Goal: Information Seeking & Learning: Learn about a topic

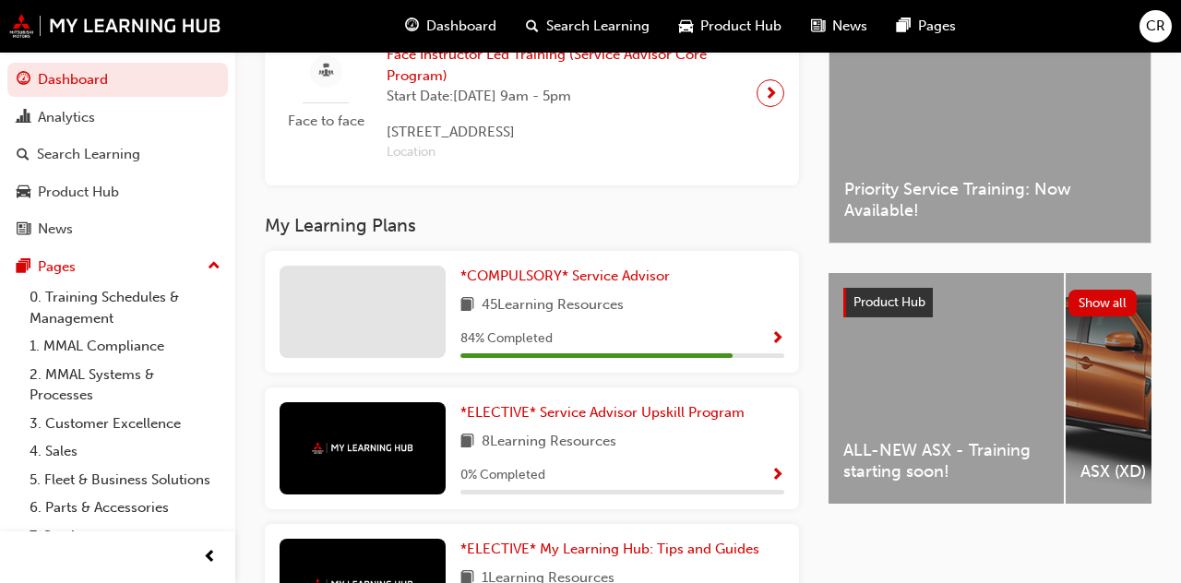
scroll to position [504, 0]
click at [670, 309] on div "45 Learning Resources" at bounding box center [622, 306] width 324 height 23
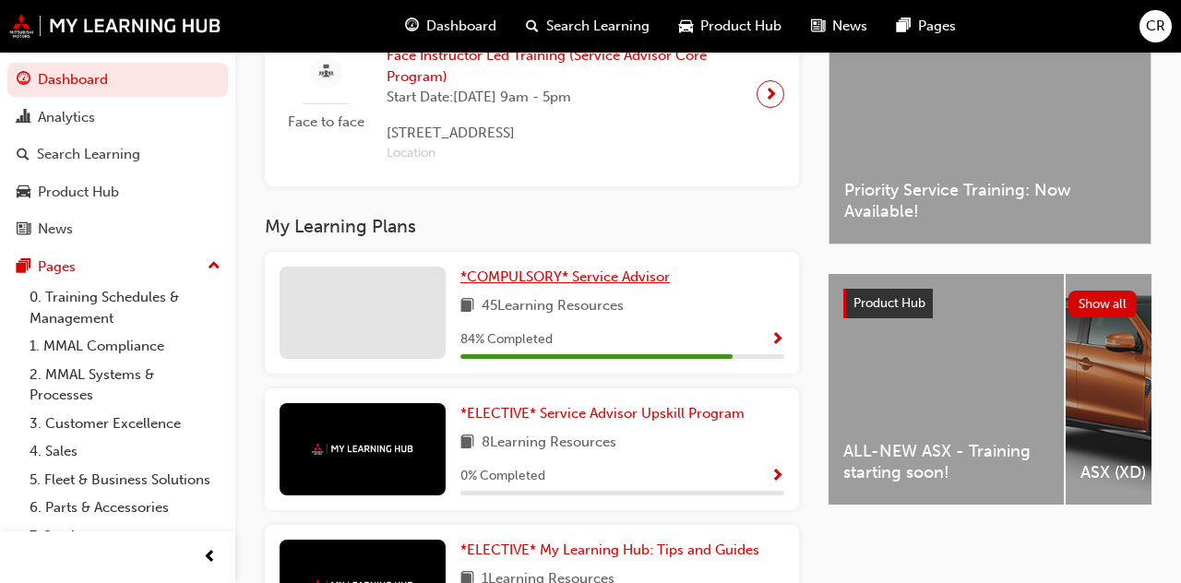
click at [498, 288] on link "*COMPULSORY* Service Advisor" at bounding box center [568, 277] width 217 height 21
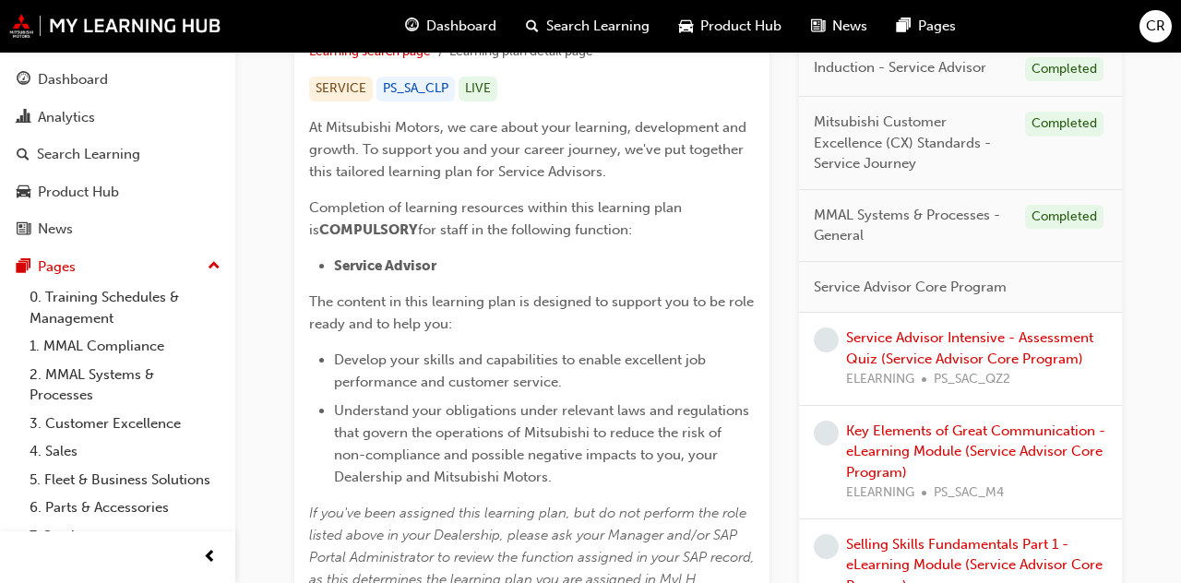
scroll to position [373, 0]
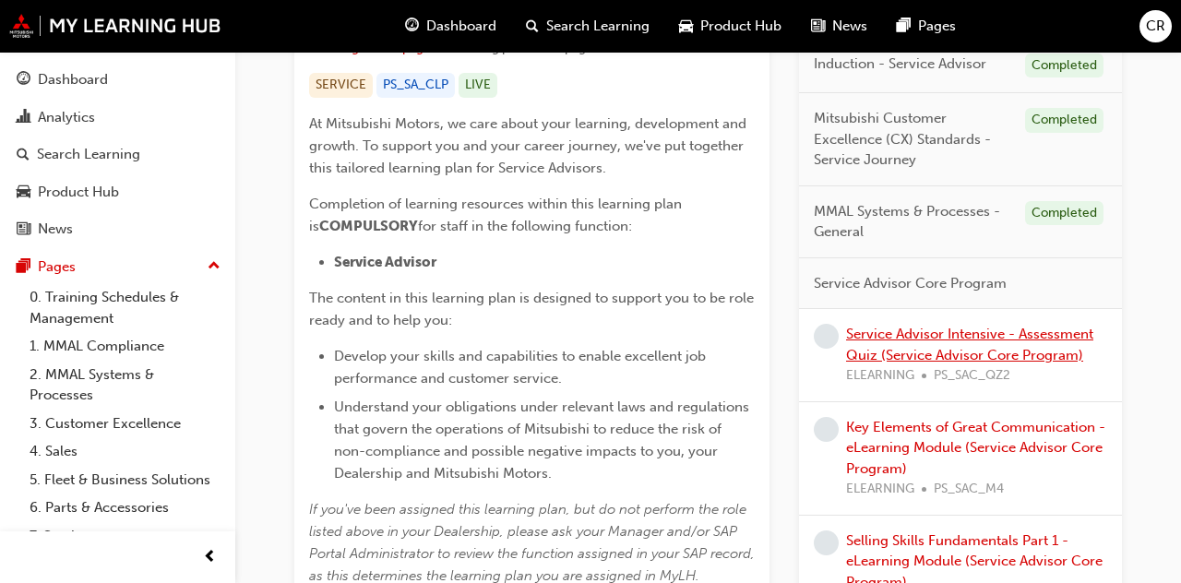
click at [1021, 352] on link "Service Advisor Intensive - Assessment Quiz (Service Advisor Core Program)" at bounding box center [969, 345] width 247 height 38
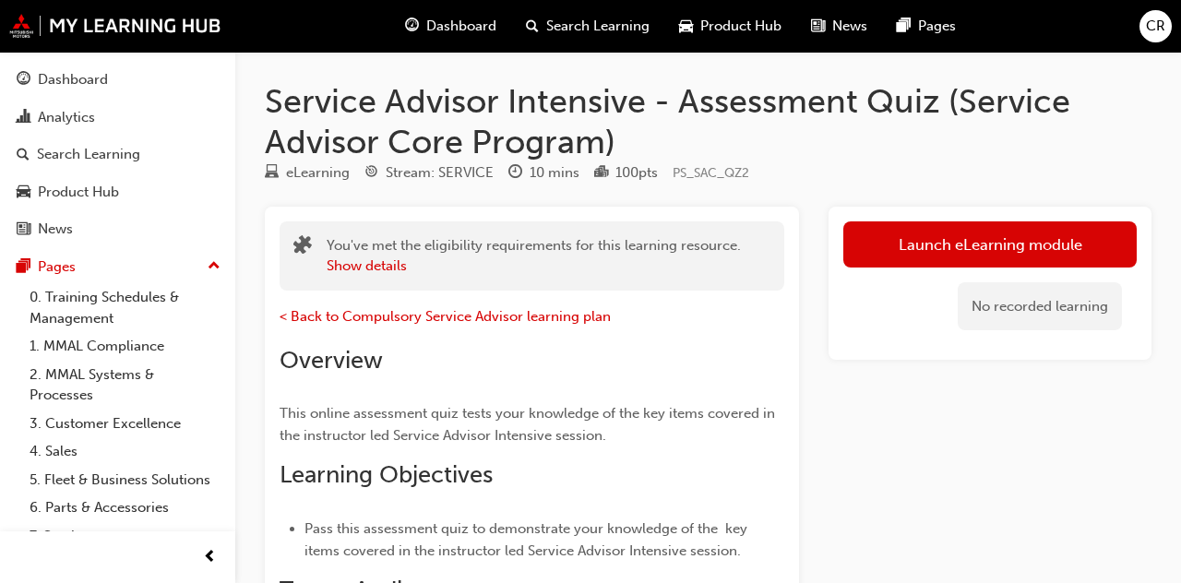
click at [1065, 250] on link "Launch eLearning module" at bounding box center [989, 244] width 293 height 46
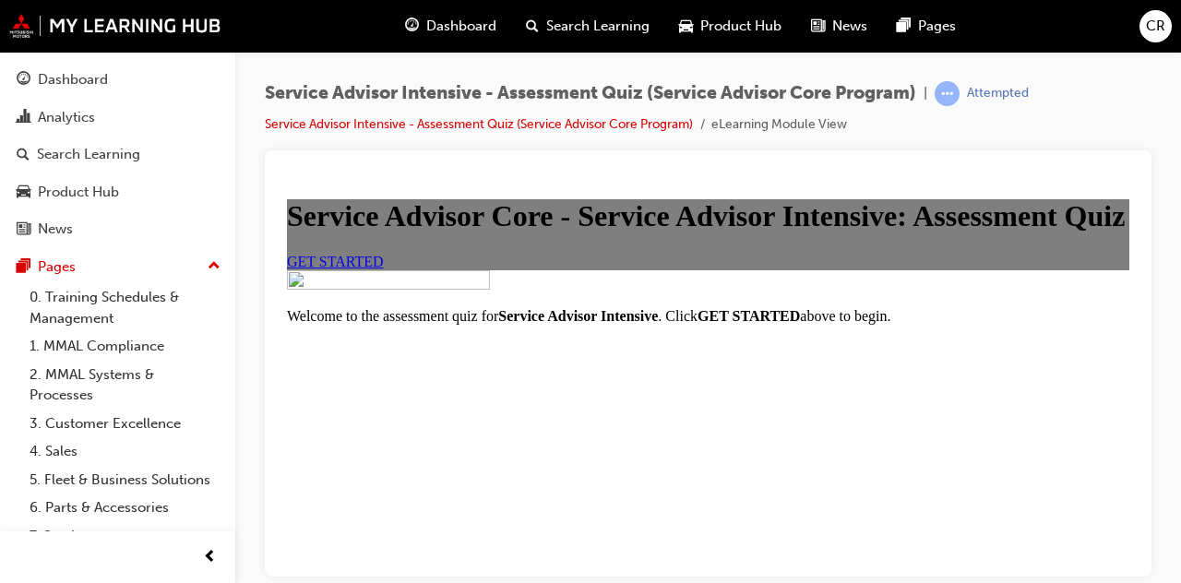
click at [384, 269] on span "GET STARTED" at bounding box center [335, 261] width 97 height 16
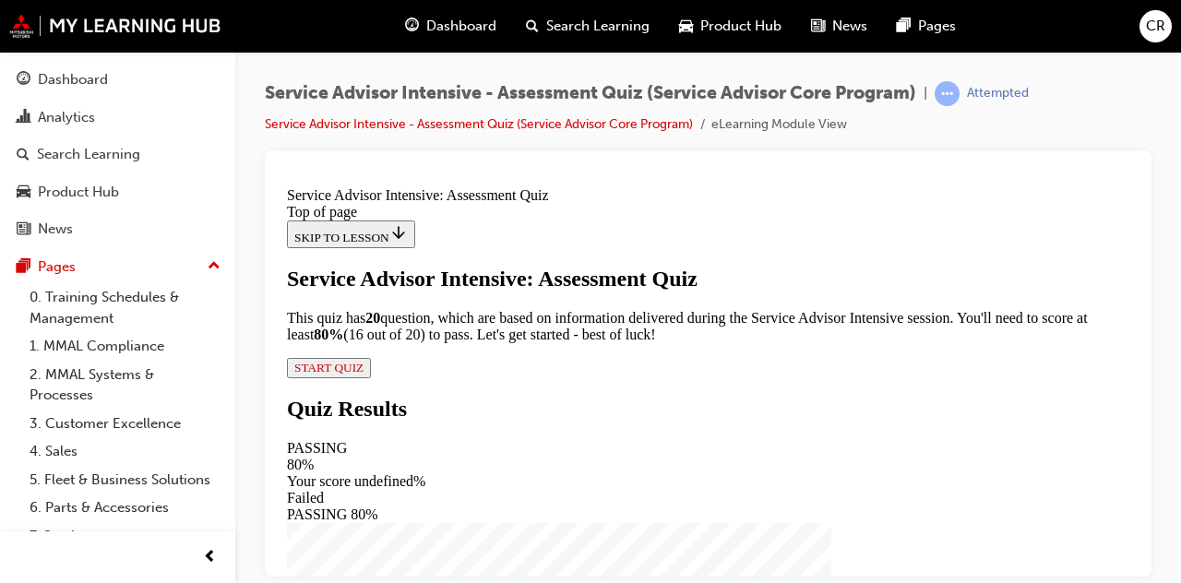
scroll to position [320, 0]
click at [371, 377] on button "START QUIZ" at bounding box center [329, 367] width 84 height 20
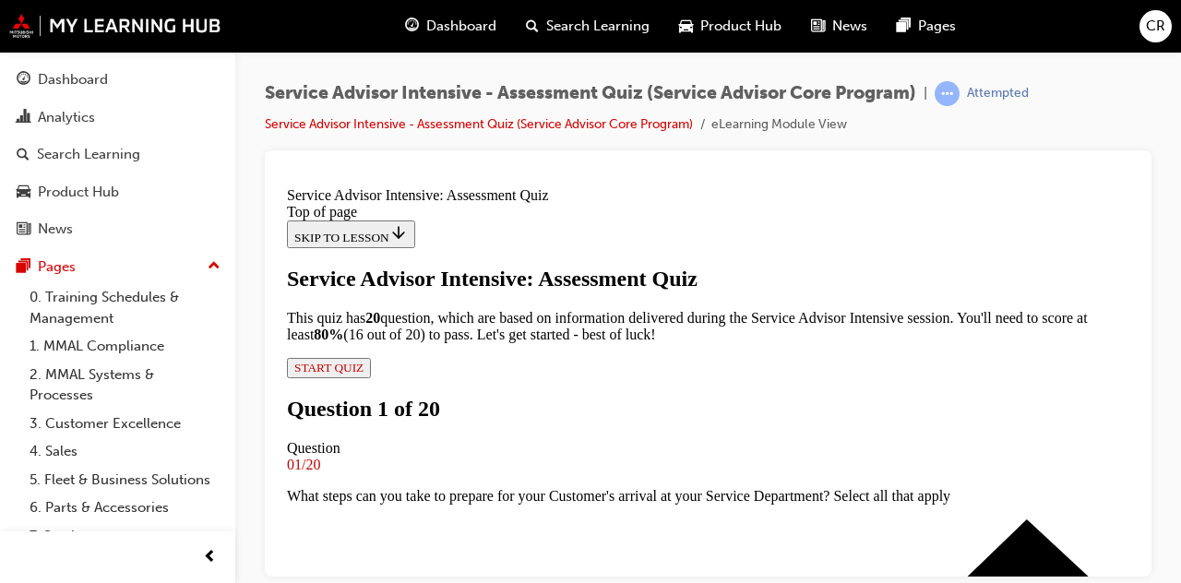
scroll to position [316, 0]
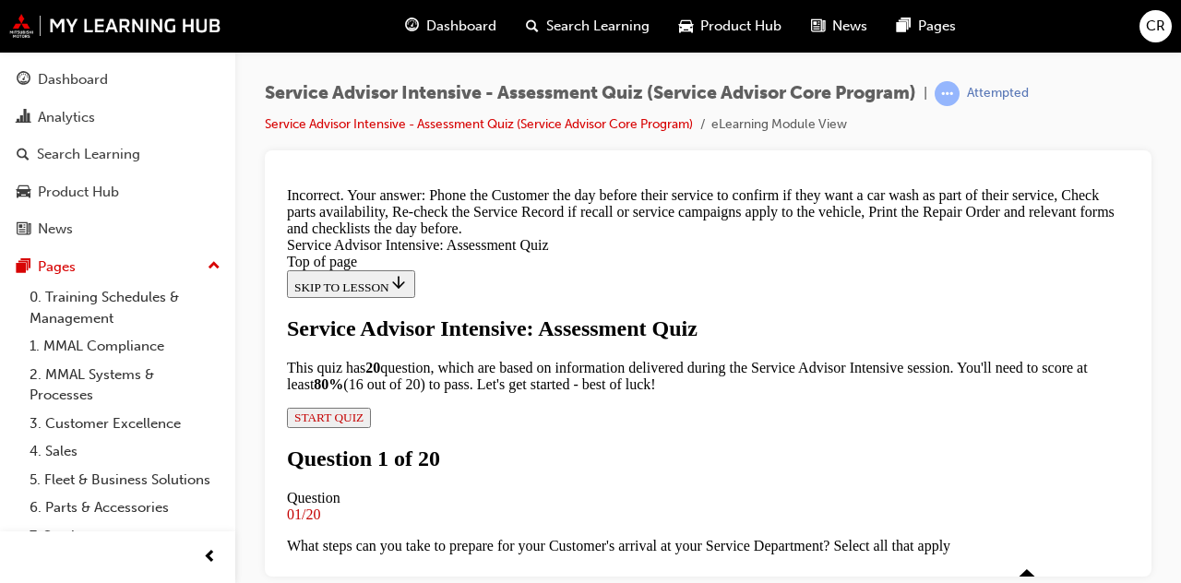
scroll to position [616, 0]
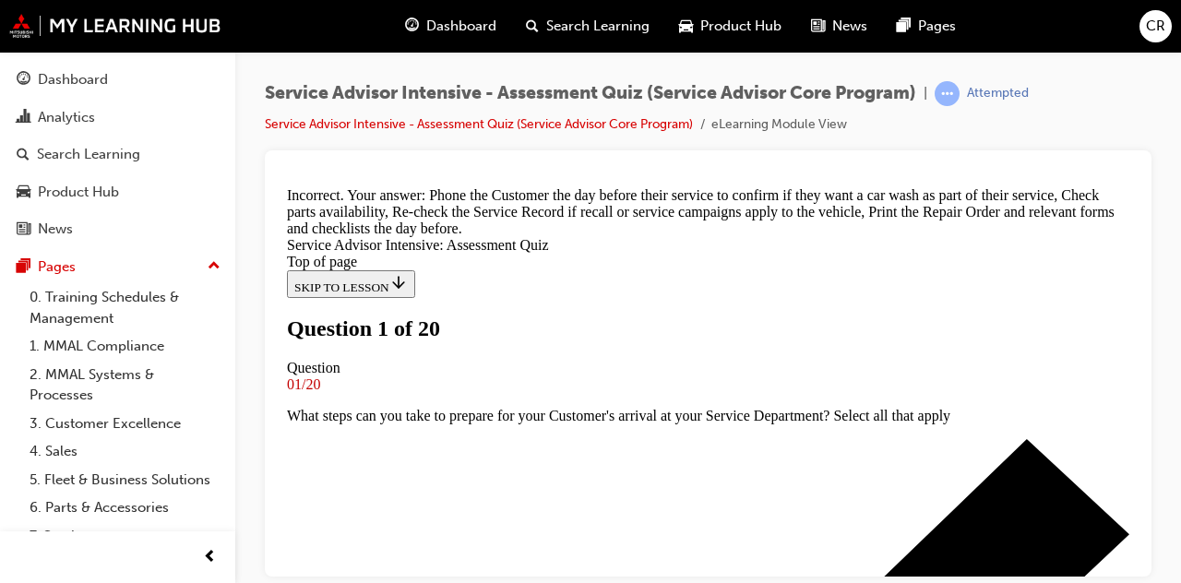
scroll to position [243, 0]
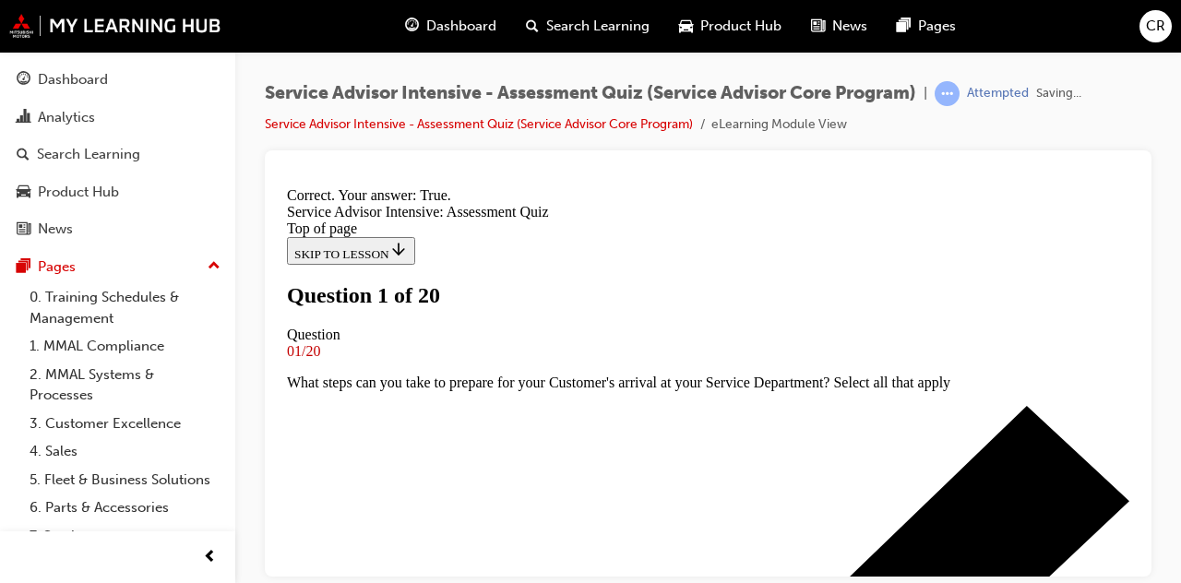
scroll to position [487, 0]
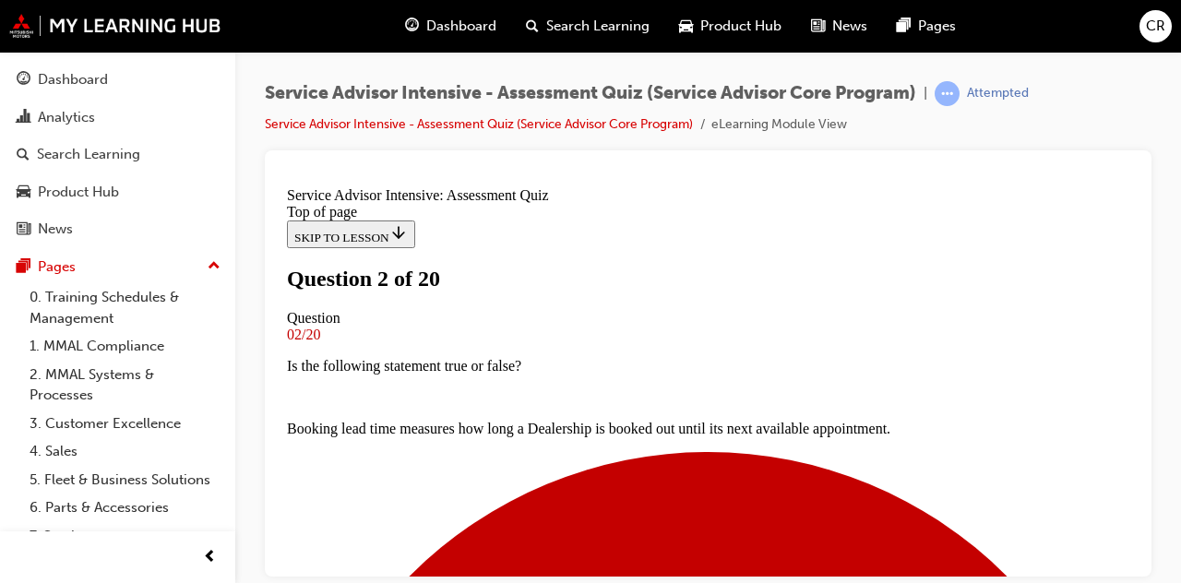
scroll to position [296, 0]
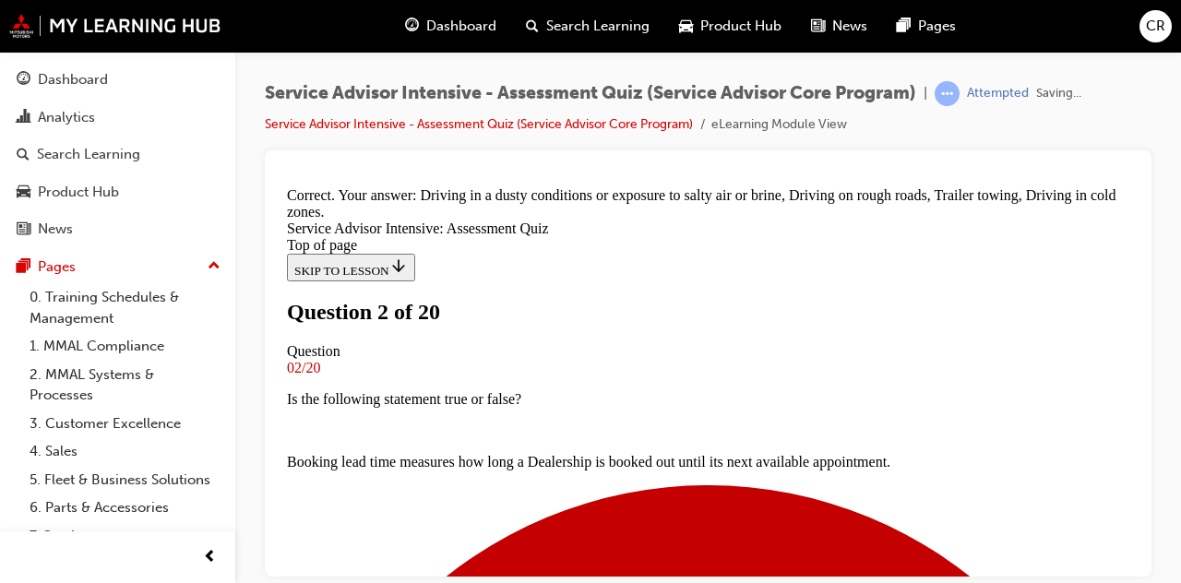
scroll to position [622, 0]
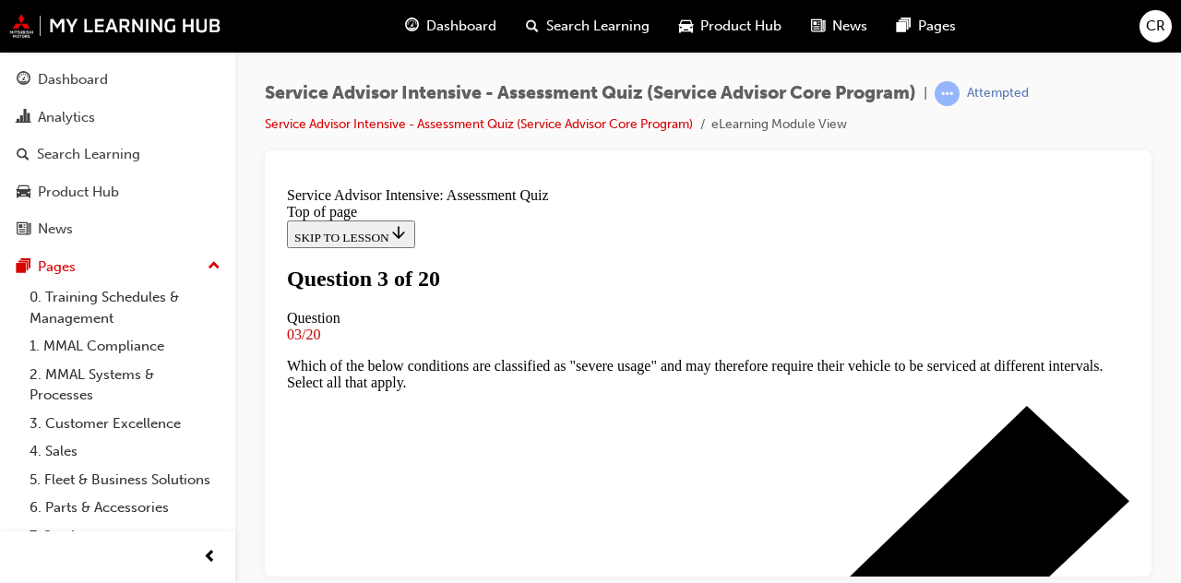
scroll to position [247, 0]
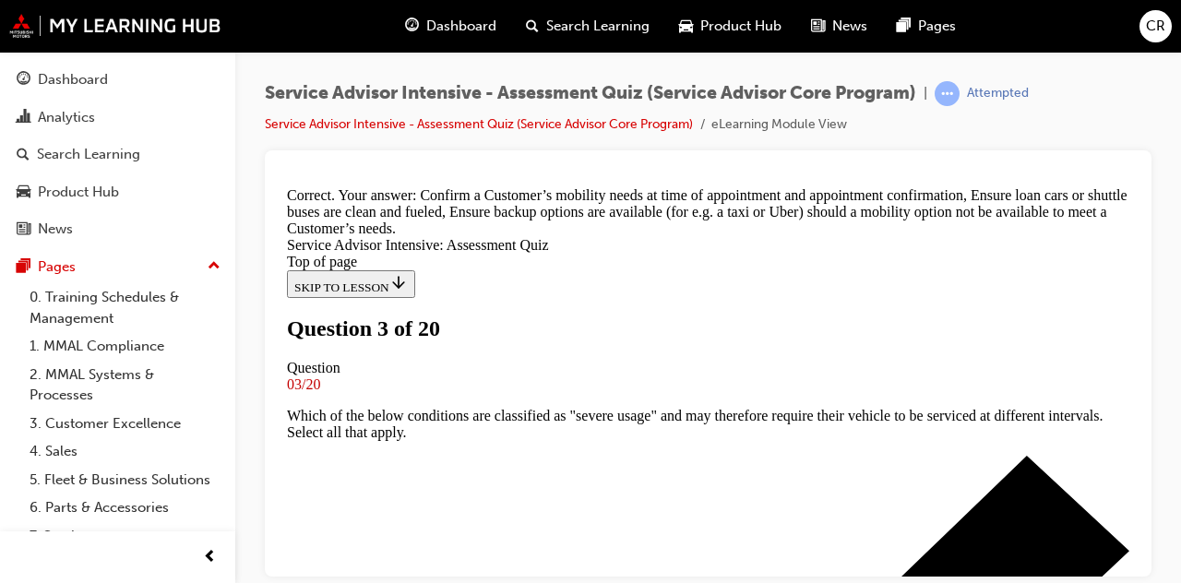
scroll to position [757, 0]
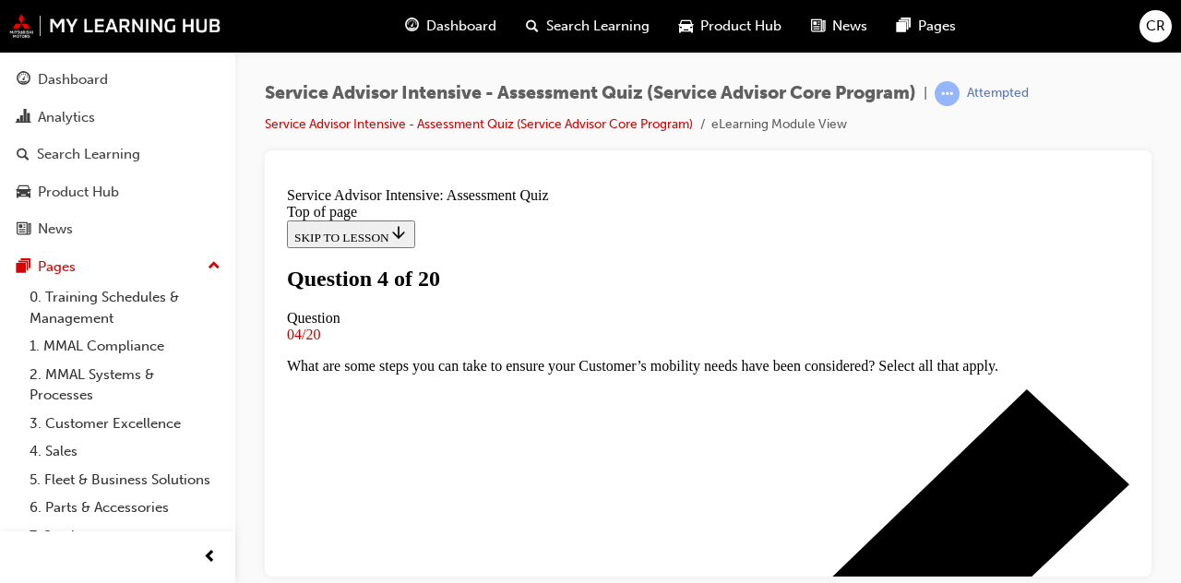
scroll to position [358, 0]
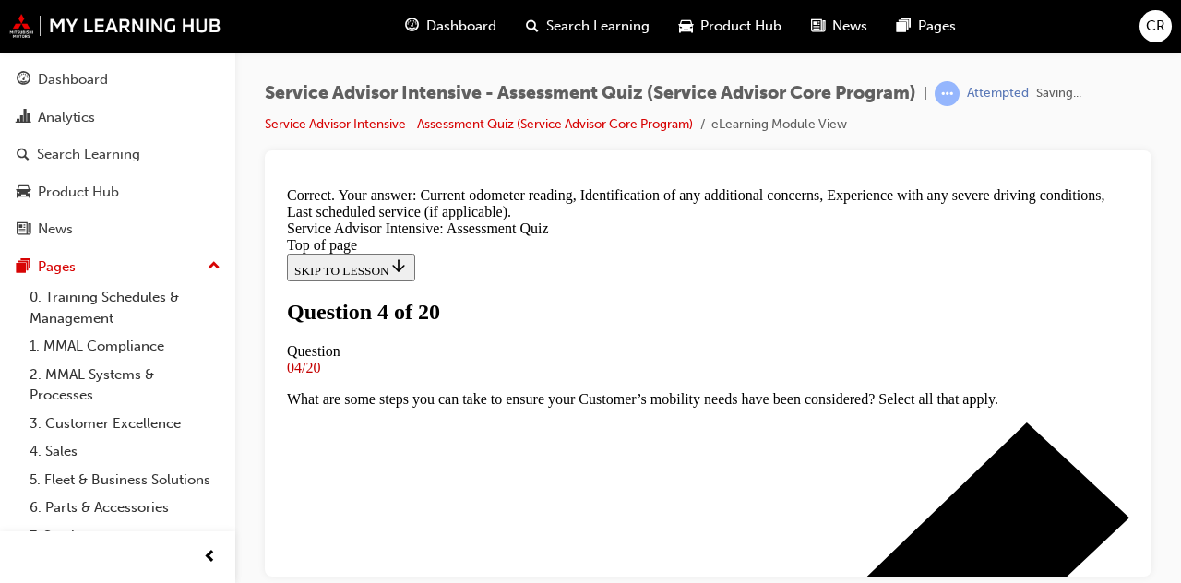
scroll to position [646, 0]
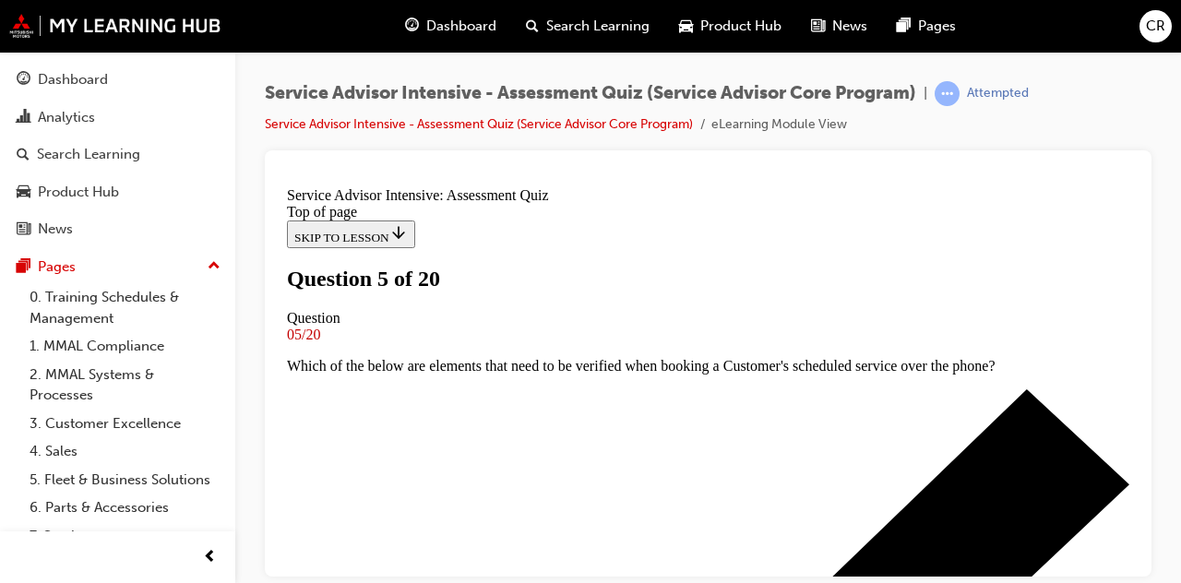
scroll to position [231, 0]
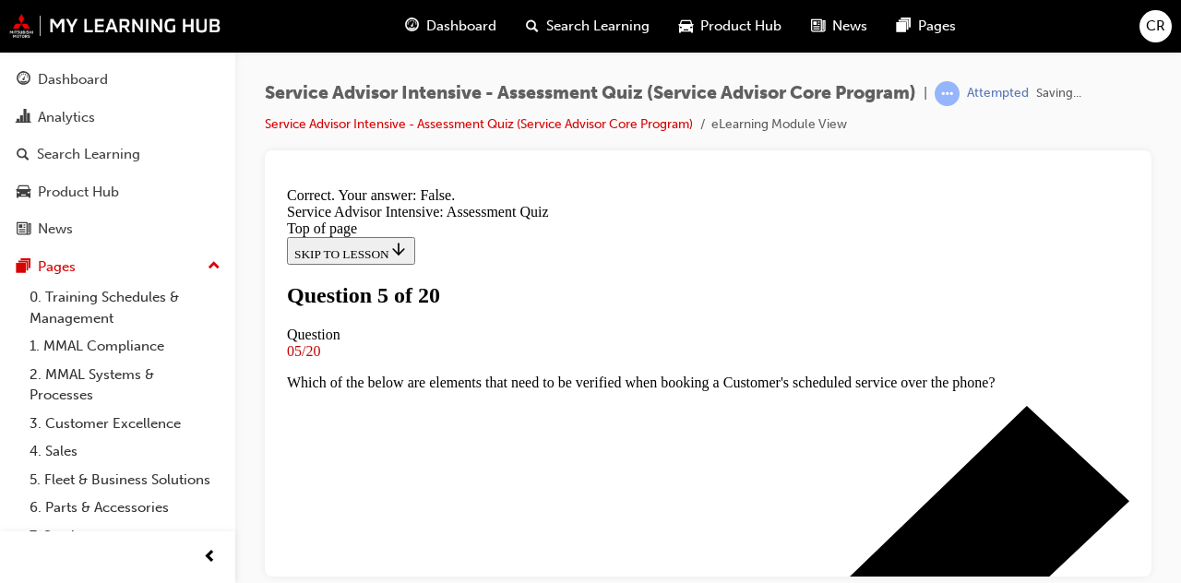
scroll to position [487, 0]
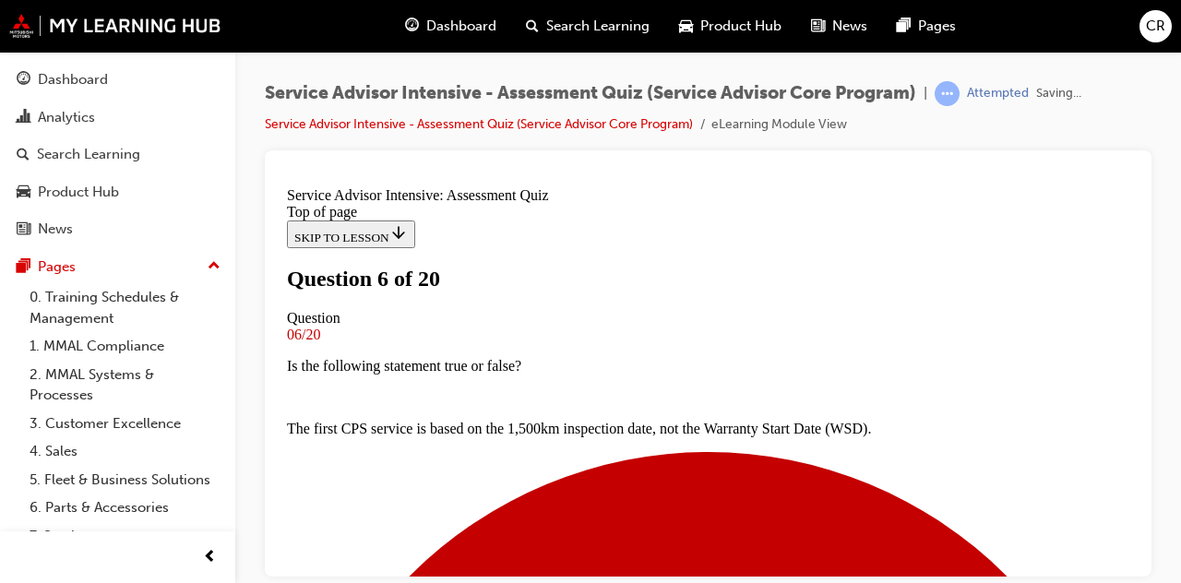
scroll to position [240, 0]
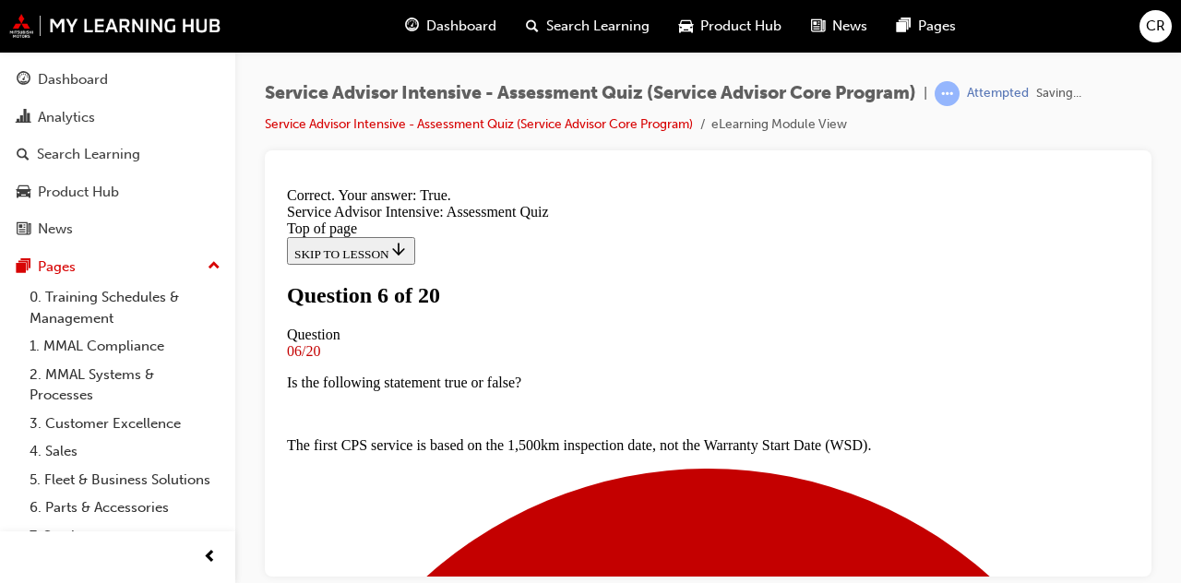
scroll to position [487, 0]
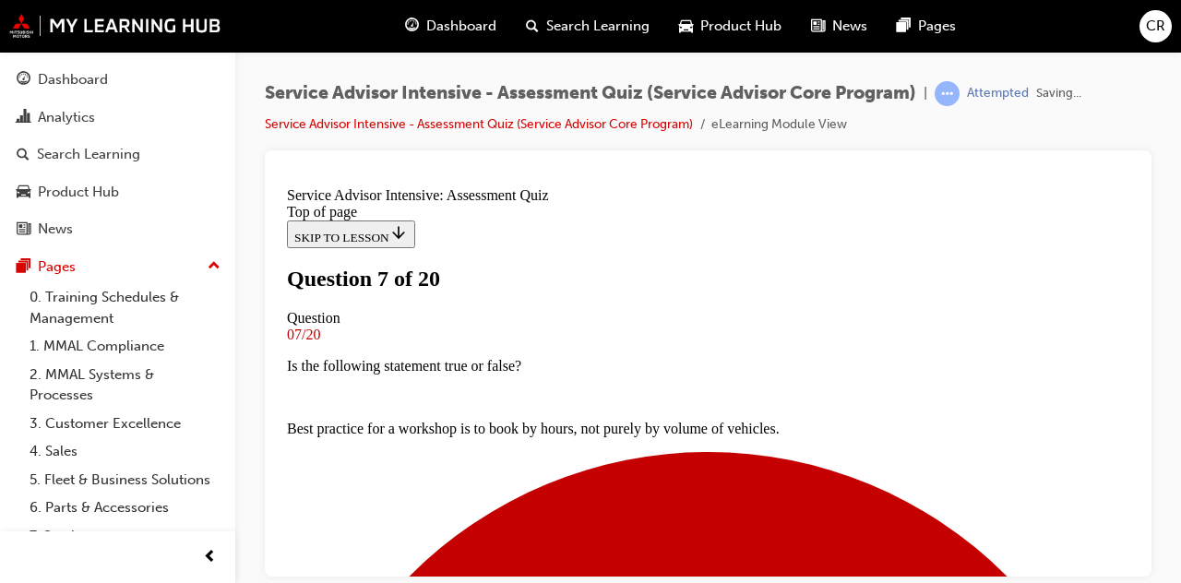
scroll to position [225, 0]
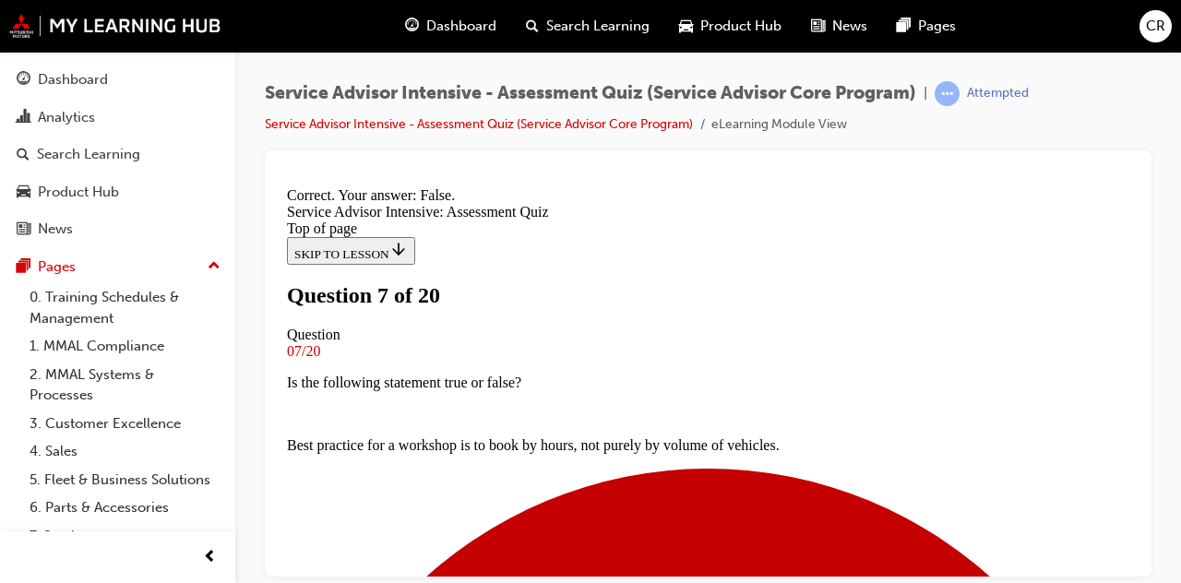
scroll to position [487, 0]
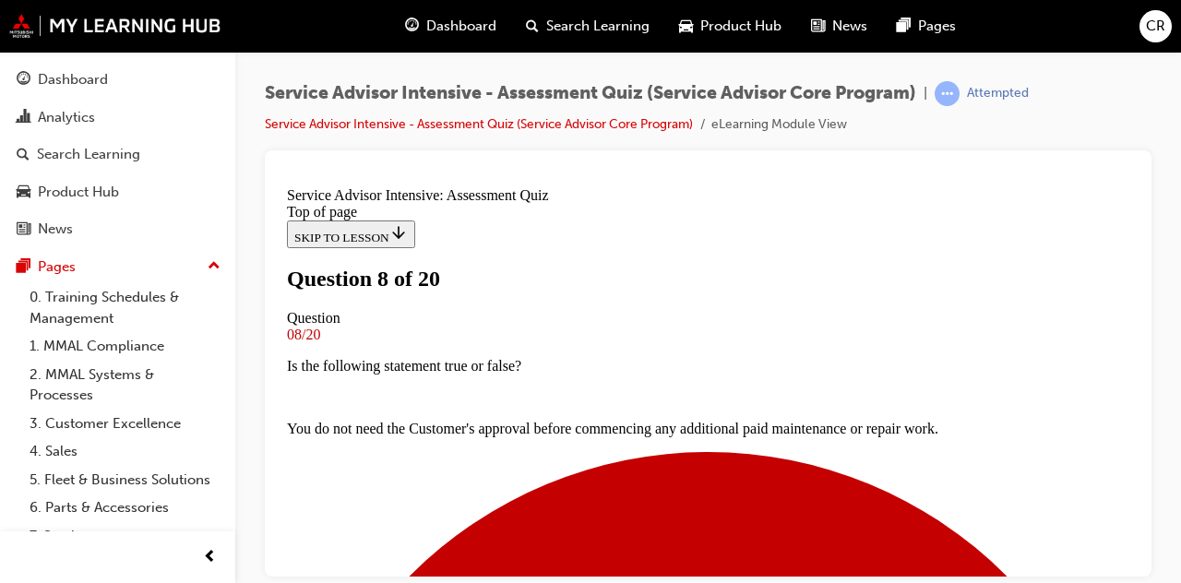
scroll to position [245, 0]
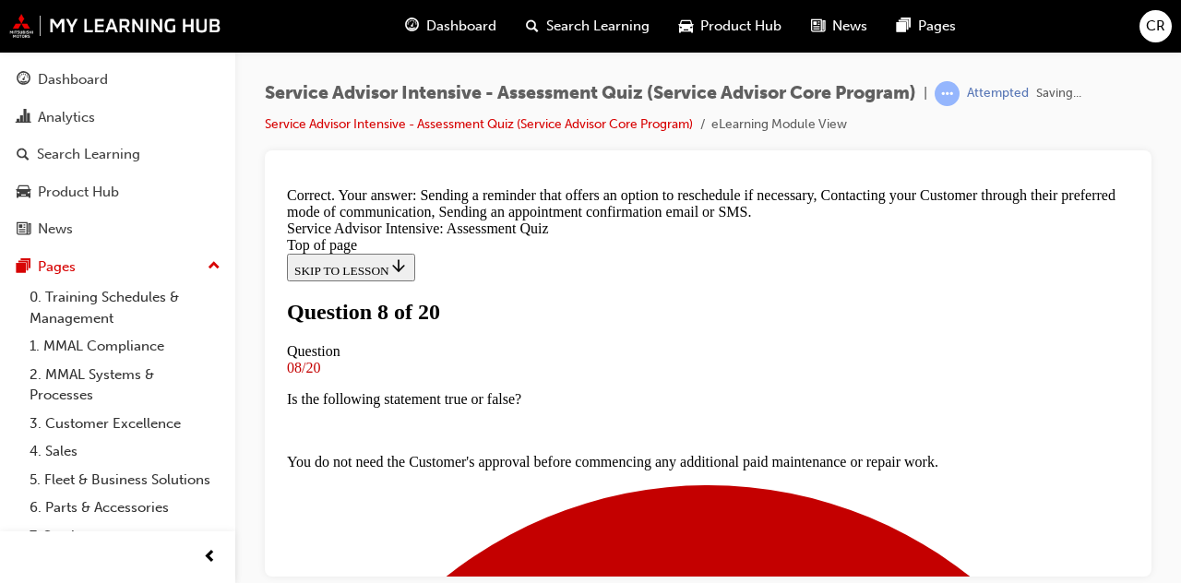
scroll to position [646, 0]
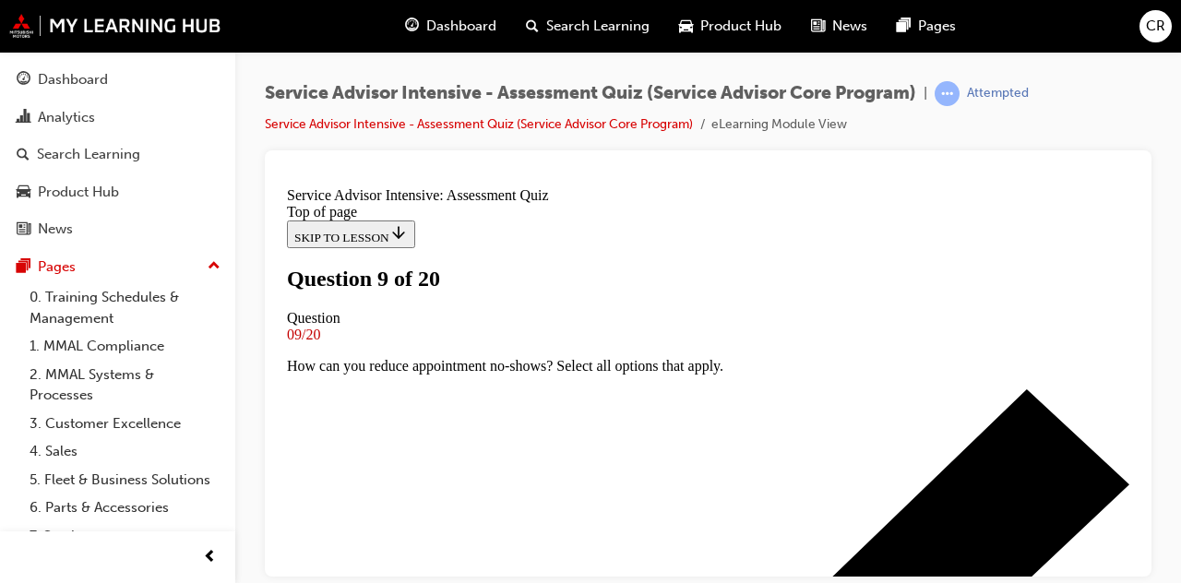
scroll to position [245, 0]
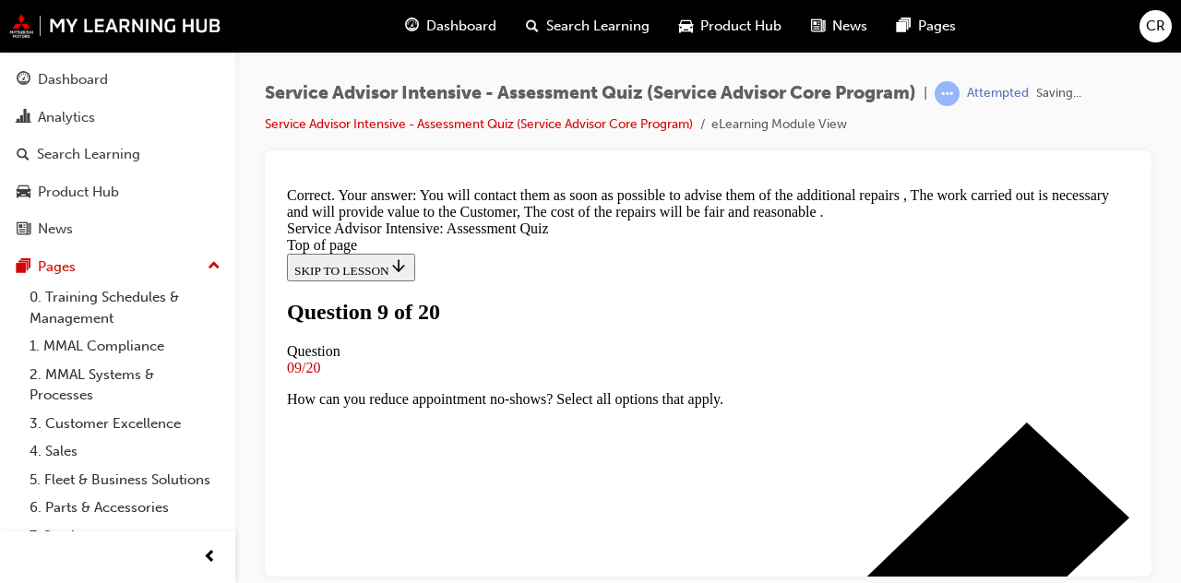
scroll to position [751, 0]
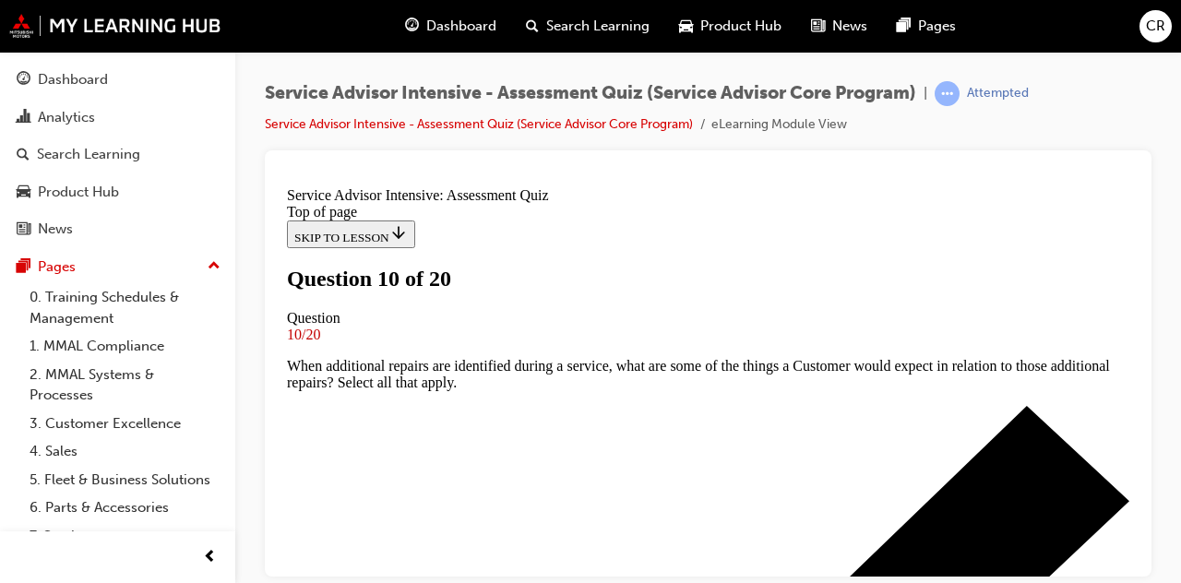
scroll to position [257, 0]
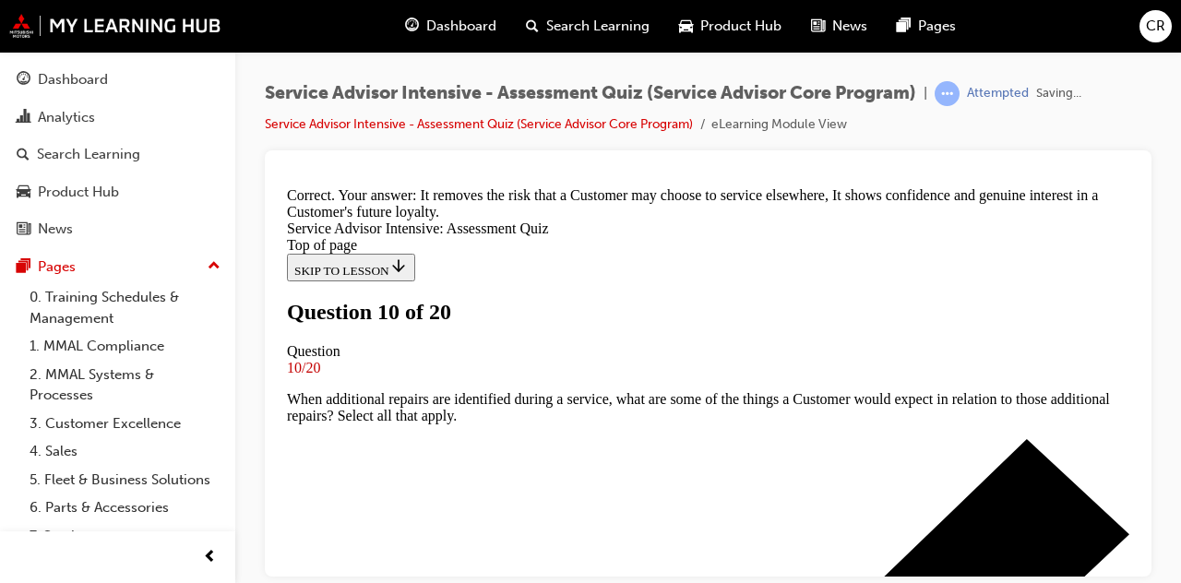
scroll to position [615, 0]
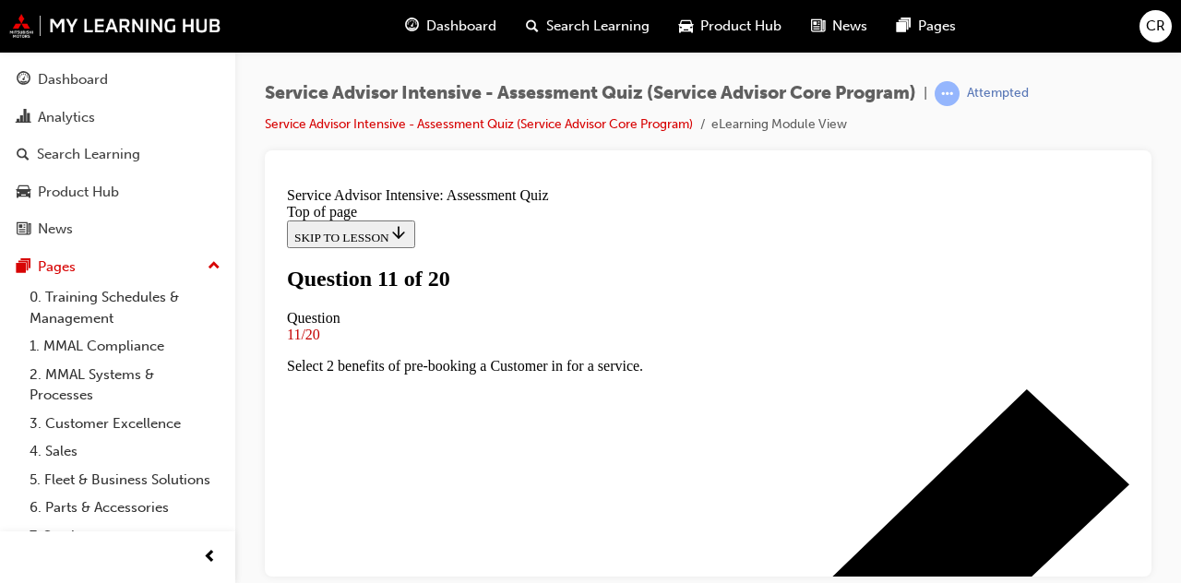
scroll to position [203, 0]
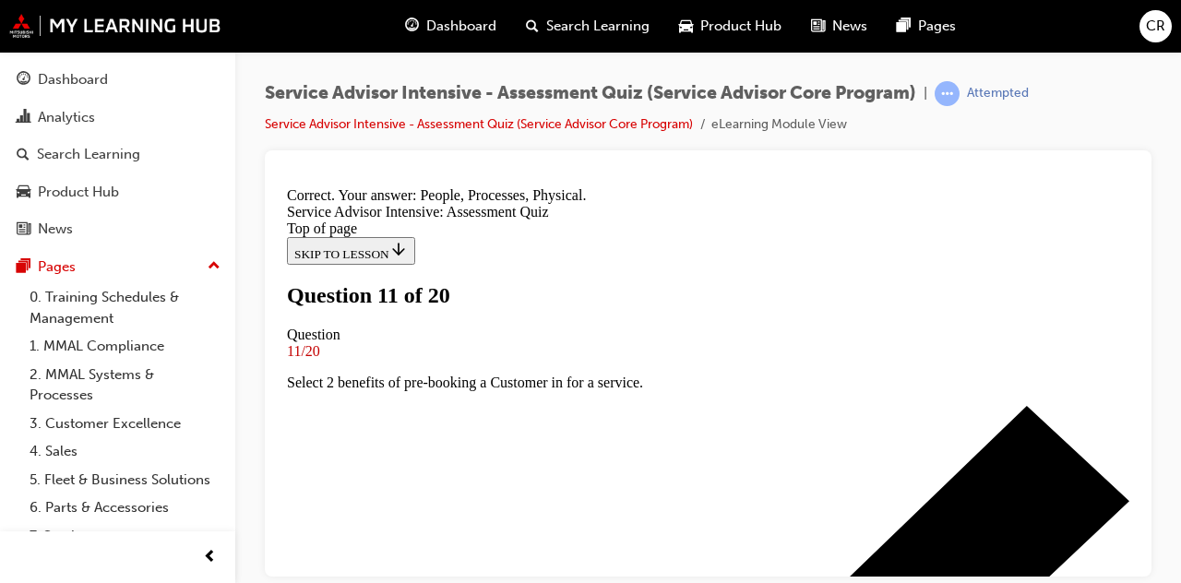
scroll to position [541, 0]
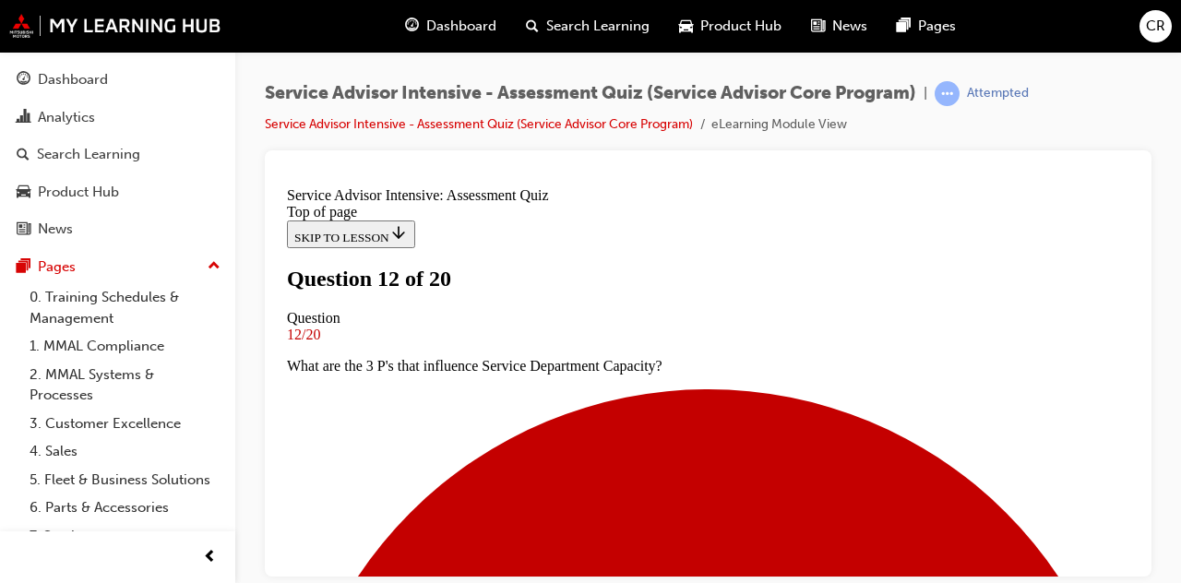
scroll to position [281, 0]
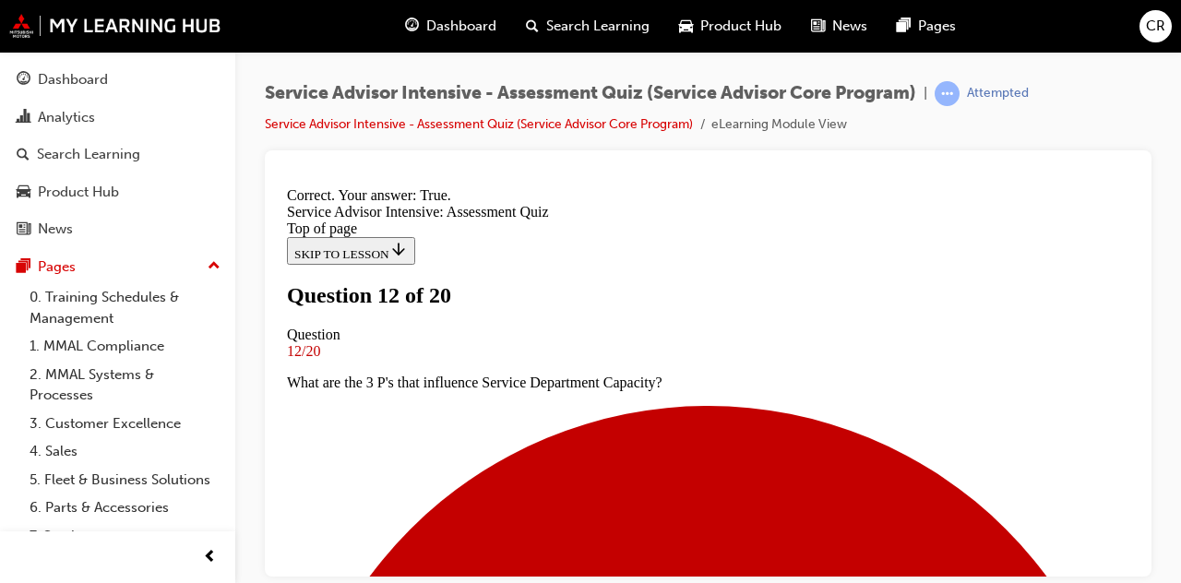
scroll to position [519, 0]
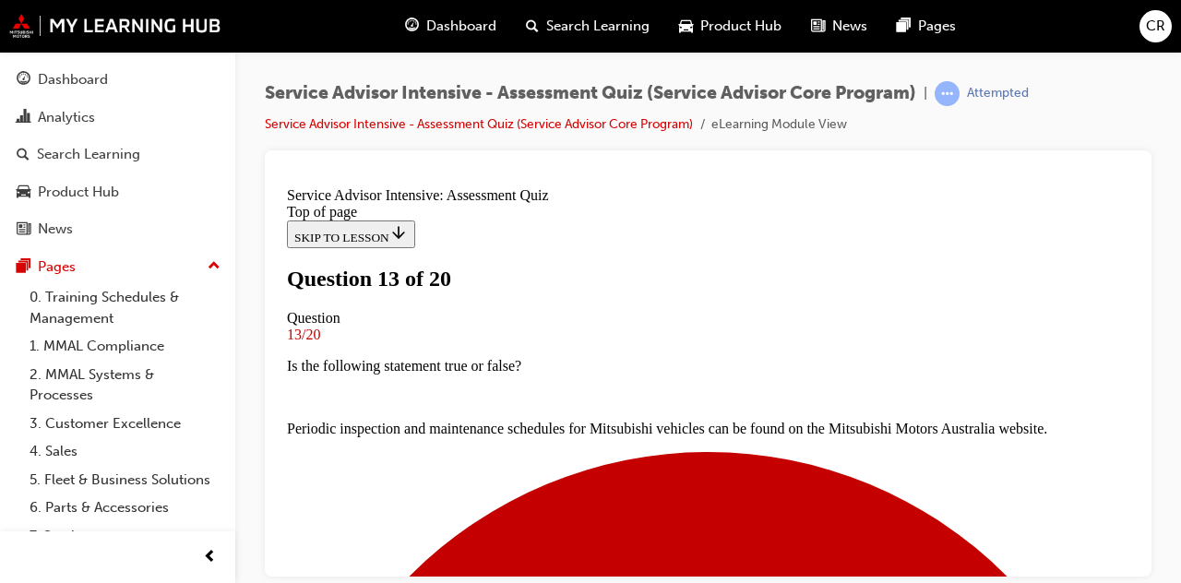
scroll to position [309, 0]
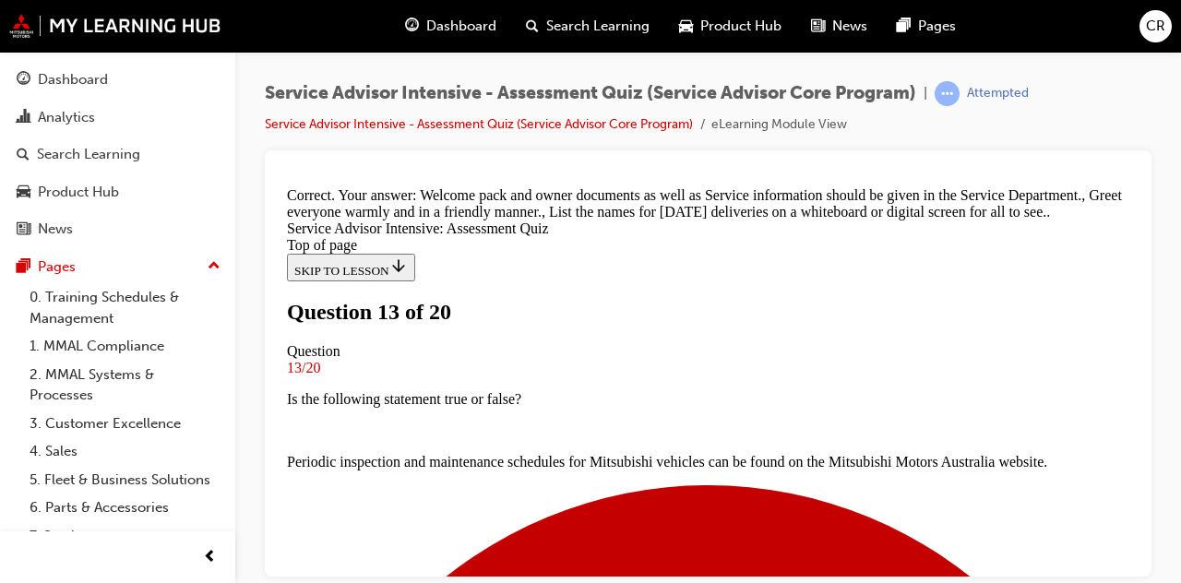
scroll to position [664, 0]
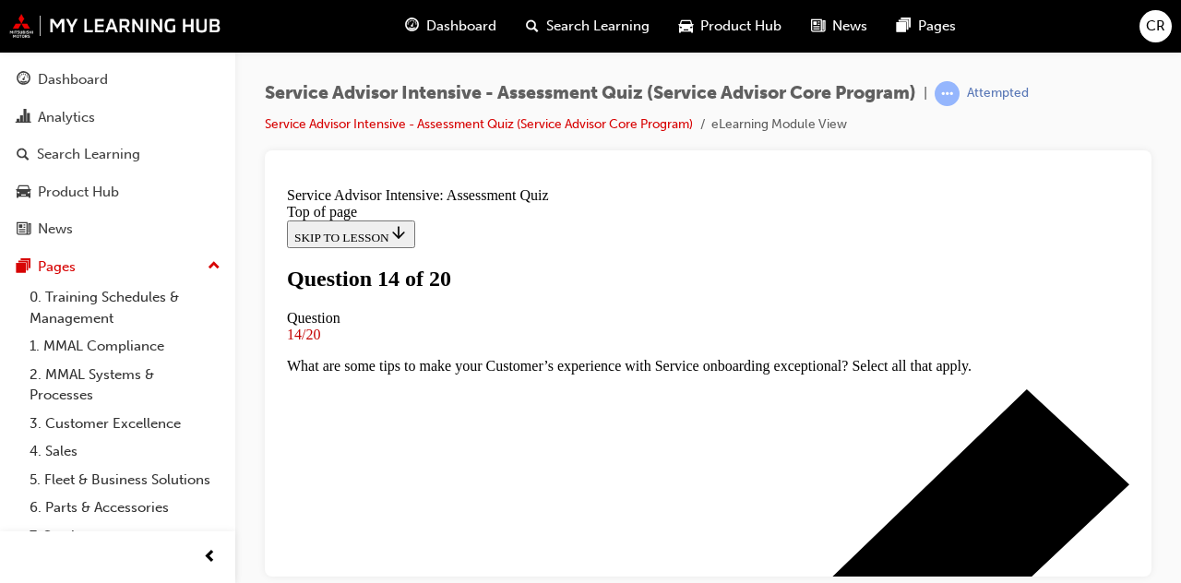
scroll to position [353, 0]
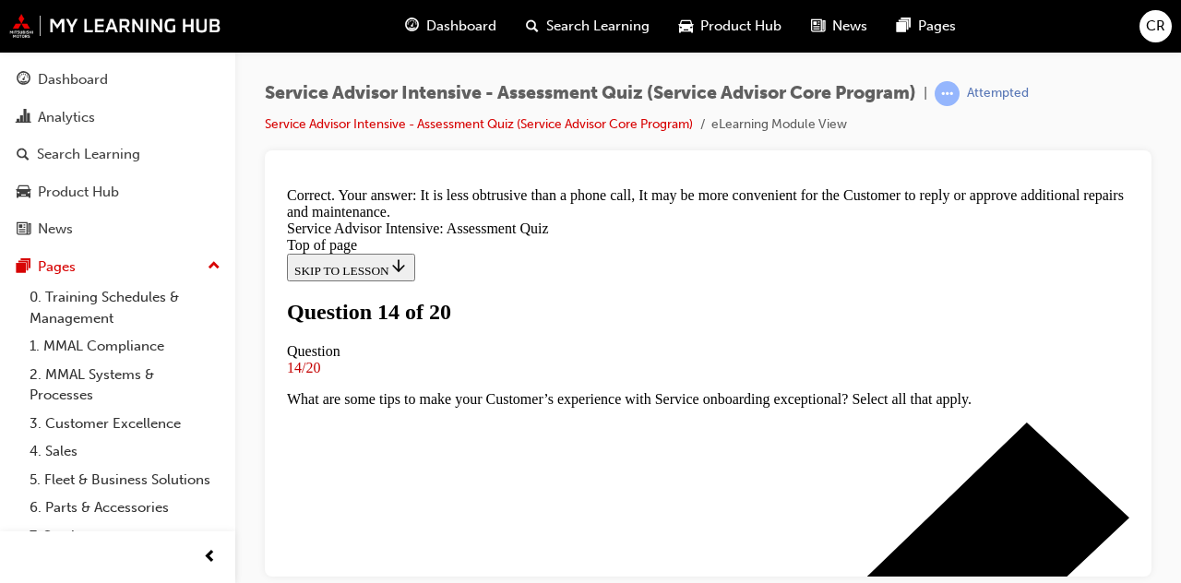
scroll to position [677, 0]
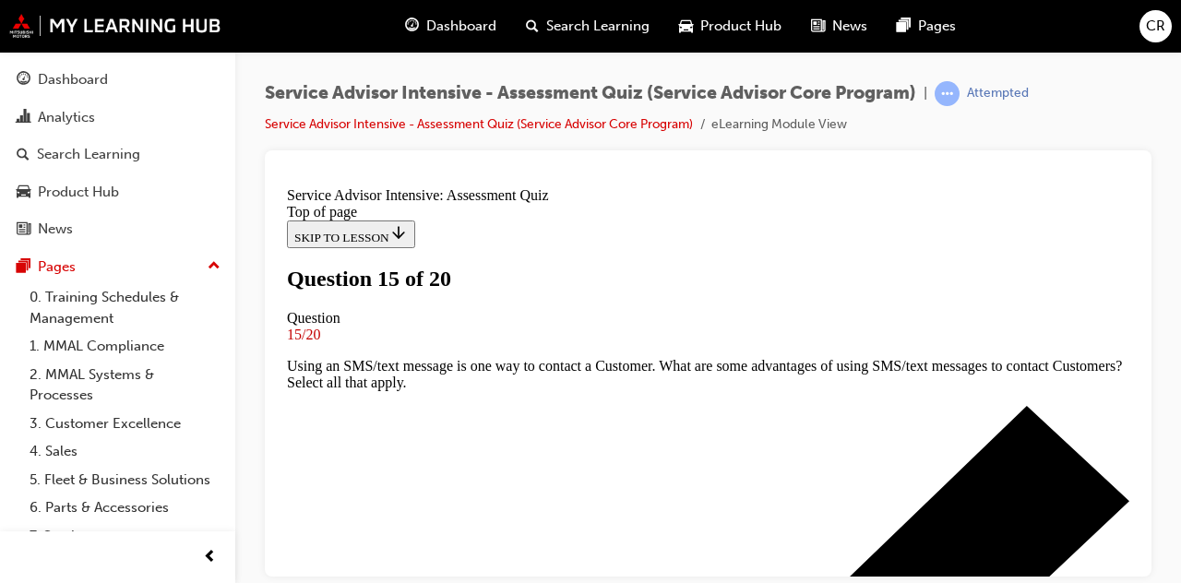
scroll to position [352, 0]
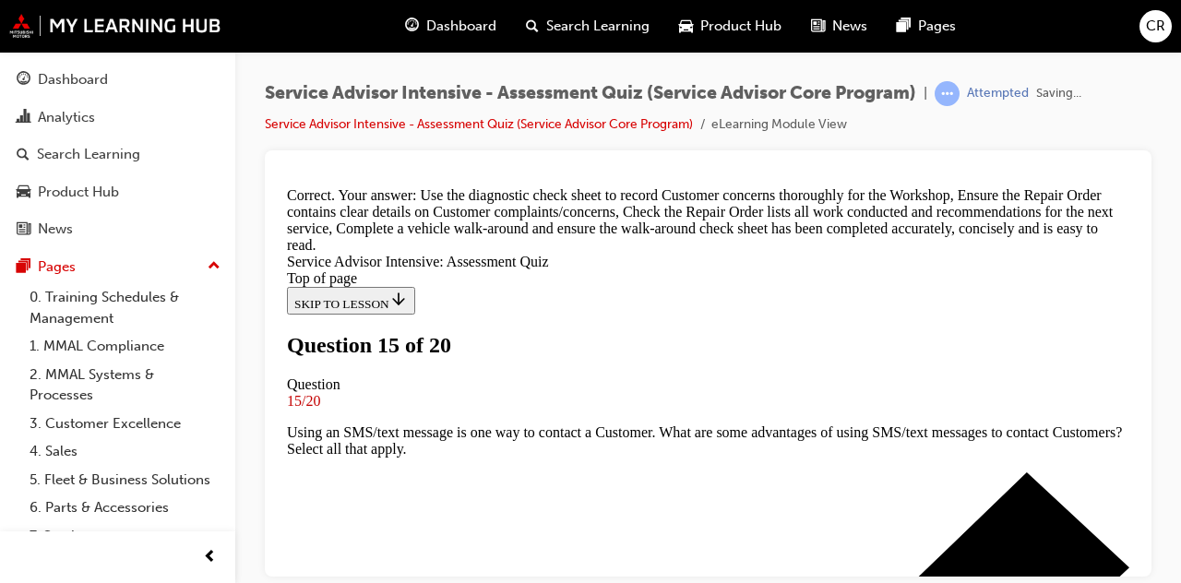
scroll to position [849, 0]
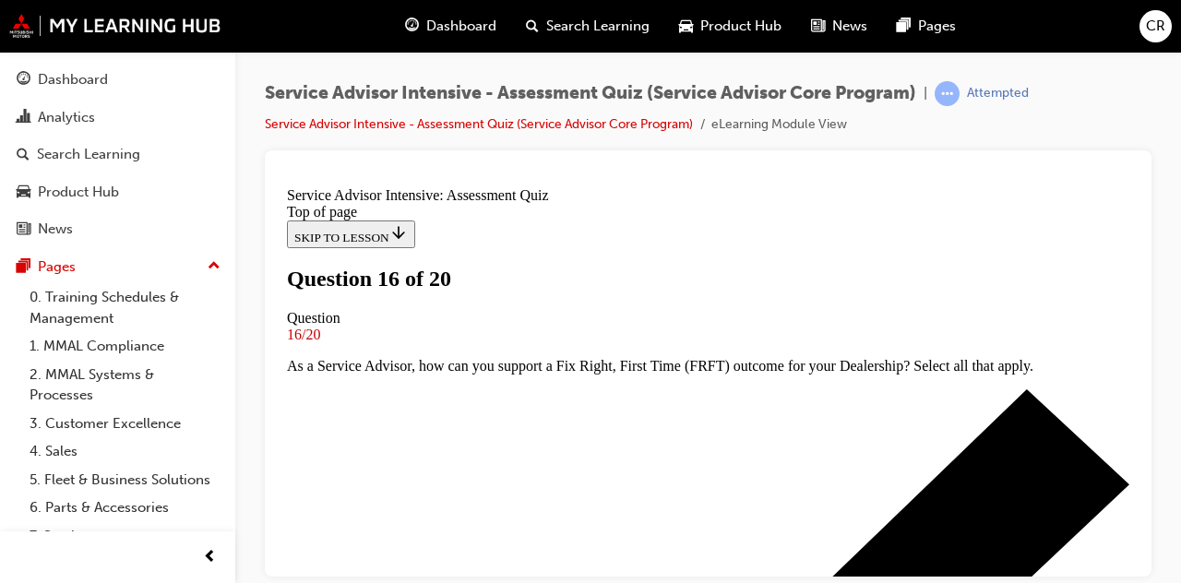
scroll to position [314, 0]
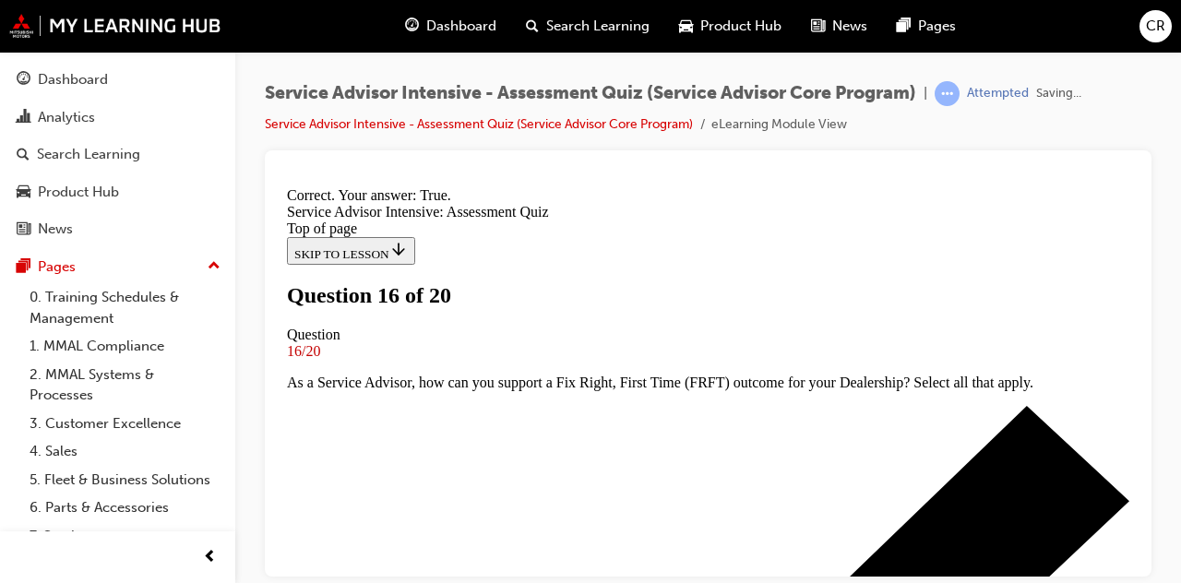
scroll to position [581, 0]
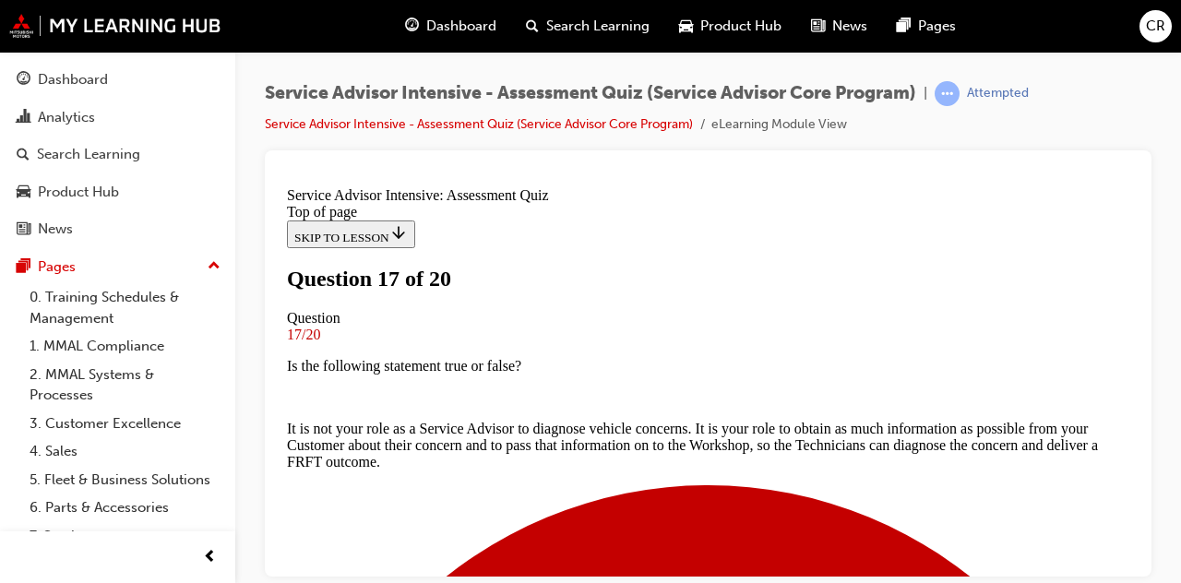
scroll to position [309, 0]
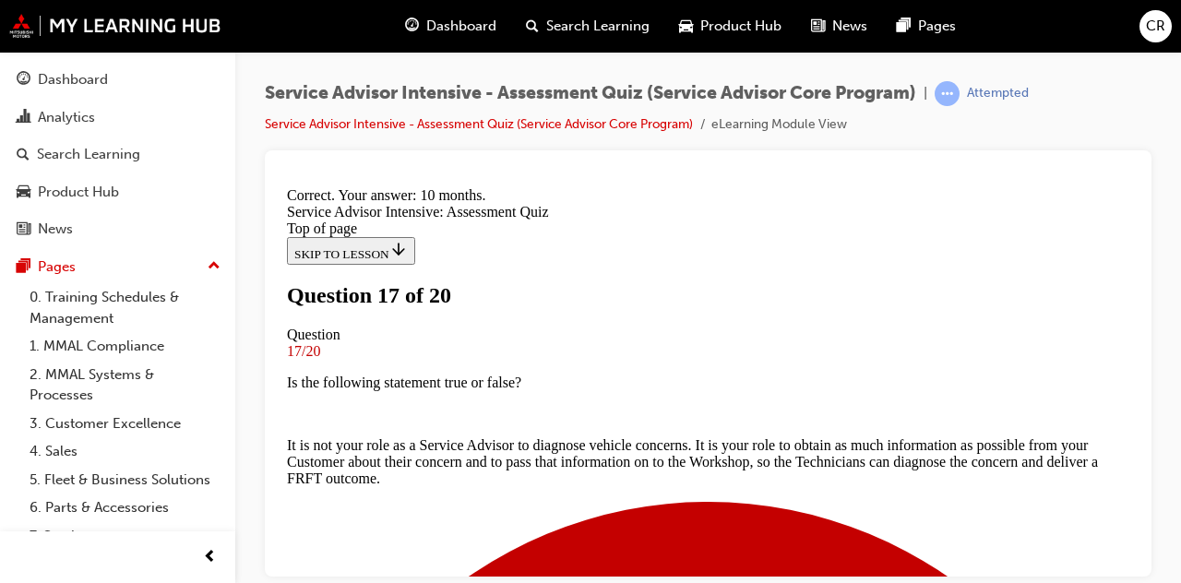
scroll to position [698, 0]
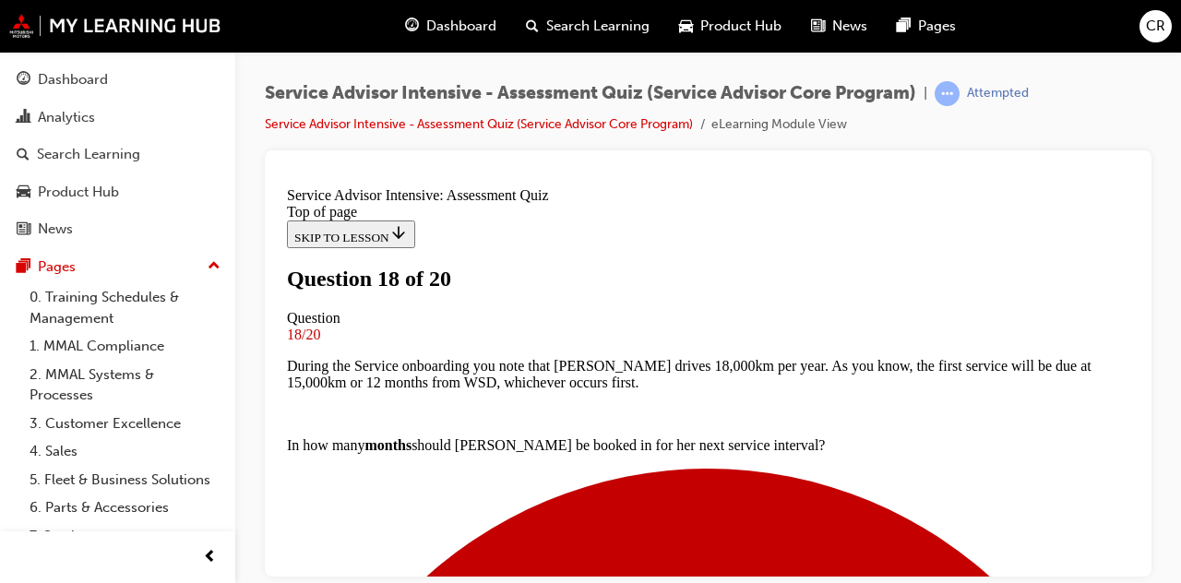
scroll to position [240, 0]
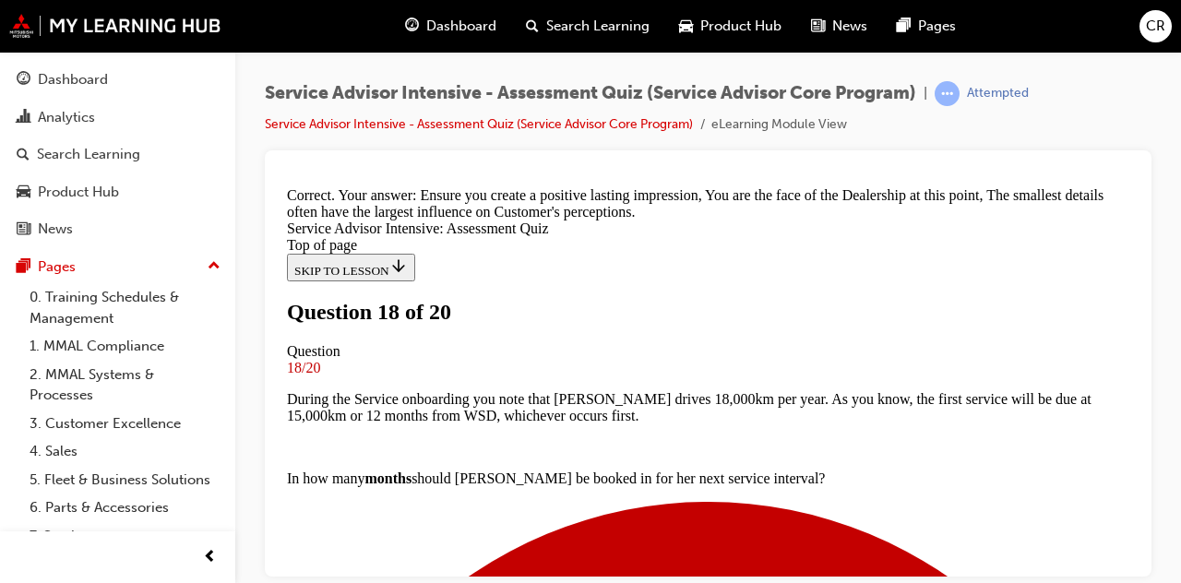
scroll to position [609, 0]
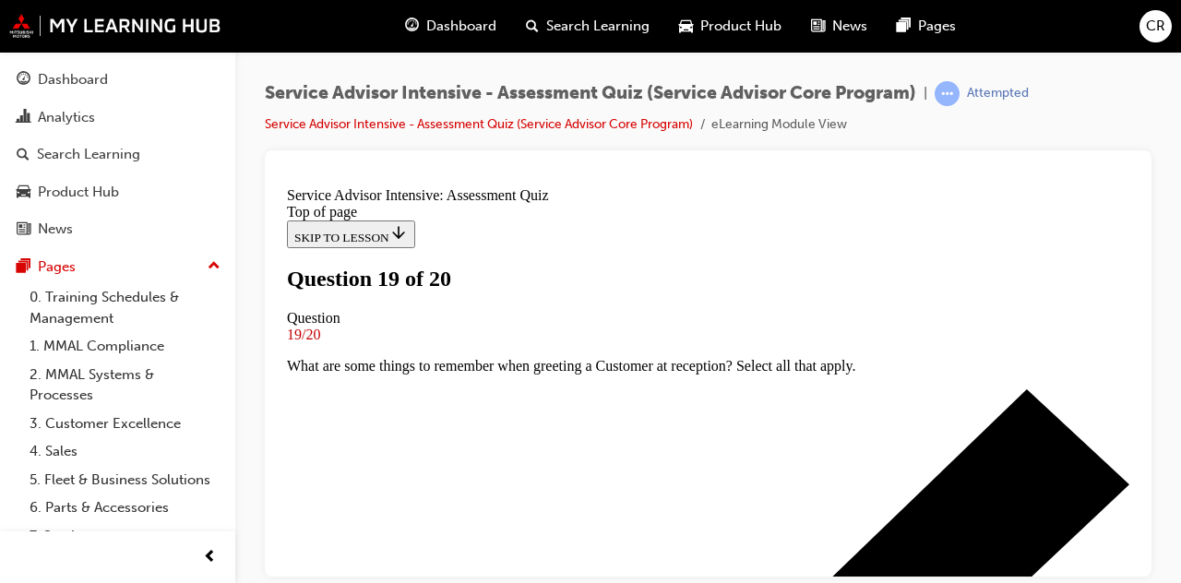
scroll to position [244, 0]
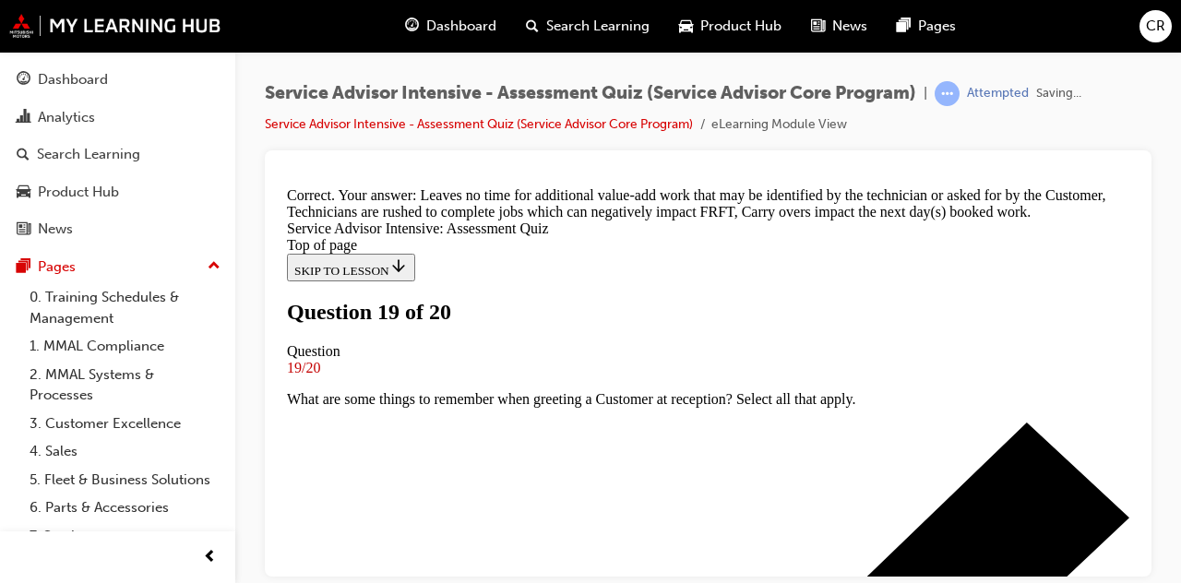
scroll to position [664, 0]
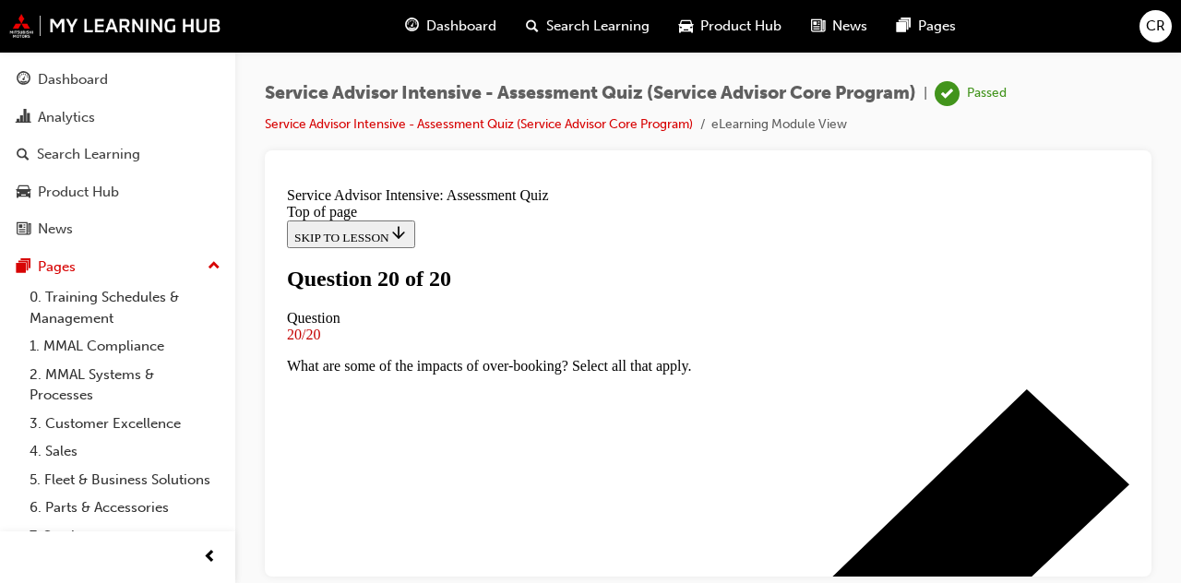
scroll to position [520, 0]
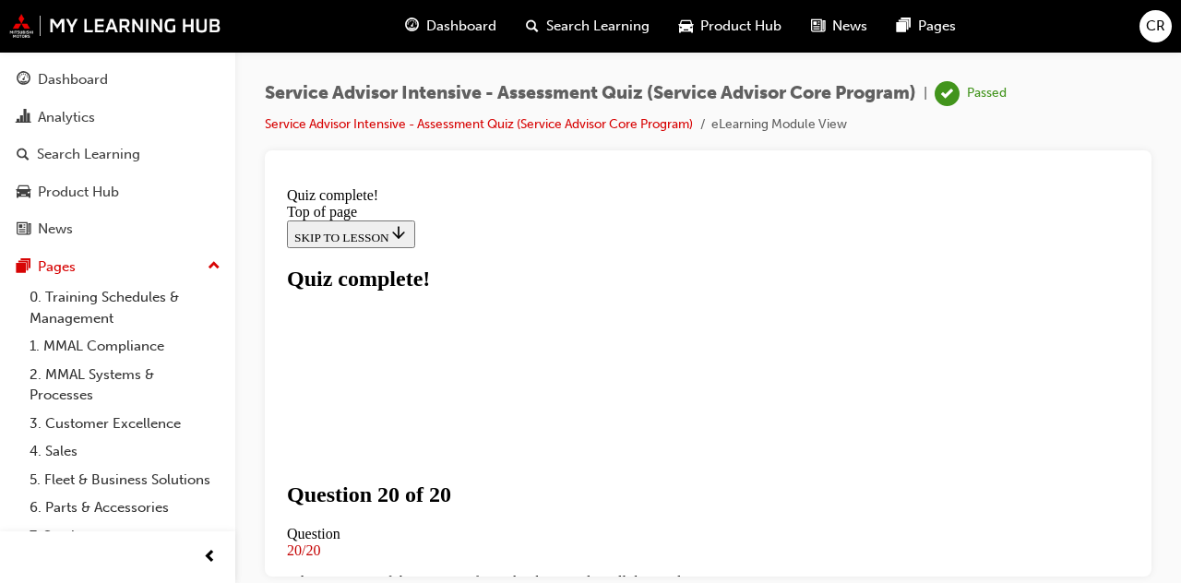
scroll to position [544, 0]
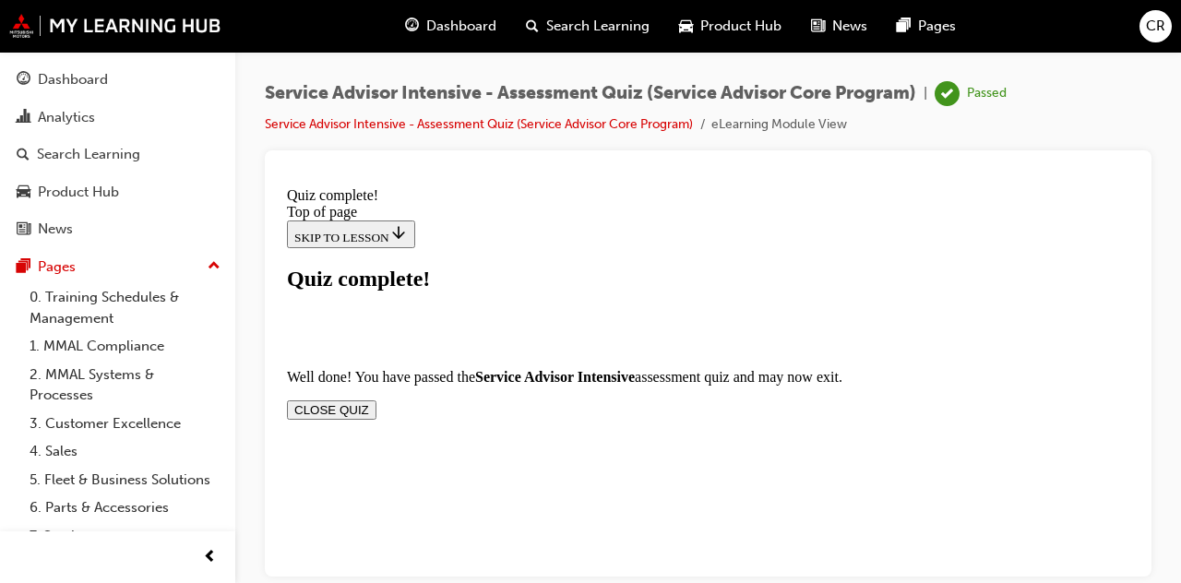
click at [377, 400] on button "CLOSE QUIZ" at bounding box center [332, 409] width 90 height 19
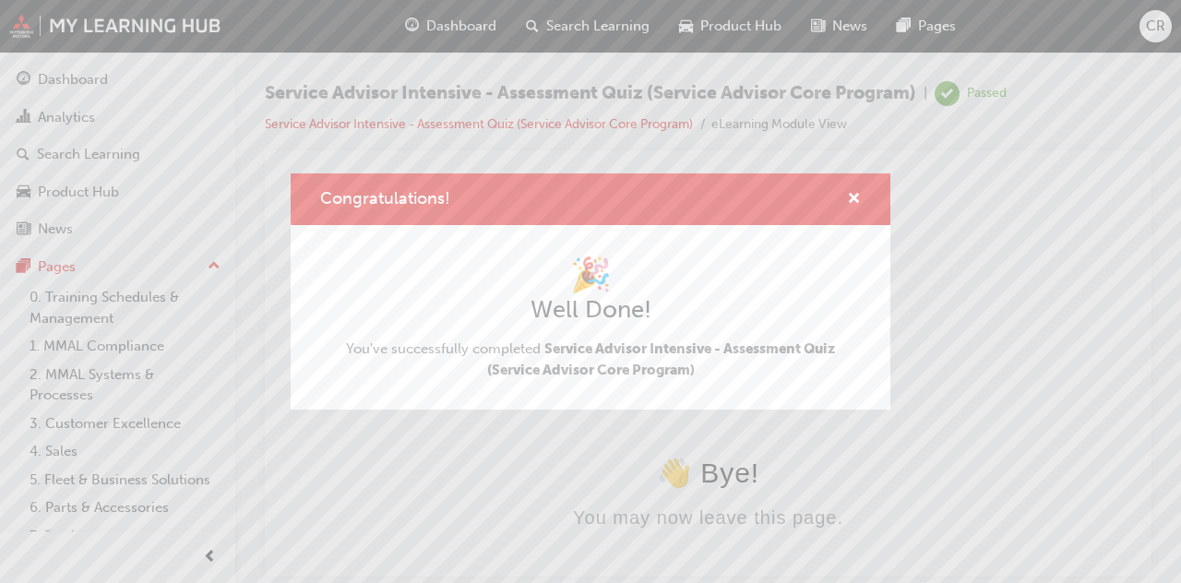
scroll to position [0, 0]
click at [855, 206] on span "cross-icon" at bounding box center [854, 200] width 14 height 17
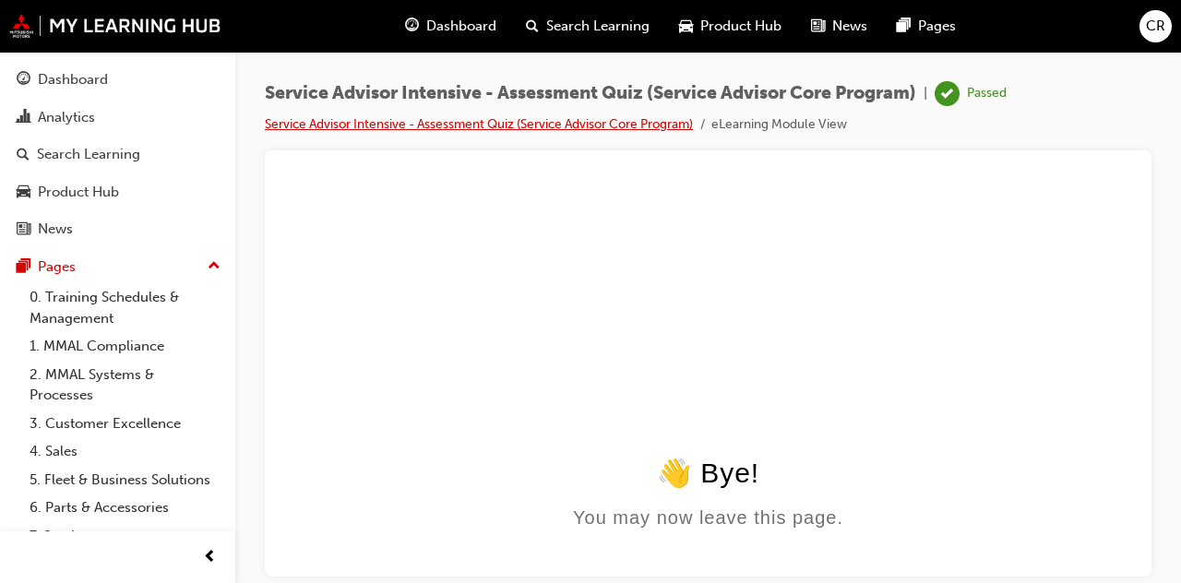
click at [653, 129] on link "Service Advisor Intensive - Assessment Quiz (Service Advisor Core Program)" at bounding box center [479, 124] width 428 height 16
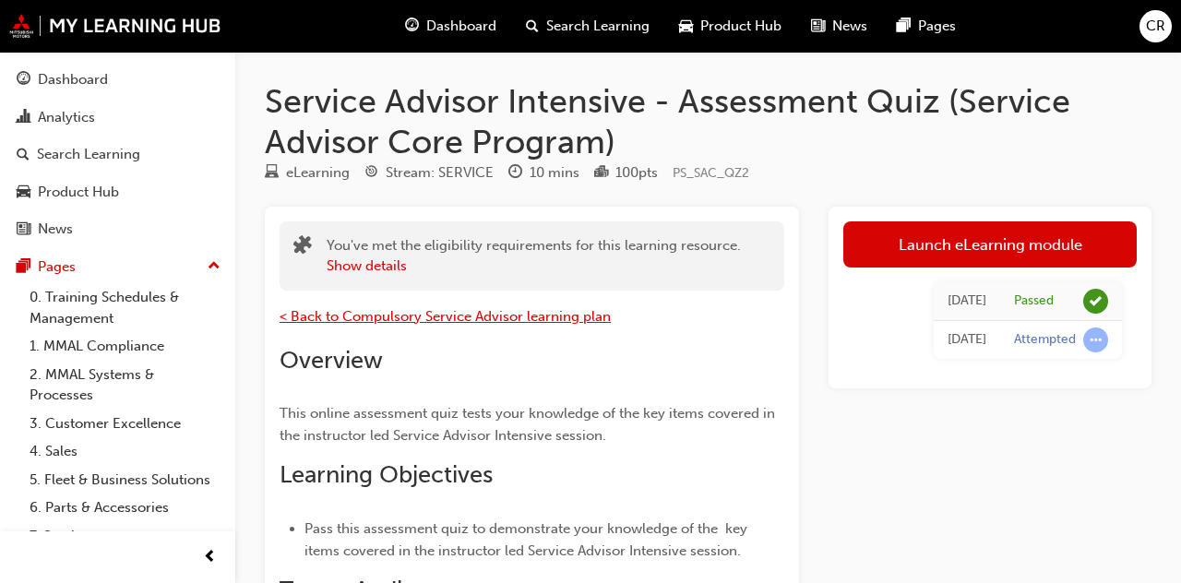
click at [570, 311] on span "< Back to Compulsory Service Advisor learning plan" at bounding box center [445, 316] width 331 height 17
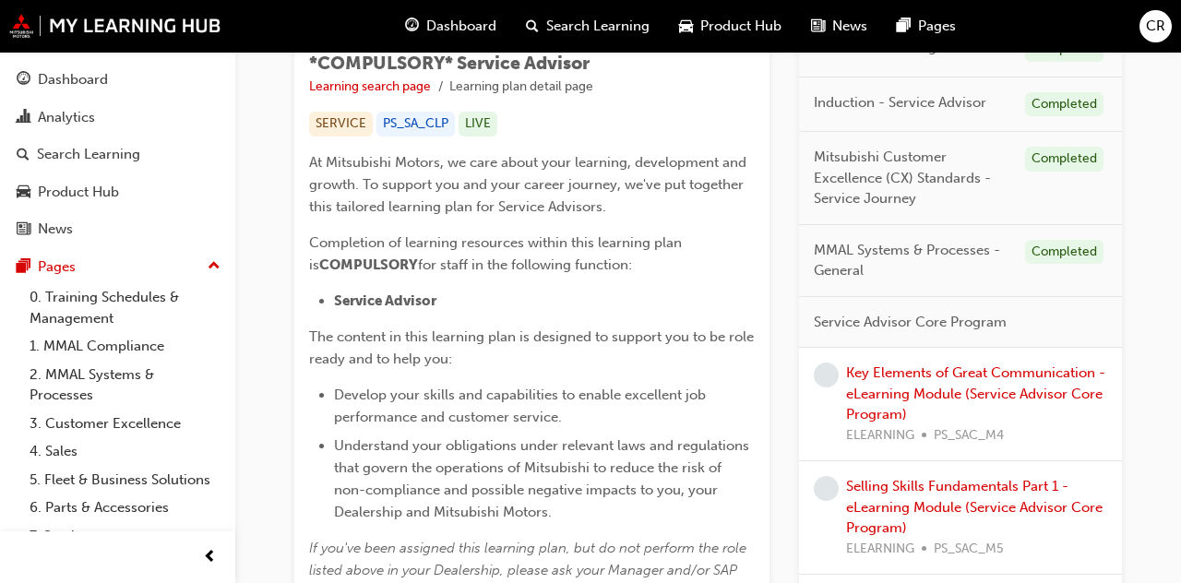
scroll to position [335, 0]
click at [54, 119] on div "Analytics" at bounding box center [66, 117] width 57 height 21
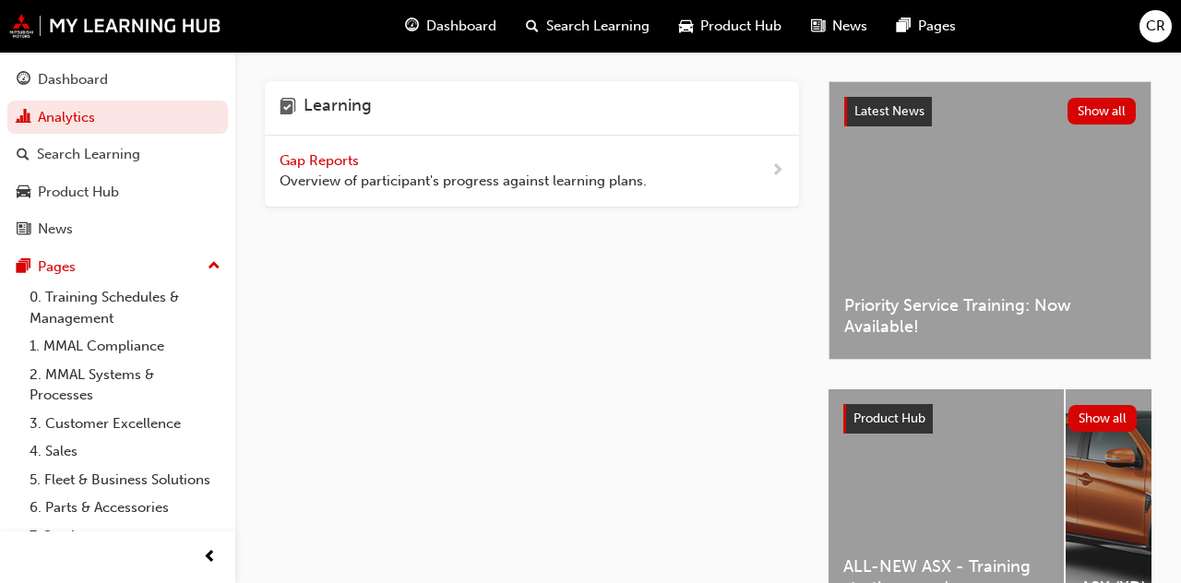
click at [311, 153] on span "Gap Reports" at bounding box center [321, 160] width 83 height 17
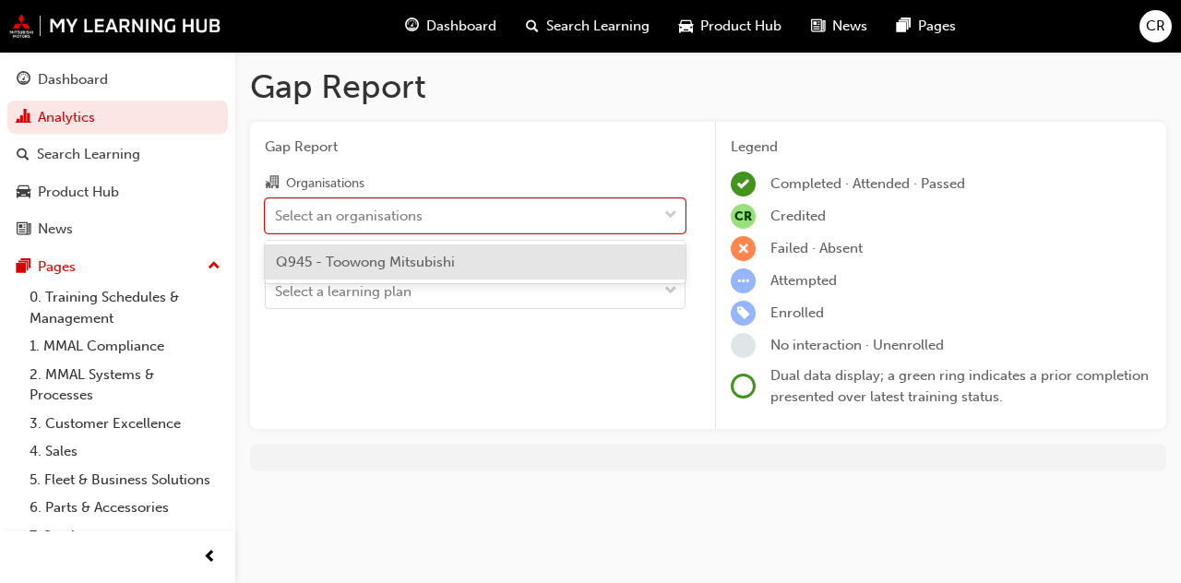
click at [504, 257] on div "Q945 - Toowong Mitsubishi" at bounding box center [475, 263] width 421 height 36
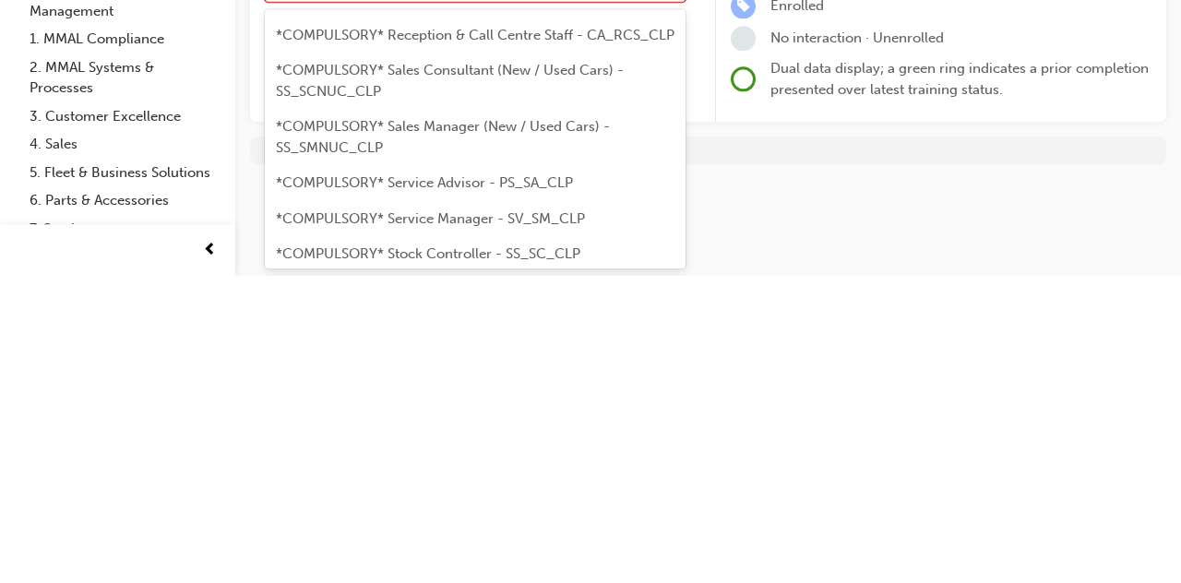
scroll to position [624, 0]
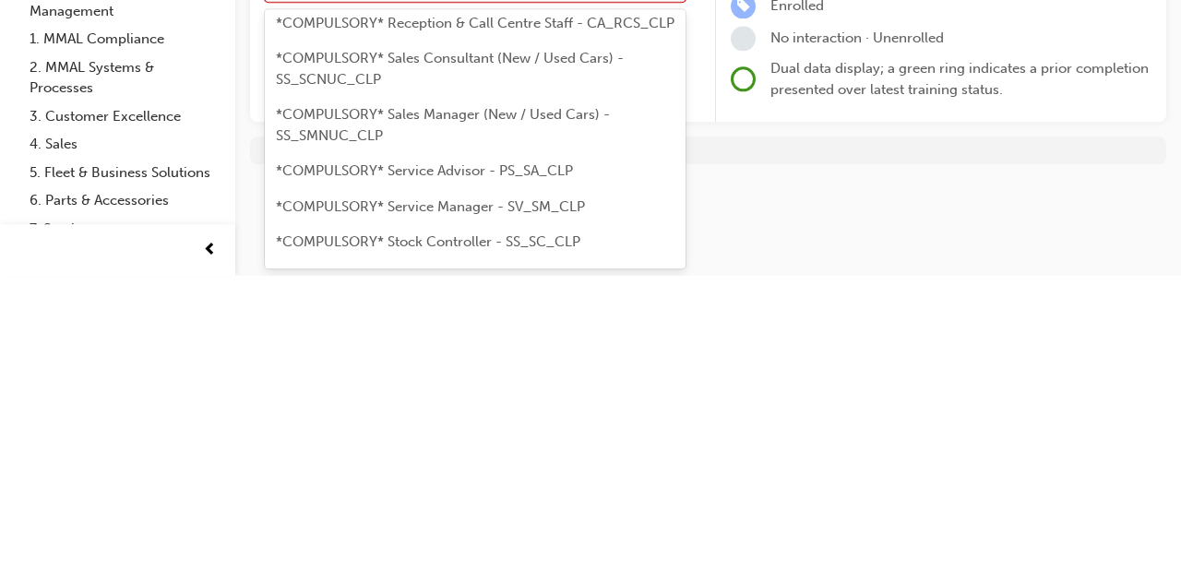
click at [513, 482] on span "*COMPULSORY* Service Advisor - PS_SA_CLP" at bounding box center [424, 478] width 297 height 17
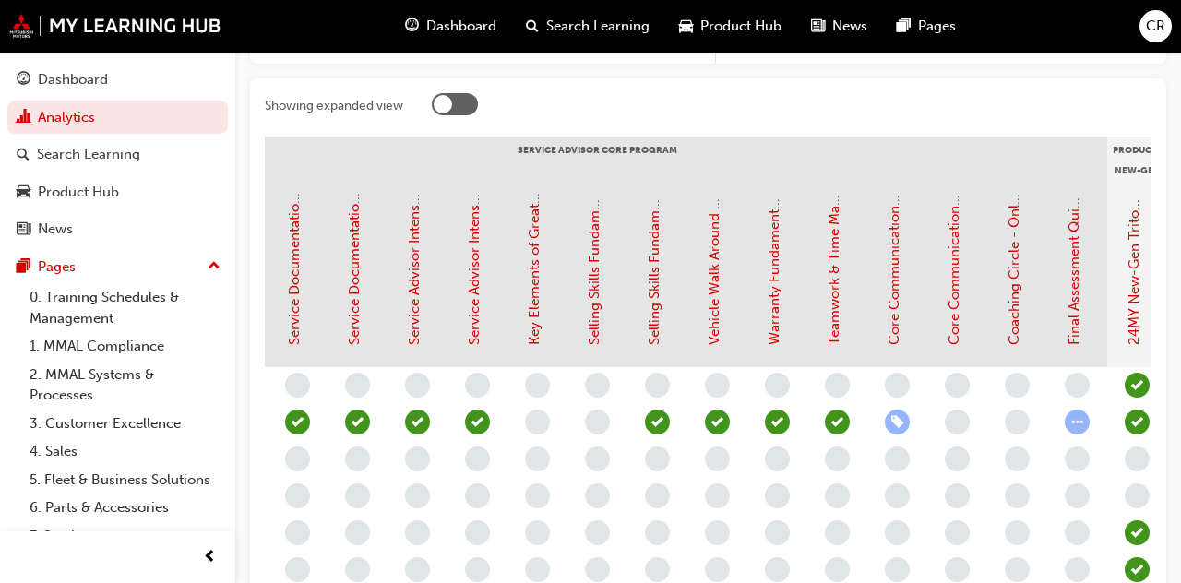
scroll to position [0, 1977]
click at [540, 295] on link "Key Elements of Great Communication - eLearning Module (Service Advisor Core Pr…" at bounding box center [534, 53] width 17 height 584
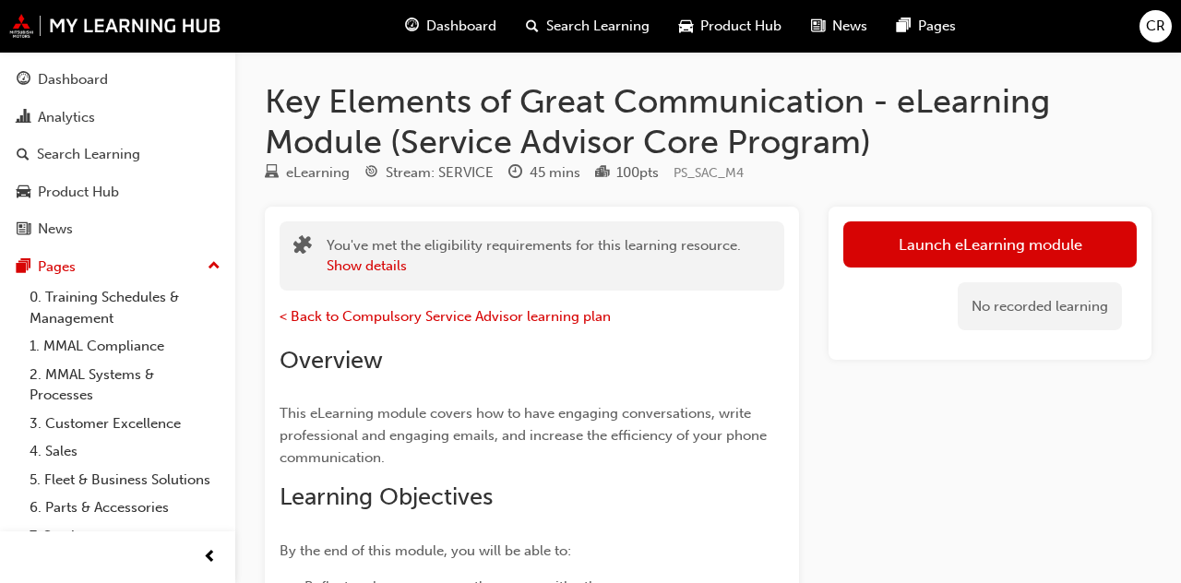
click at [1041, 246] on link "Launch eLearning module" at bounding box center [989, 244] width 293 height 46
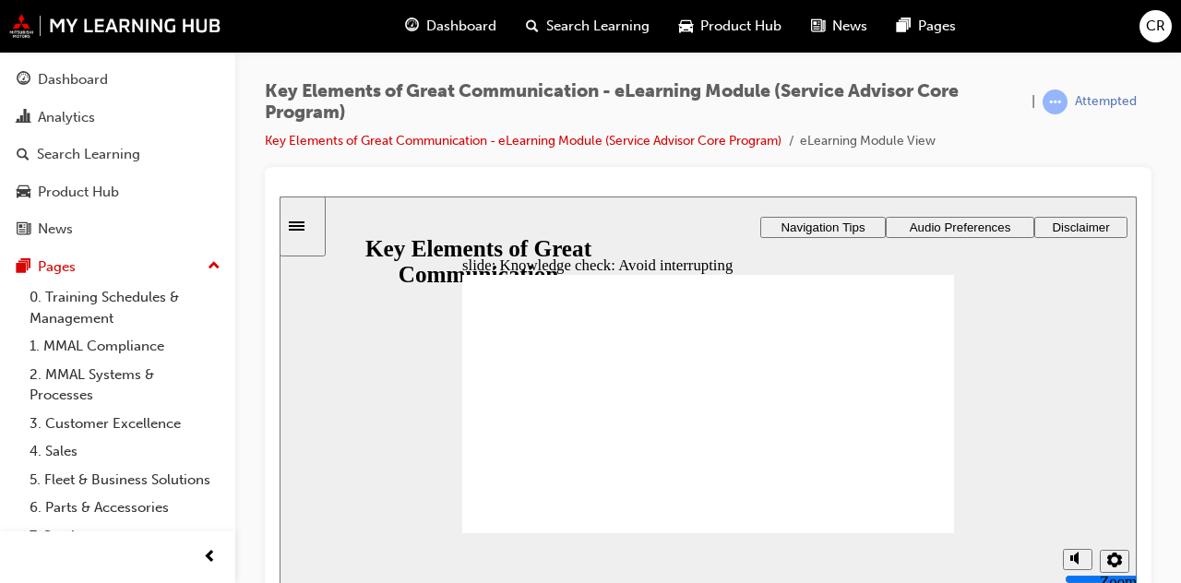
radio input "true"
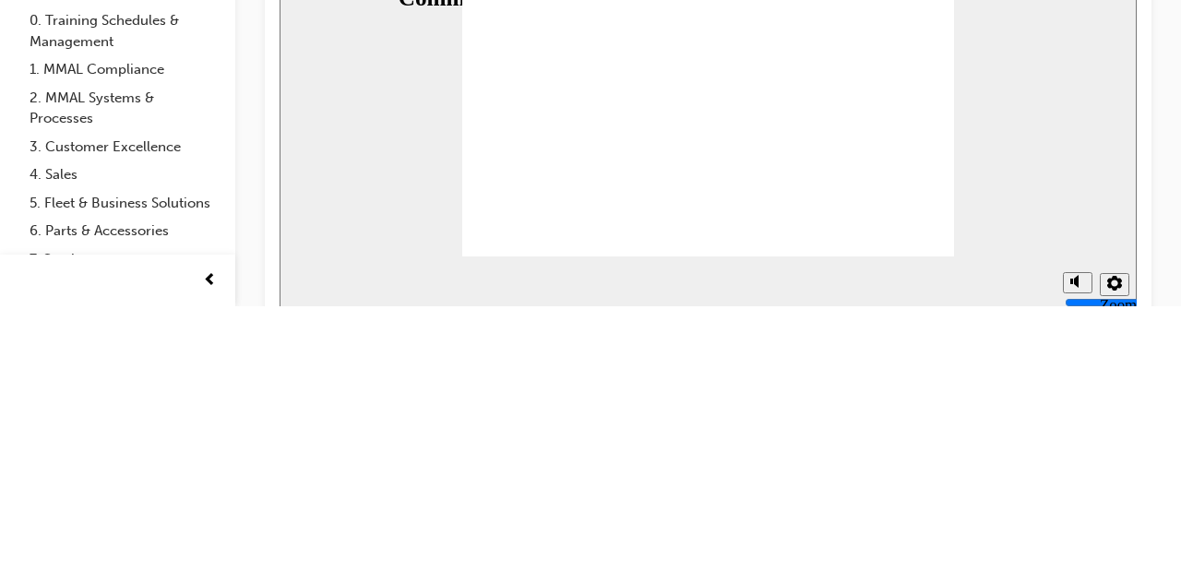
type textarea "H"
type textarea "Hi"
type textarea "Hi,"
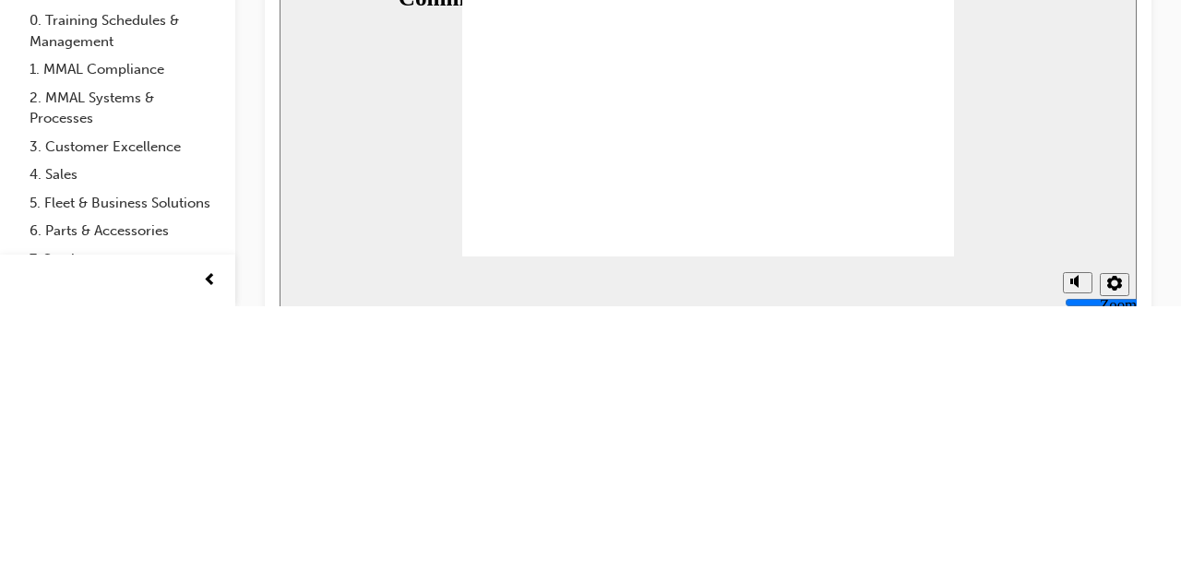
type textarea "Hi,"
type textarea "Hi, c"
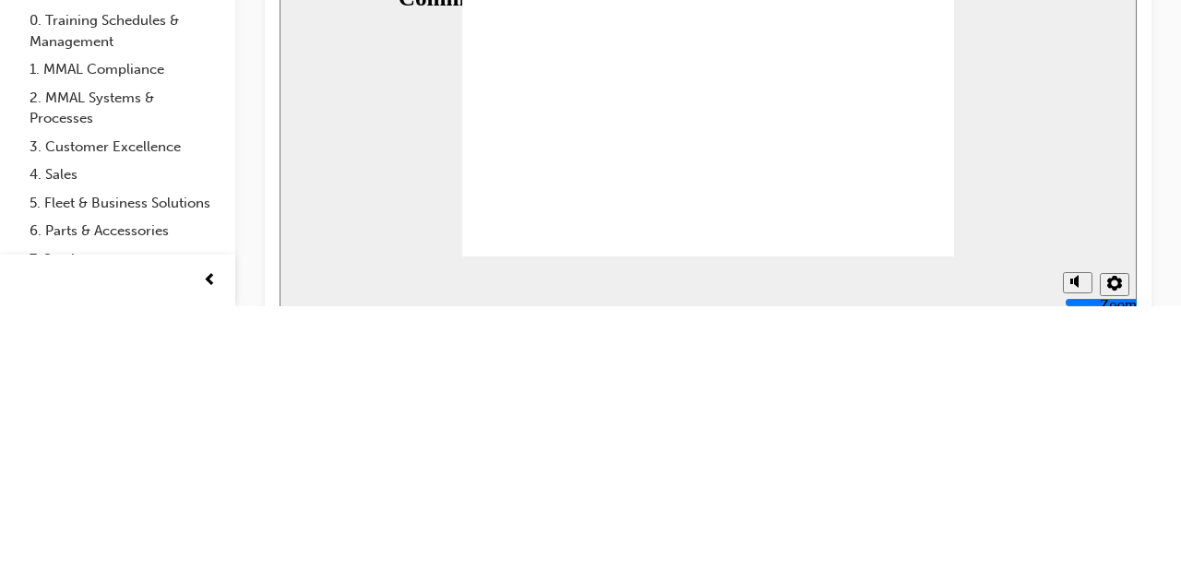
type textarea "Hi, co"
type textarea "Hi, con"
type textarea "Hi, conf"
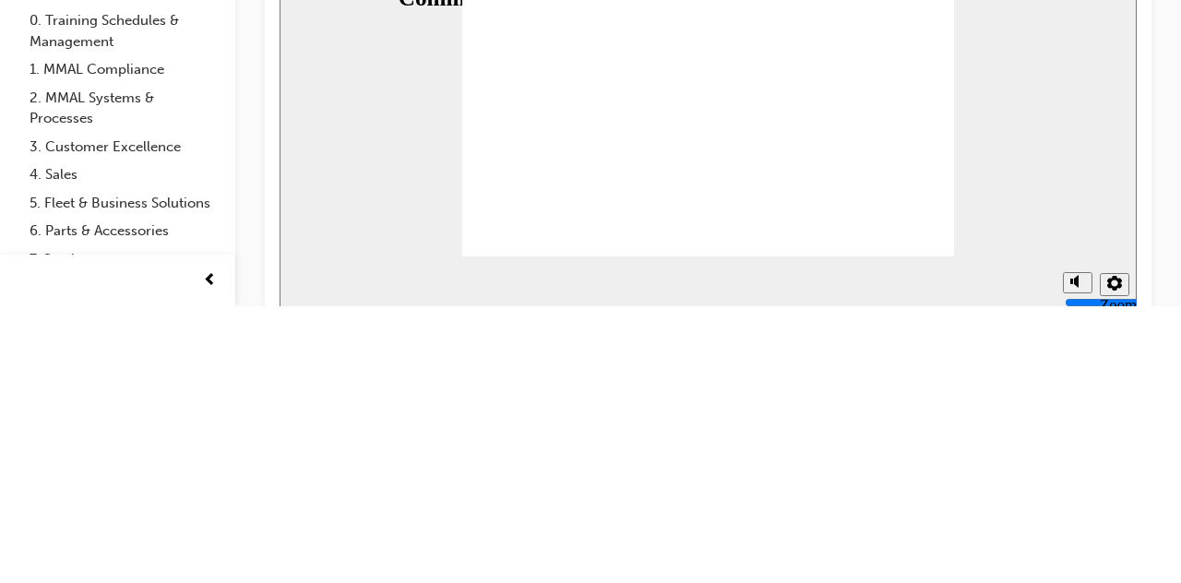
type textarea "Hi, conf"
type textarea "Hi, confi"
type textarea "Hi, confir"
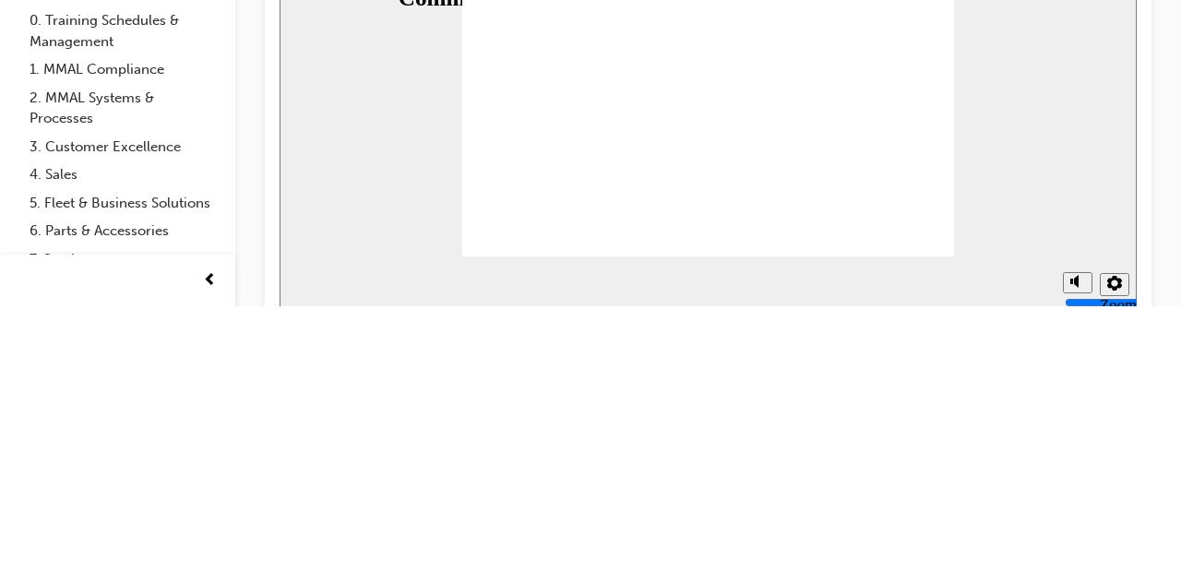
type textarea "Hi, confirm"
type textarea "Hi, confirming"
type textarea "Hi, confirming y"
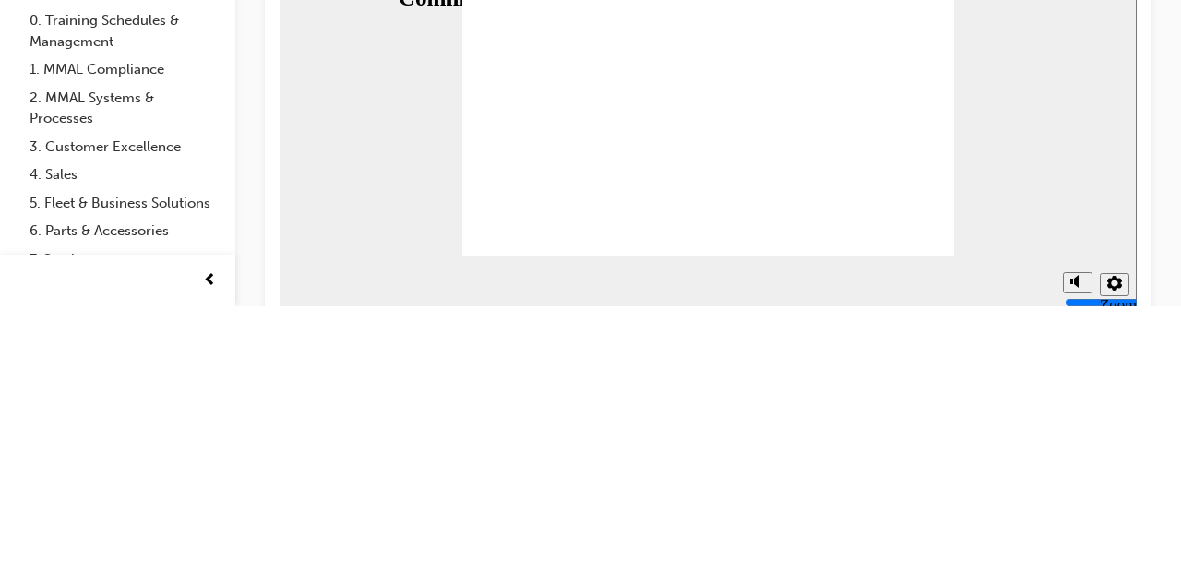
type textarea "Hi, confirming y"
type textarea "Hi, confirming yo"
type textarea "Hi, confirming you"
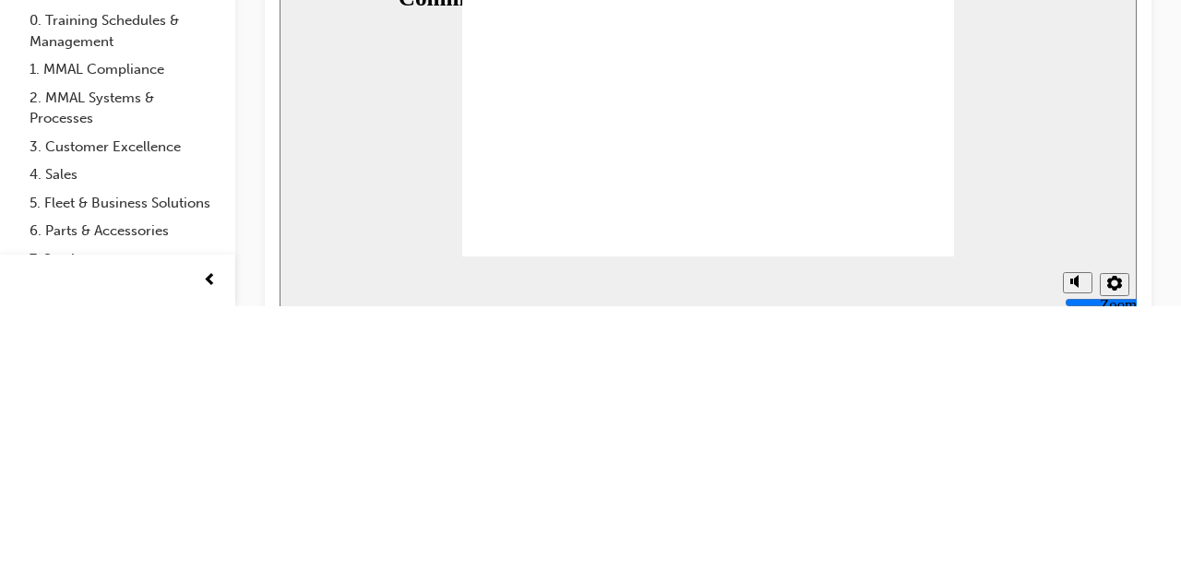
type textarea "Hi, confirming your"
type textarea "Hi, confirming your b"
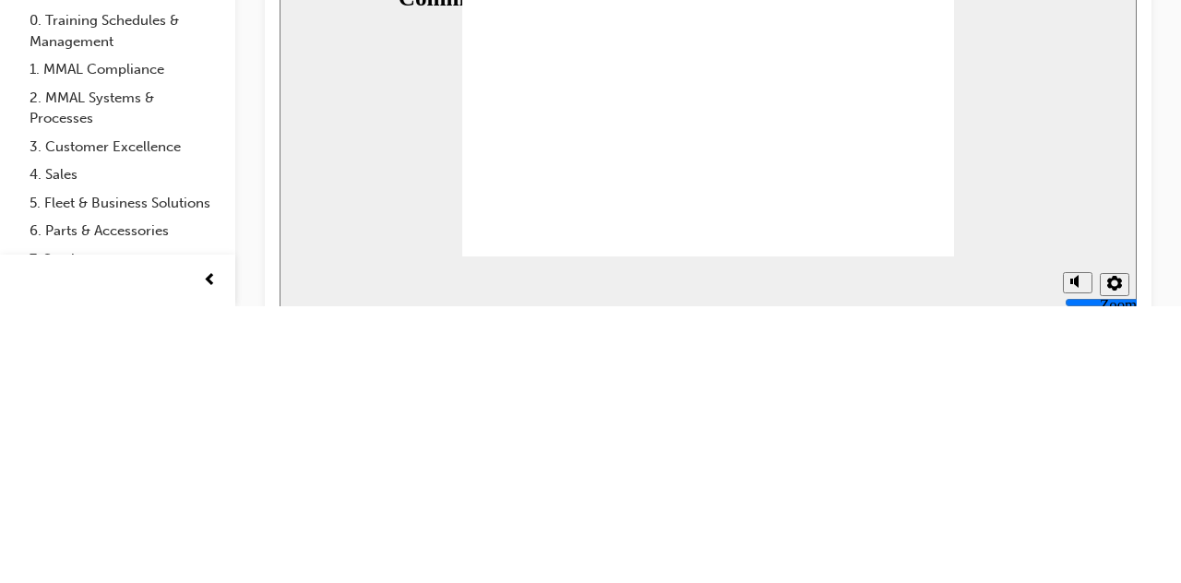
type textarea "Hi, confirming your b"
type textarea "Hi, confirming your bo"
type textarea "Hi, confirming your boo"
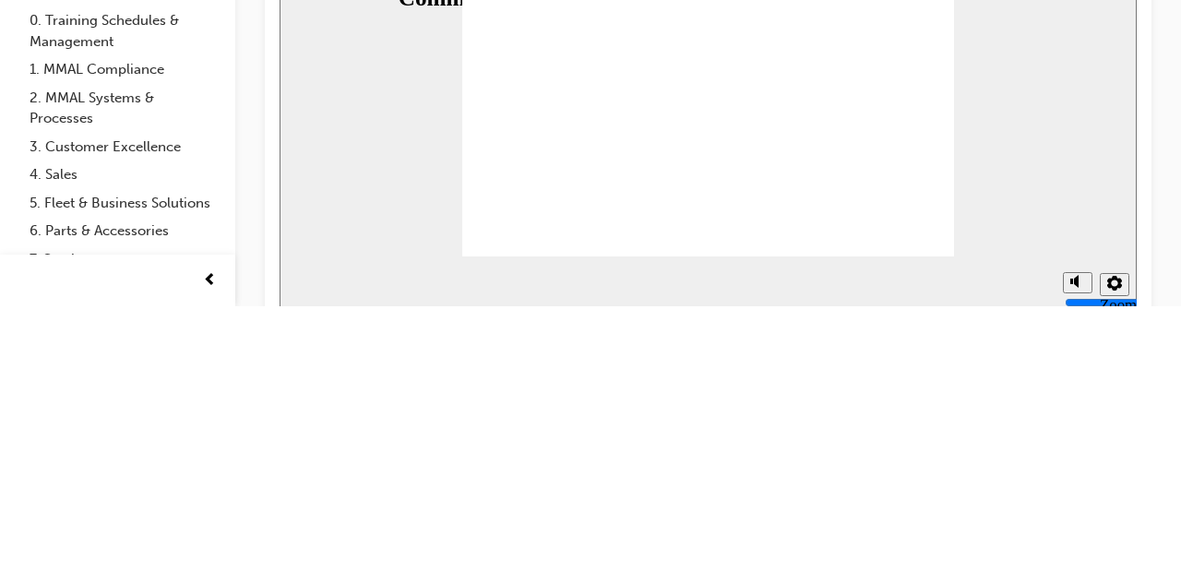
type textarea "Hi, confirming your book"
type textarea "Hi, confirming your booki"
type textarea "Hi, confirming your bookin"
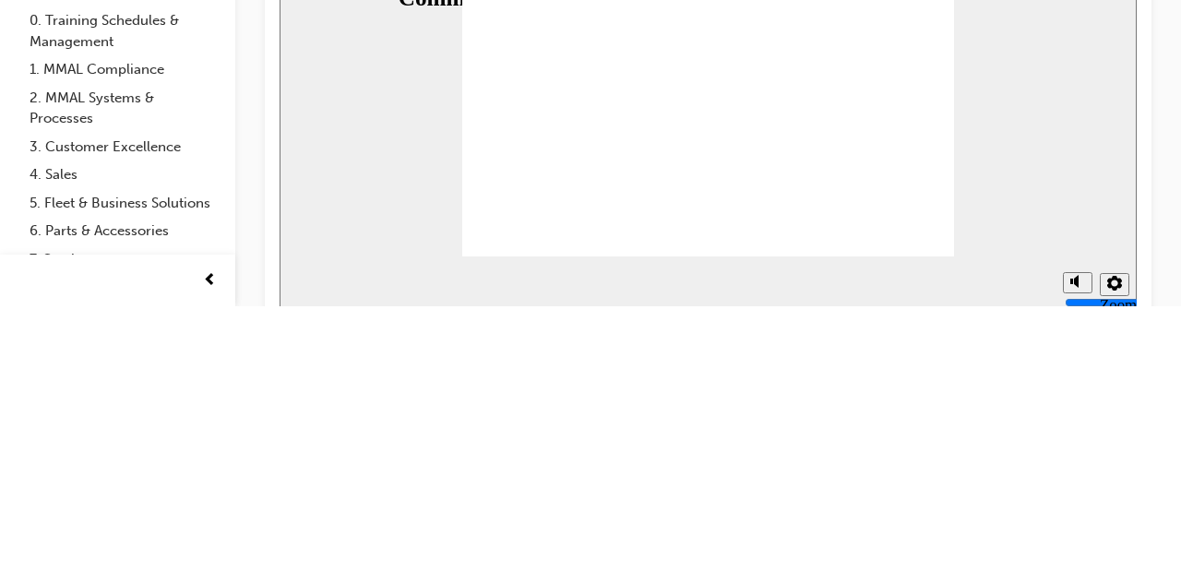
type textarea "Hi, confirming your bookin"
type textarea "Hi, confirming your booking"
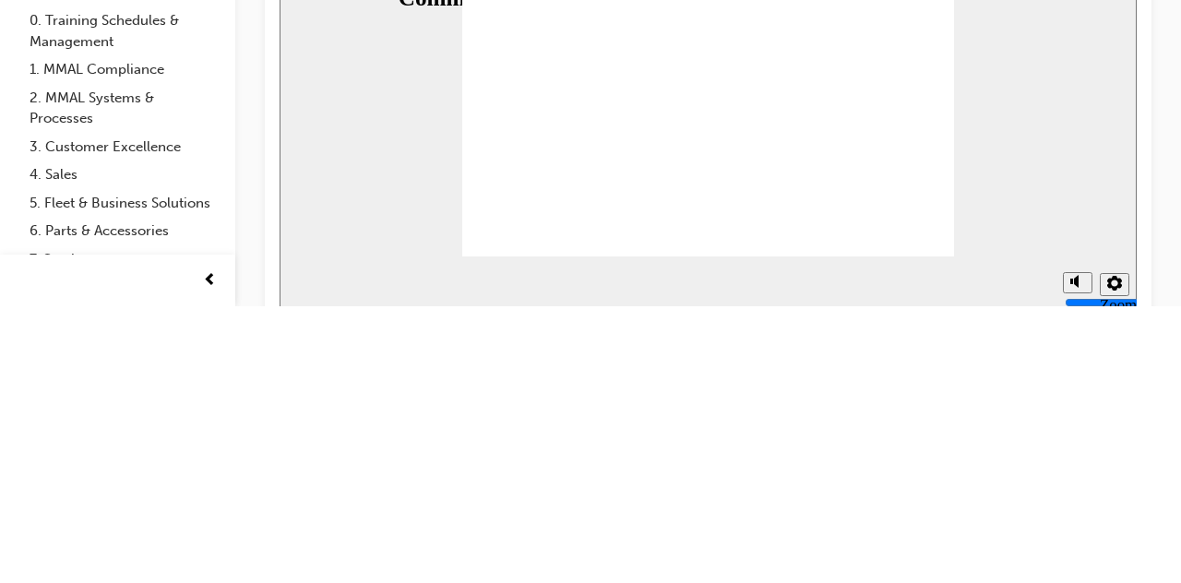
type textarea "Hi, confirming your booking f"
type textarea "Hi, confirming your booking fo"
type textarea "Hi, confirming your booking for"
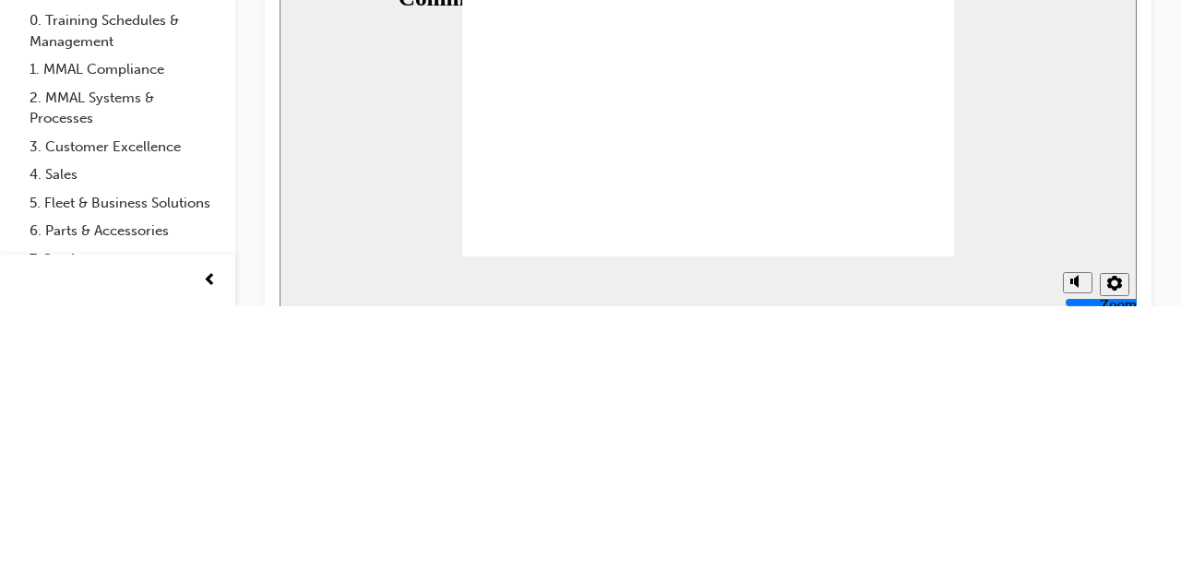
type textarea "Hi, confirming your booking for"
type textarea "Hi, confirming your booking for y"
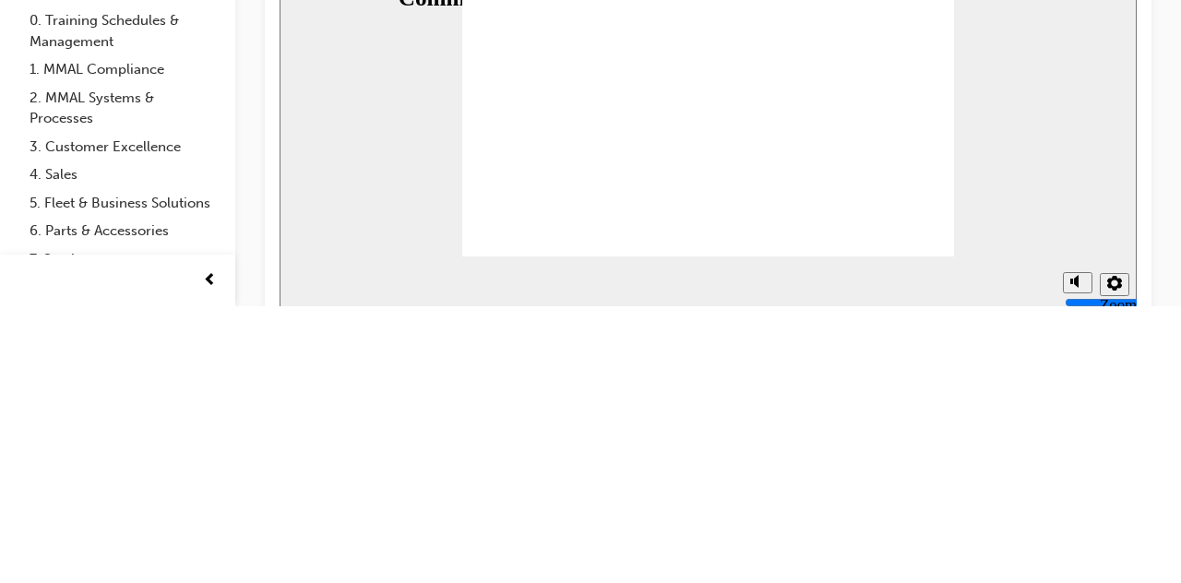
type textarea "Hi, confirming your booking for yo"
type textarea "Hi, confirming your booking for you"
type textarea "Hi, confirming your booking for your"
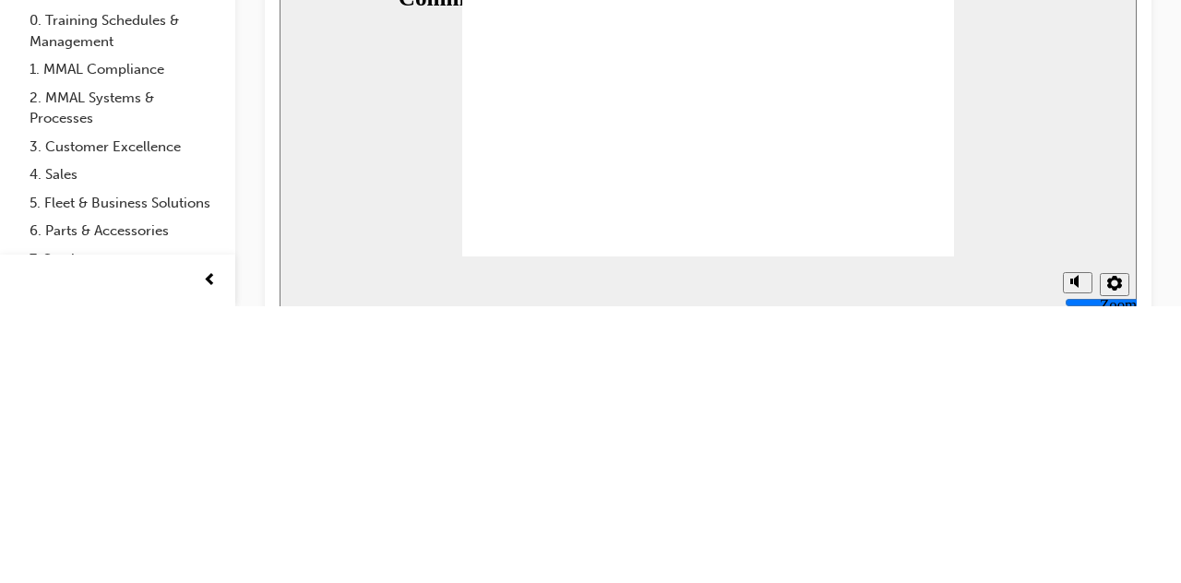
type textarea "Hi, confirming your booking for your"
type textarea "Hi, confirming your booking for your A"
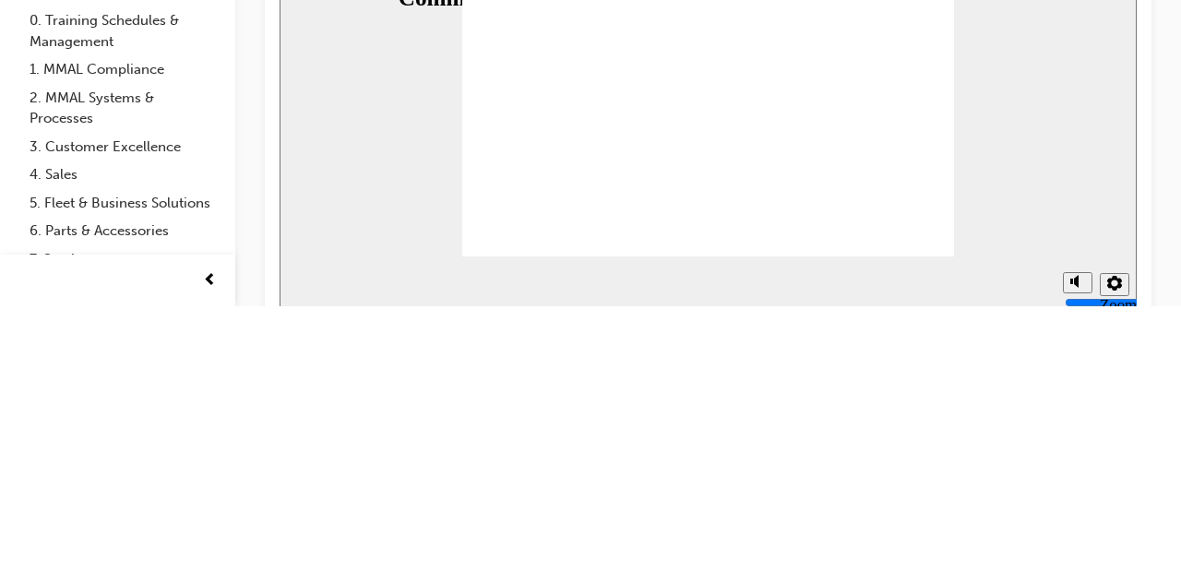
type textarea "Hi, confirming your booking for your AS"
type textarea "Hi, confirming your booking for your ASX"
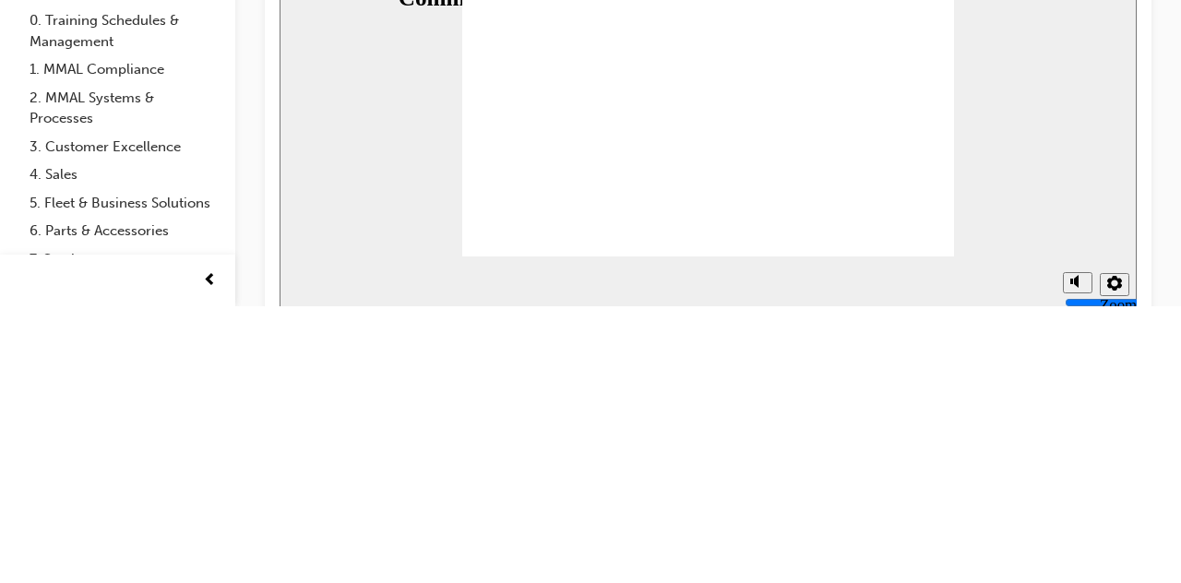
type textarea "Hi, confirming your booking for your ASX"
type textarea "Hi, confirming your booking for your ASX ("
type textarea "Hi, confirming your booking for your ASX (r"
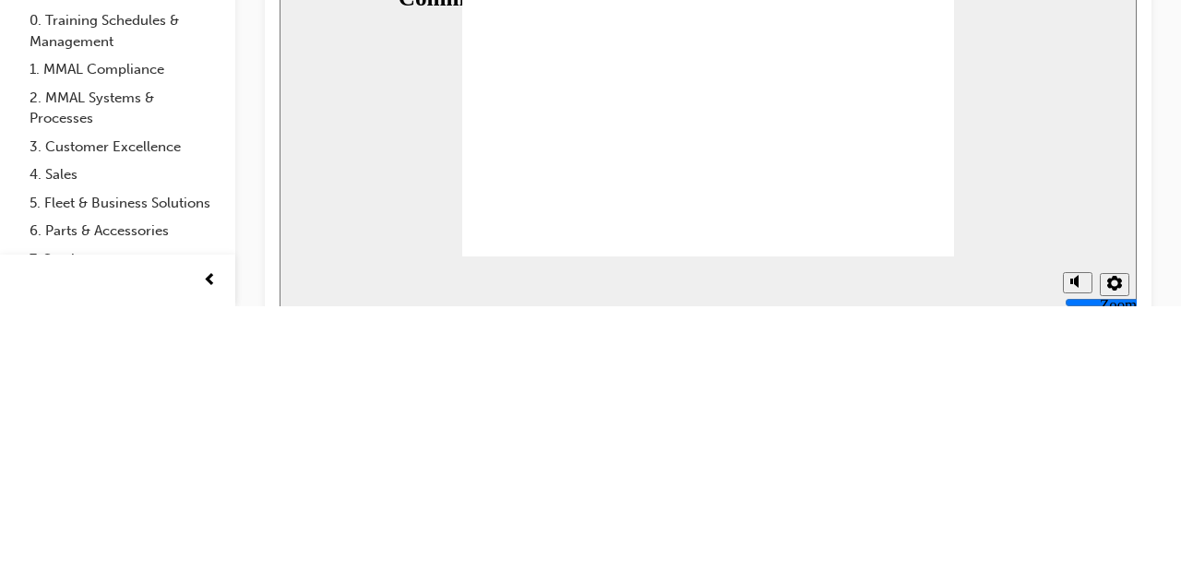
type textarea "Hi, confirming your booking for your ASX (re"
type textarea "Hi, confirming your booking for your ASX (reg"
type textarea "Hi, confirming your booking for your ASX ([PERSON_NAME]"
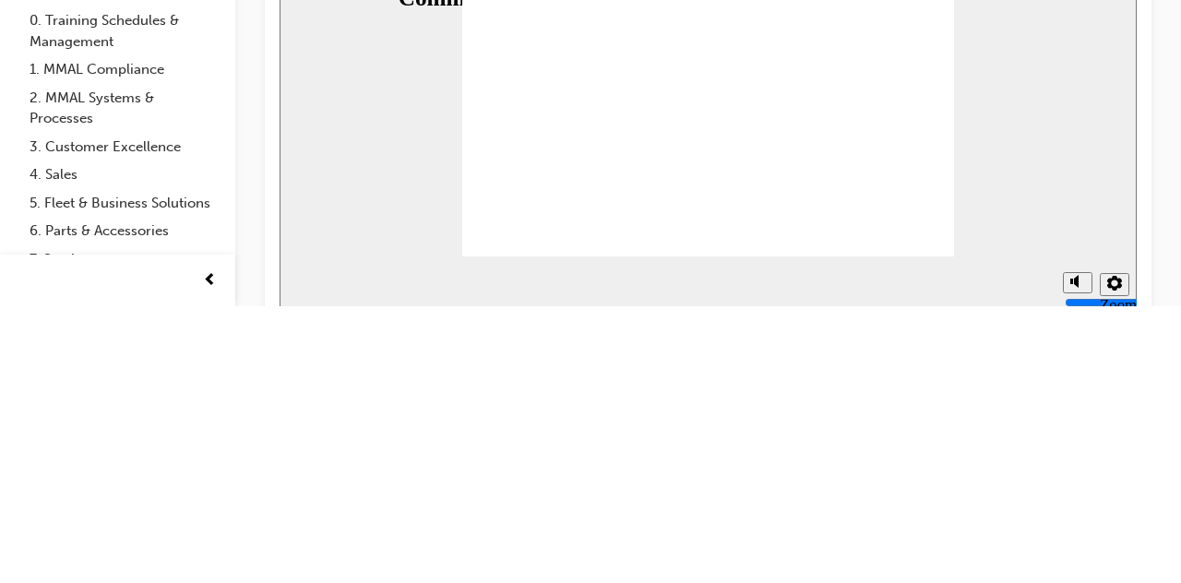
type textarea "Hi, confirming your booking for your ASX ([PERSON_NAME]"
type textarea "Hi, confirming your booking for your ASX ([PERSON_NAME]:"
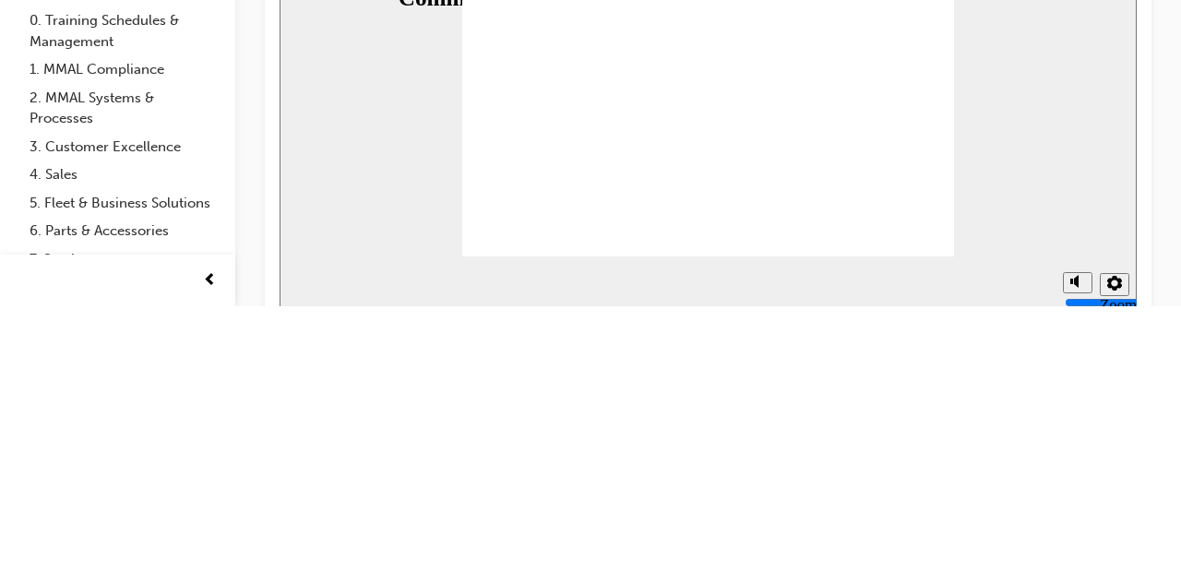
type textarea "Hi, confirming your booking for your ASX ([PERSON_NAME]: A"
type textarea "Hi, confirming your booking for your ASX ([PERSON_NAME]: AB"
type textarea "Hi, confirming your booking for your ASX ([PERSON_NAME]: ABC"
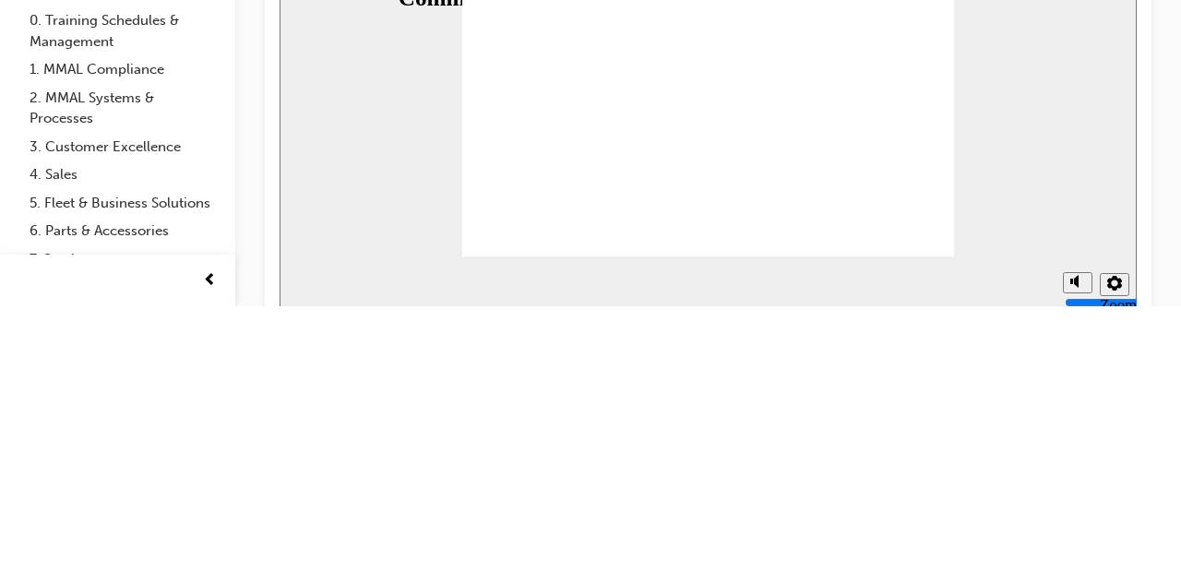
type textarea "Hi, confirming your booking for your ASX ([PERSON_NAME]: ABC"
type textarea "Hi, confirming your booking for your ASX ([PERSON_NAME]: ABC1"
type textarea "Hi, confirming your booking for your ASX ([PERSON_NAME]: ABC12"
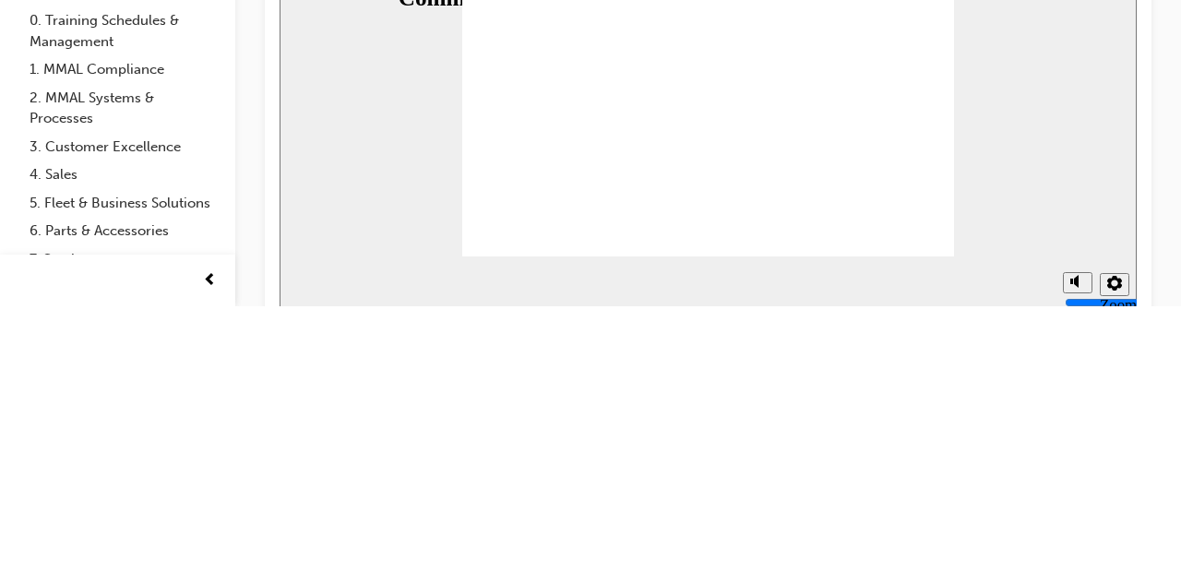
type textarea "Hi, confirming your booking for your ASX ([PERSON_NAME]: ABC123"
type textarea "Hi, confirming your booking for your ASX ([PERSON_NAME]: ABC123)"
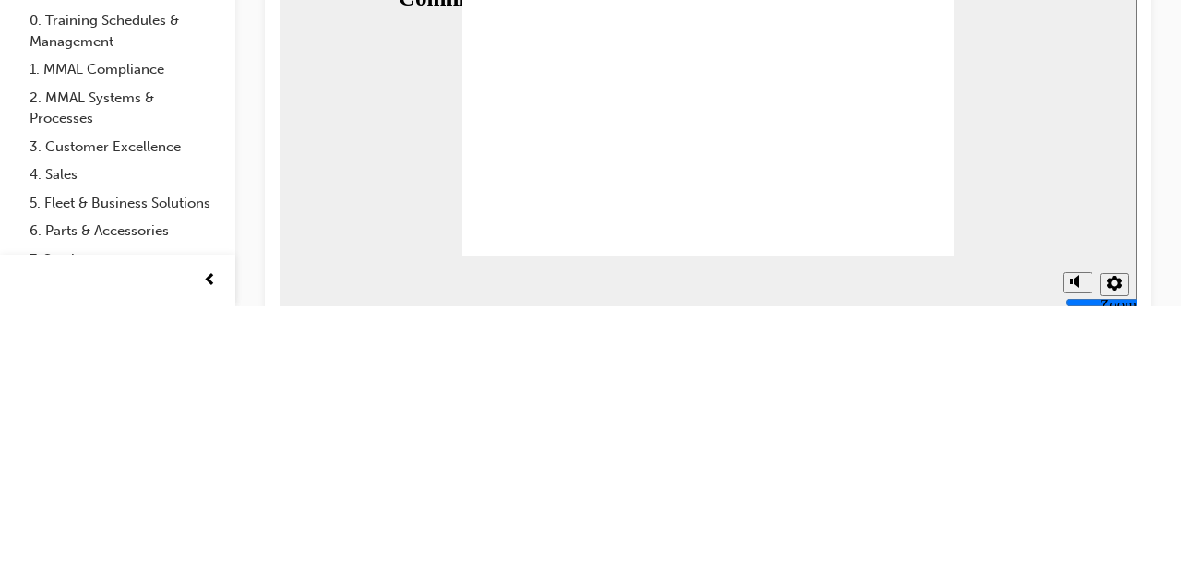
type textarea "Hi, confirming your booking for your ASX ([PERSON_NAME]: ABC123)"
type textarea "Hi, confirming your booking for your ASX ([PERSON_NAME]: ABC123) O"
type textarea "Hi, confirming your booking for your ASX ([PERSON_NAME]: ABC123) ON"
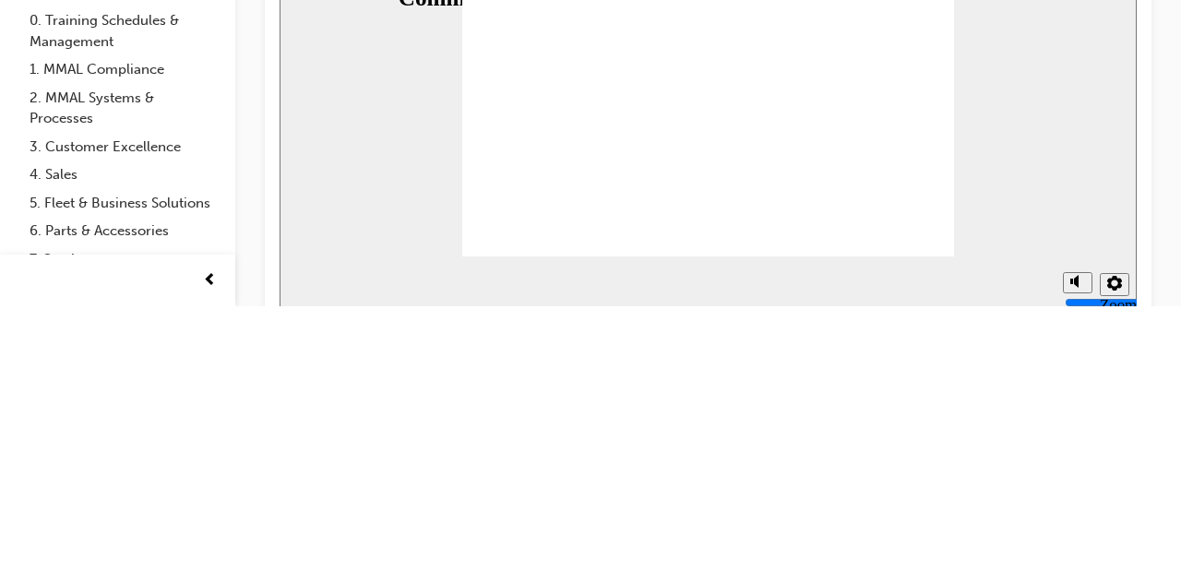
type textarea "Hi, confirming your booking for your ASX ([PERSON_NAME]: ABC123) O"
type textarea "Hi, confirming your booking for your ASX ([PERSON_NAME]: ABC123)"
type textarea "Hi, confirming your booking for your ASX ([PERSON_NAME]: ABC123) f"
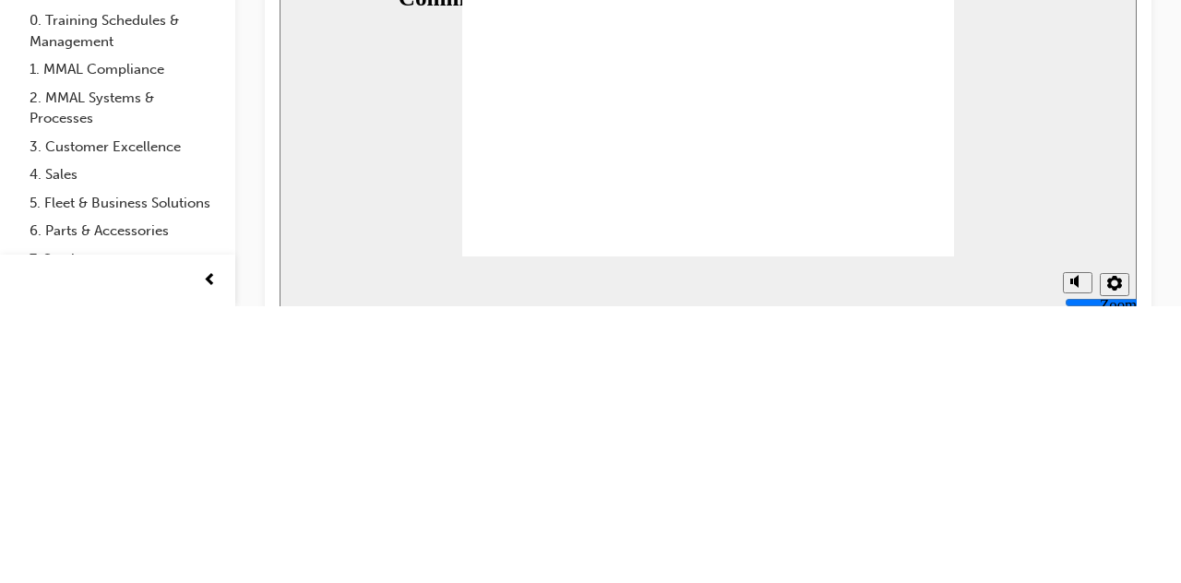
type textarea "Hi, confirming your booking for your ASX ([PERSON_NAME]: ABC123) f"
type textarea "Hi, confirming your booking for your ASX ([PERSON_NAME]: ABC123) fo"
type textarea "Hi, confirming your booking for your ASX ([PERSON_NAME]: ABC123) for"
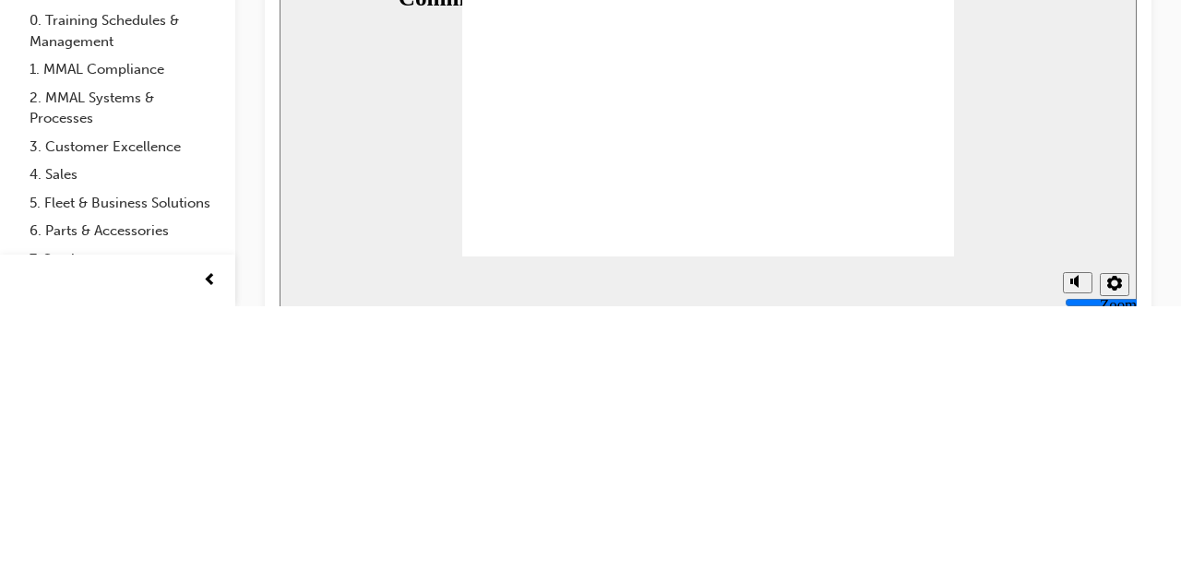
type textarea "Hi, confirming your booking for your ASX ([PERSON_NAME]: ABC123) for"
type textarea "Hi, confirming your booking for your ASX ([PERSON_NAME]: ABC123) for 9"
type textarea "Hi, confirming your booking for your ASX ([PERSON_NAME]: ABC123) for 9a"
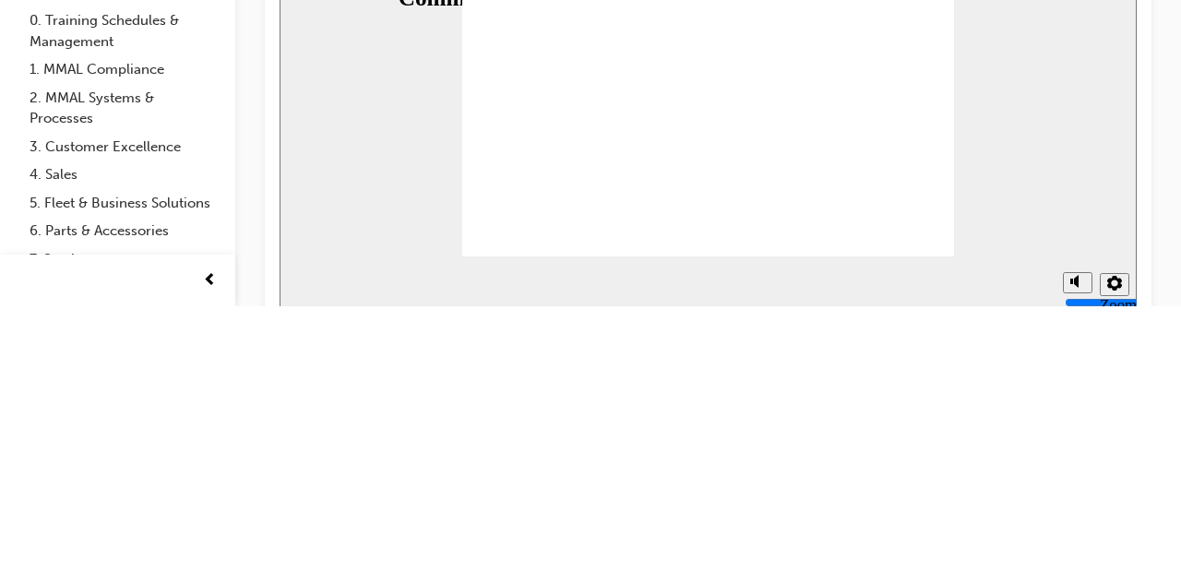
type textarea "Hi, confirming your booking for your ASX ([PERSON_NAME]: ABC123) for 9a"
type textarea "Hi, confirming your booking for your ASX ([PERSON_NAME]: ABC123) for 9am"
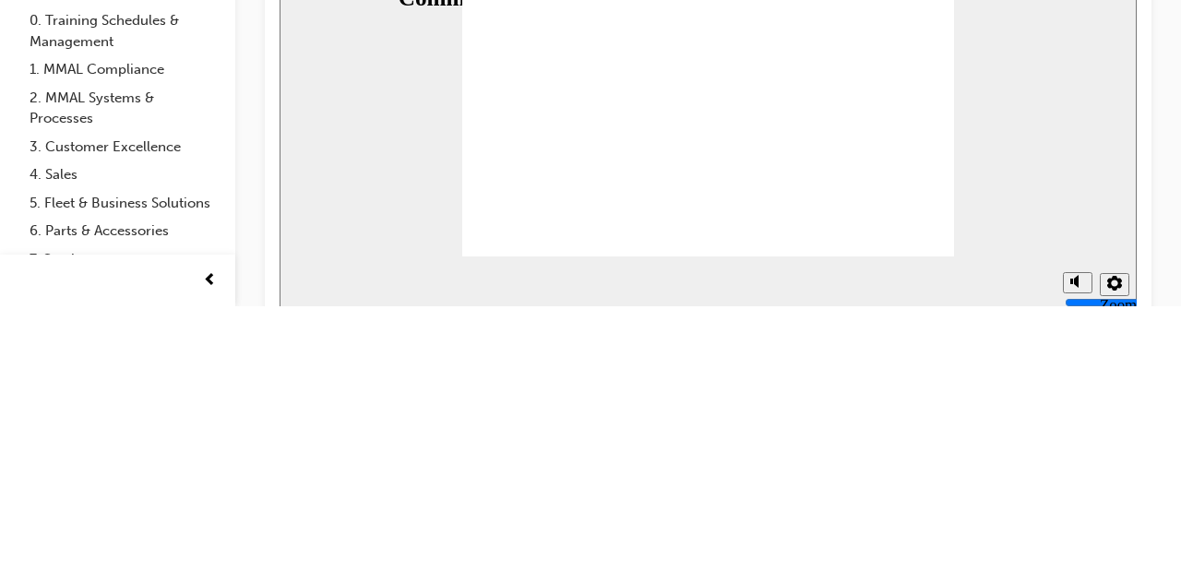
type textarea "Hi, confirming your booking for your ASX ([PERSON_NAME]: ABC123) for 9am T"
type textarea "Hi, confirming your booking for your ASX ([PERSON_NAME]: ABC123) for 9am Th"
type textarea "Hi, confirming your booking for your ASX ([PERSON_NAME]: ABC123) for 9am Thu"
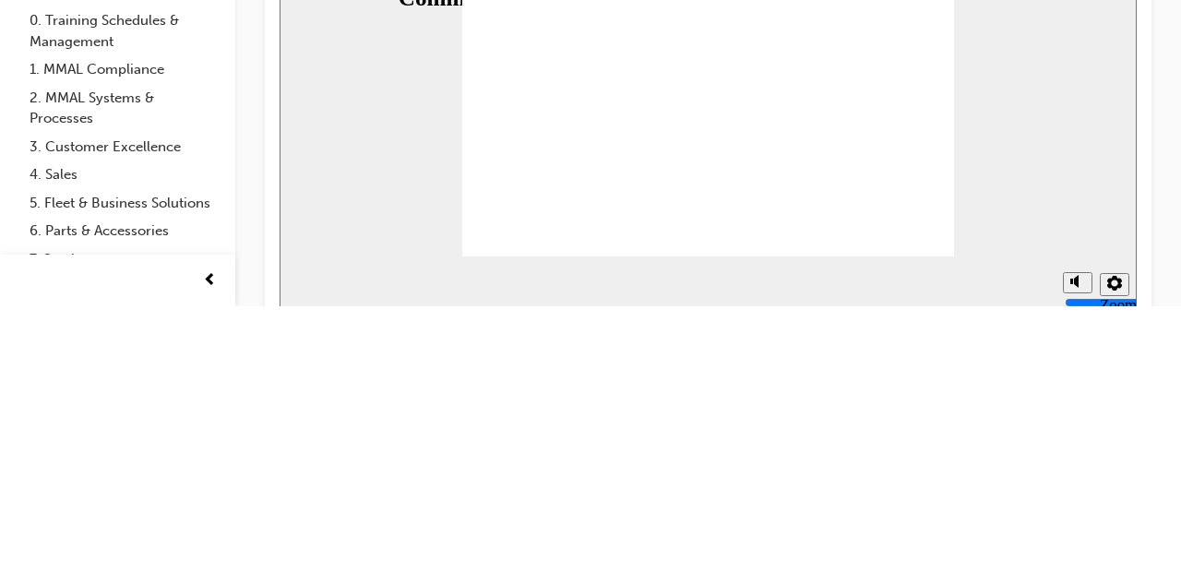
type textarea "Hi, confirming your booking for your ASX ([PERSON_NAME]: ABC123) for 9am Thu"
type textarea "Hi, confirming your booking for your ASX ([PERSON_NAME]: ABC123) for 9am Thur"
type textarea "Hi, confirming your booking for your ASX ([PERSON_NAME]: ABC123) for 9am [DATE]"
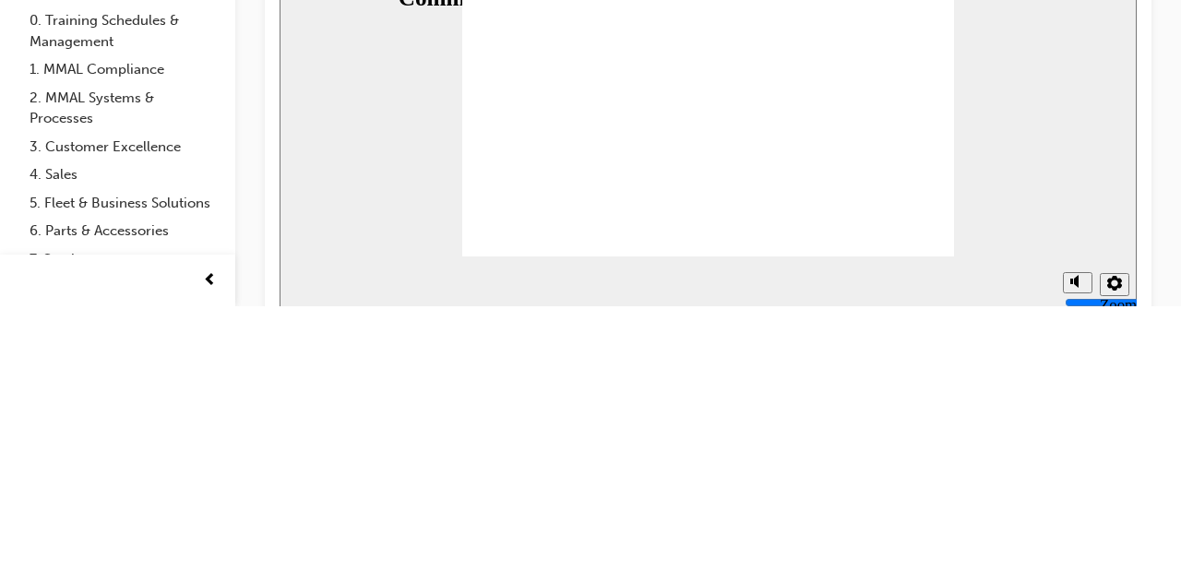
type textarea "Hi, confirming your booking for your ASX ([PERSON_NAME]: ABC123) for 9am [DATE]…"
type textarea "Hi, confirming your booking for your ASX ([PERSON_NAME]: [SECURITY_DATA]) for 9…"
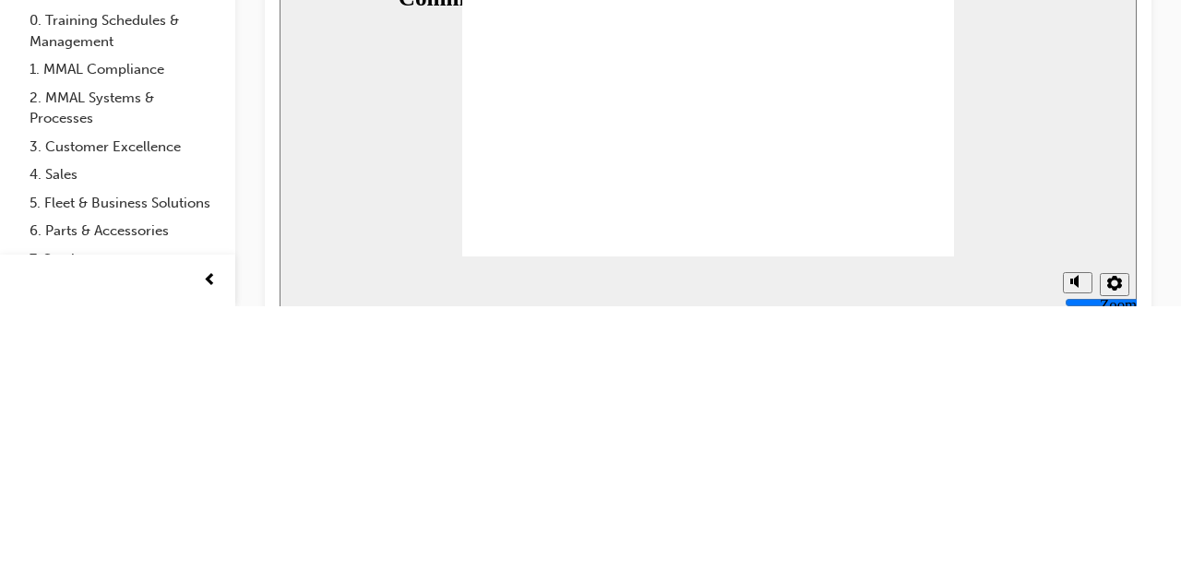
type textarea "Hi, confirming your booking for your ASX ([PERSON_NAME]: [SECURITY_DATA]) for 9…"
type textarea "Hi, confirming your booking for your ASX ([PERSON_NAME]: ABC123) for 9am [DATE]…"
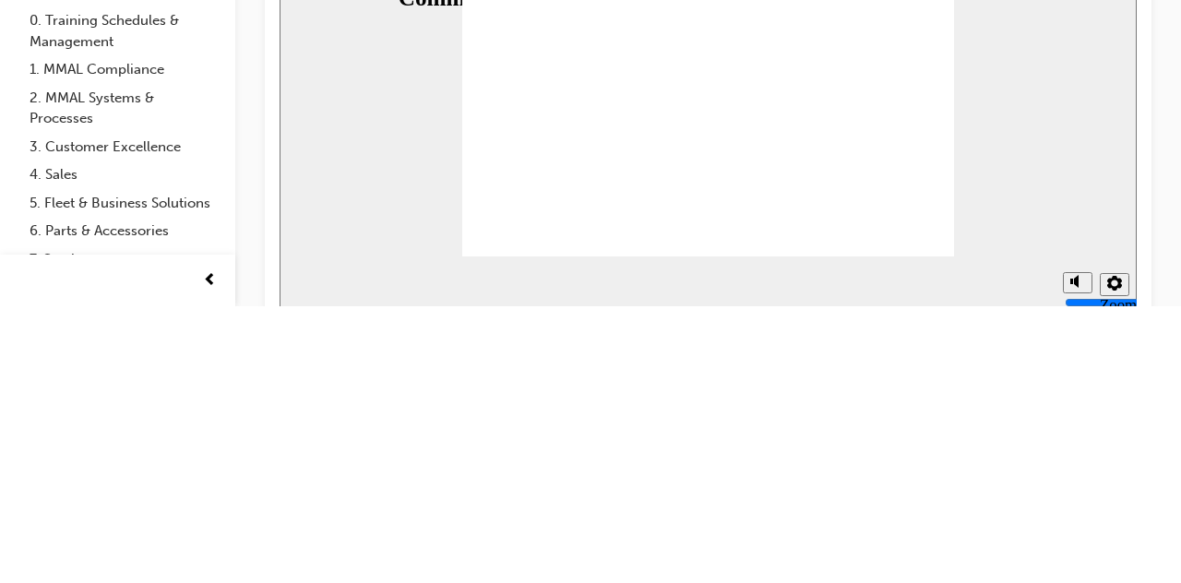
type textarea "Hi, confirming your booking for your ASX ([PERSON_NAME]: ABC123) for 9am [DATE]…"
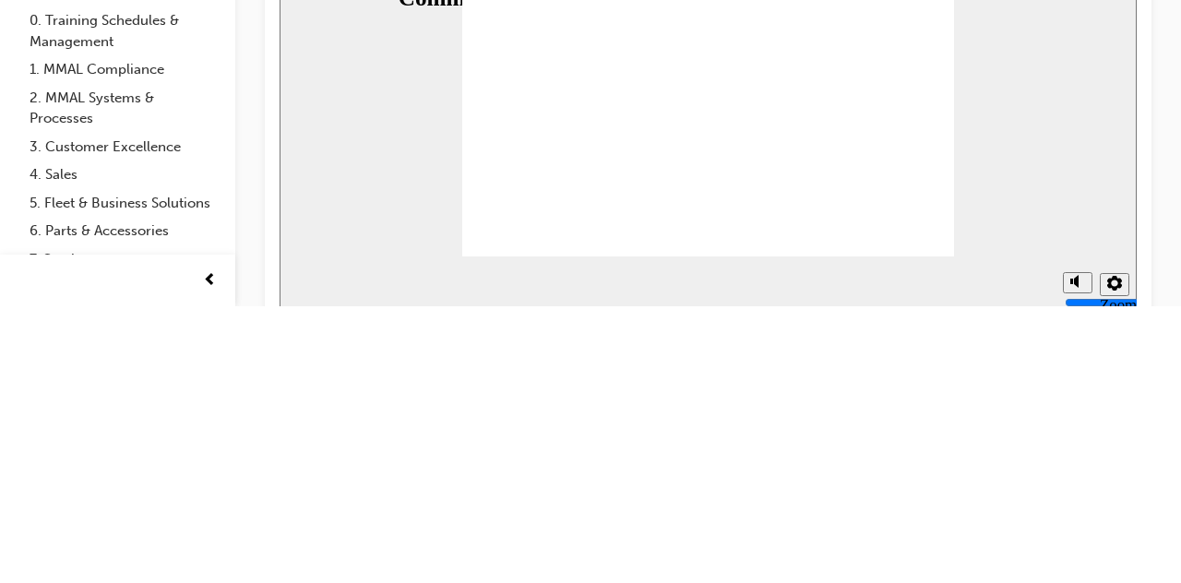
type textarea "Hi, confirming your booking for your ASX ([PERSON_NAME]: ABC123) for 9am [DATE]…"
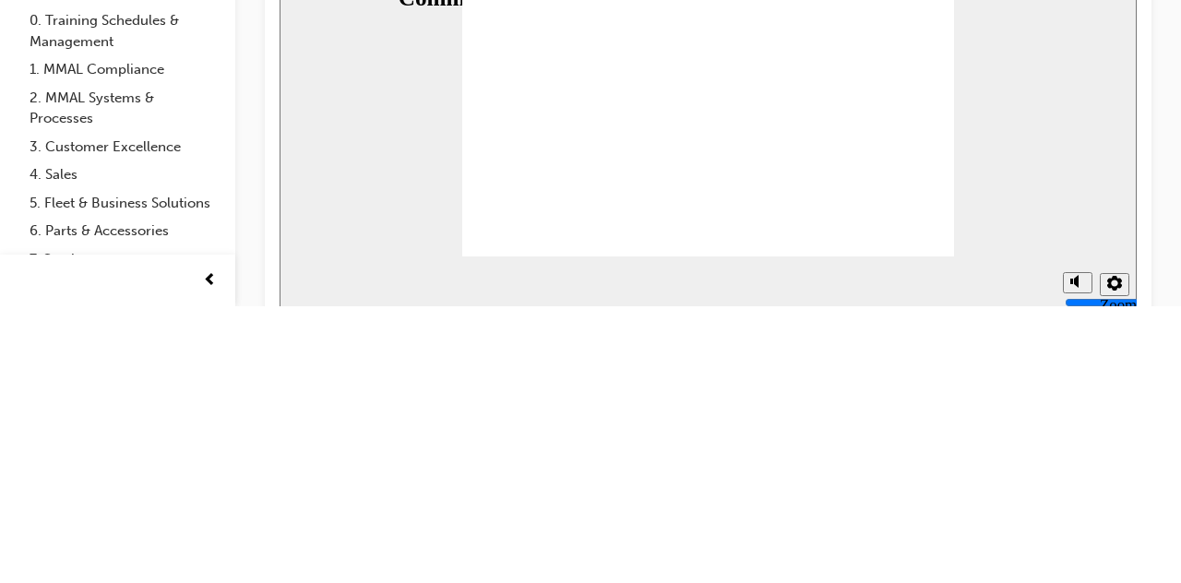
type textarea "Hi, confirming your booking for your ASX ([PERSON_NAME]: ABC123) for 9am [DATE]"
type textarea "Hi, confirming your booking for your ASX ([PERSON_NAME]: ABC123) for 9am [DATE]…"
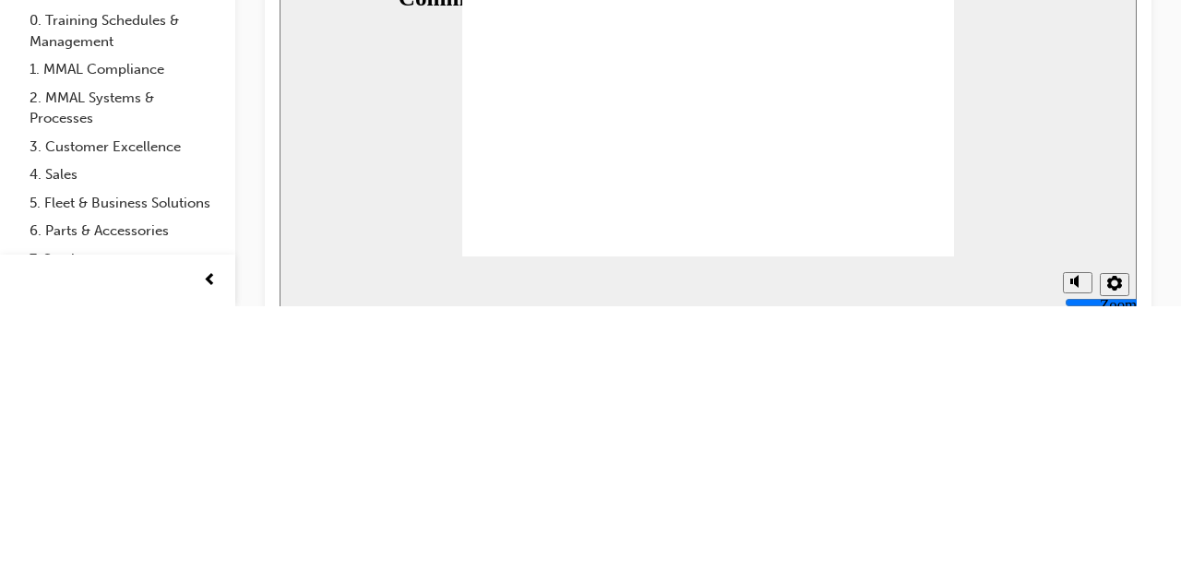
type textarea "Hi, confirming your booking for your ASX ([PERSON_NAME]: ABC123) for 9am [DATE]…"
type textarea "Hi, confirming your booking for your ASX ([PERSON_NAME]: ABC123) for 9am [DATE]"
type textarea "Hi, confirming your booking for your ASX ([PERSON_NAME]: ABC123) for 9am [DATE]."
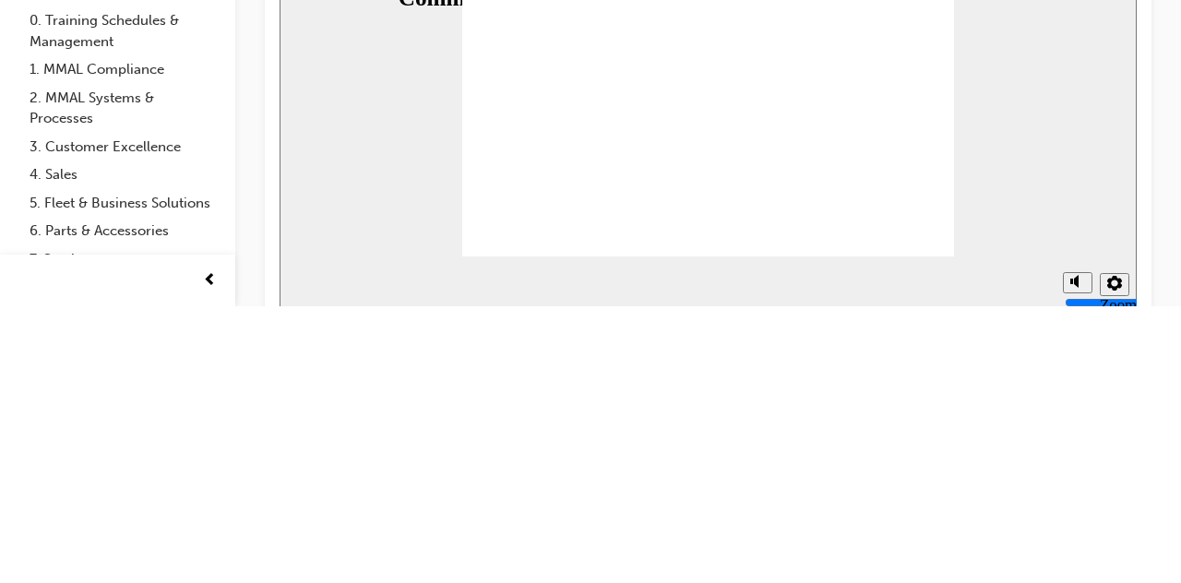
type textarea "Hi, confirming your booking for your ASX ([PERSON_NAME]: ABC123) for 9am [DATE]."
type textarea "Hi, confirming your booking for your ASX ([PERSON_NAME]: ABC123) for 9am [DATE]…"
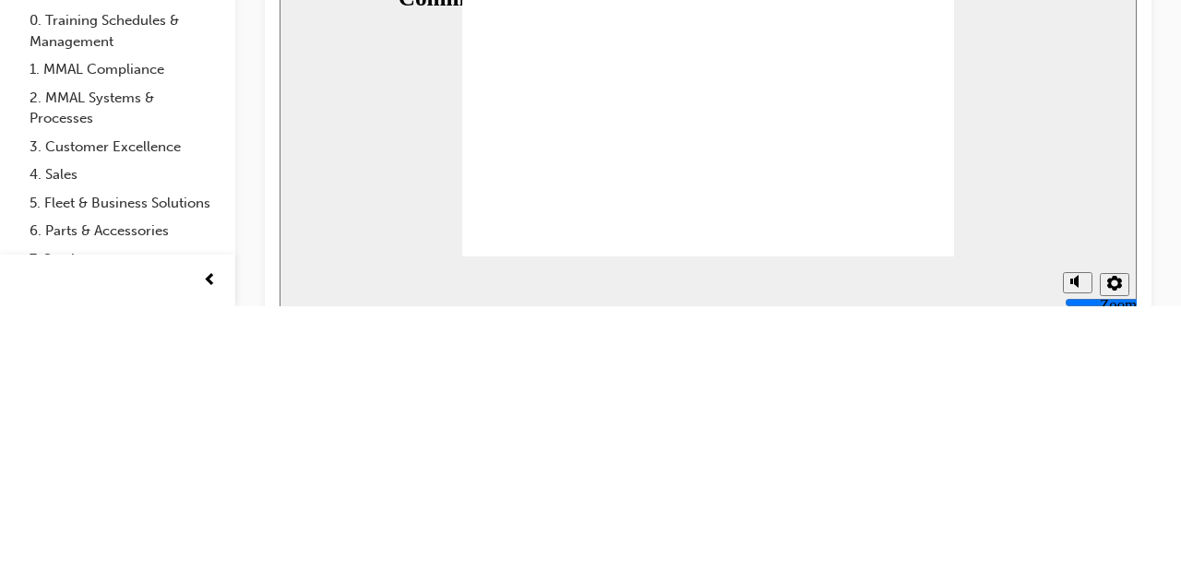
type textarea "Hi, confirming your booking for your ASX ([PERSON_NAME]: ABC123) for 9am [DATE]…"
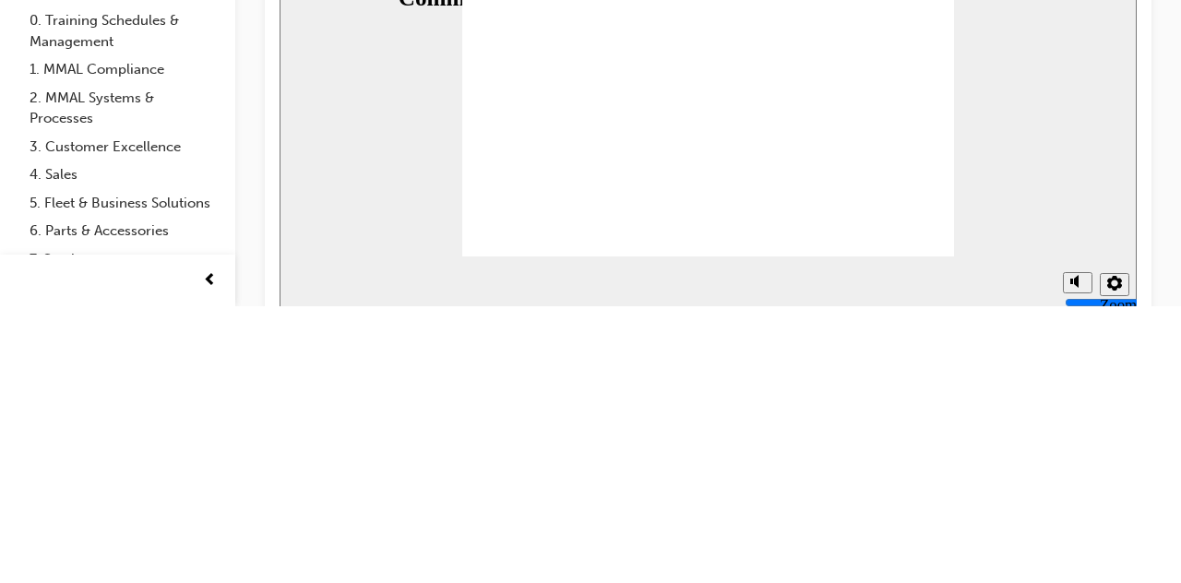
type textarea "Hi, confirming your booking for your ASX ([PERSON_NAME]: ABC123) for 9am [DATE]…"
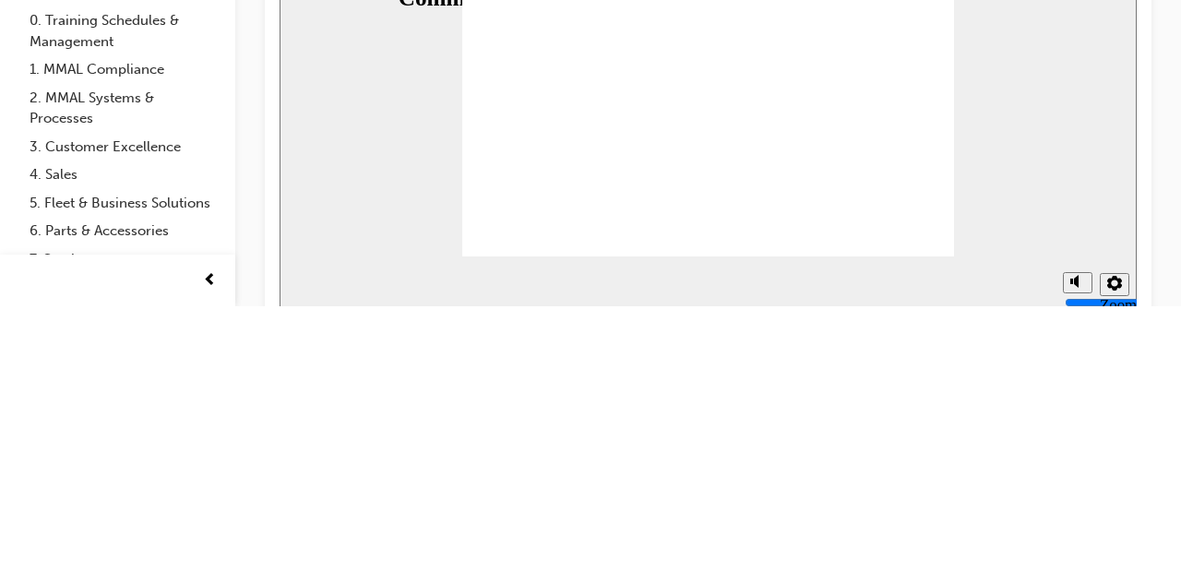
type textarea "Hi, confirming your booking for your ASX ([PERSON_NAME]: ABC123) for 9am [DATE]…"
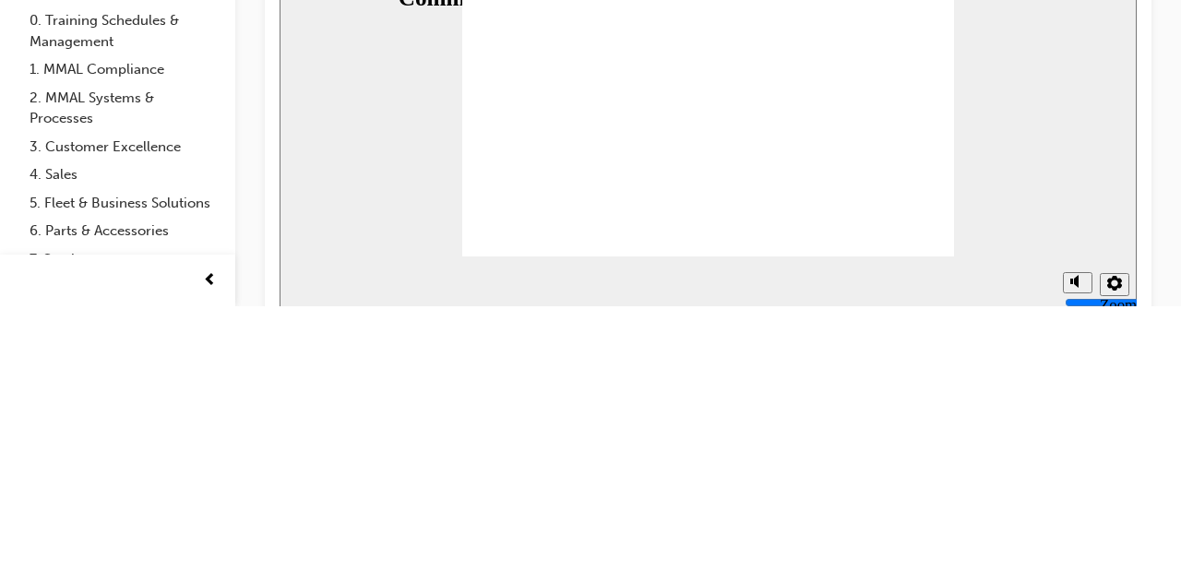
type textarea "Hi, confirming your booking for your ASX ([PERSON_NAME]: ABC123) for 9am [DATE]…"
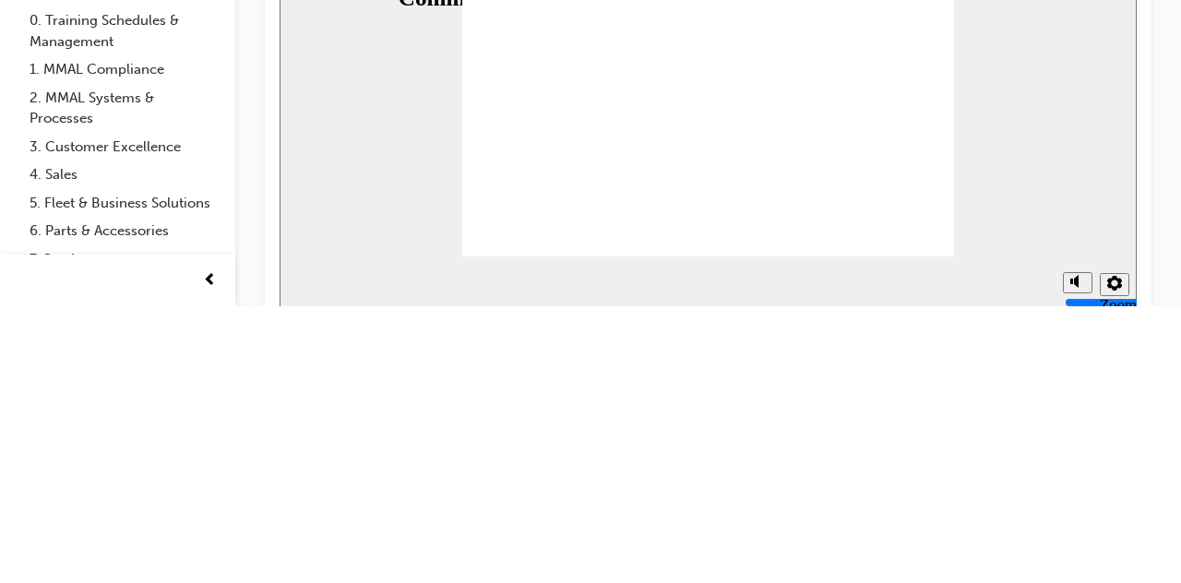
type textarea "Hi, confirming your booking for your ASX ([PERSON_NAME]: ABC123) for 9am [DATE]…"
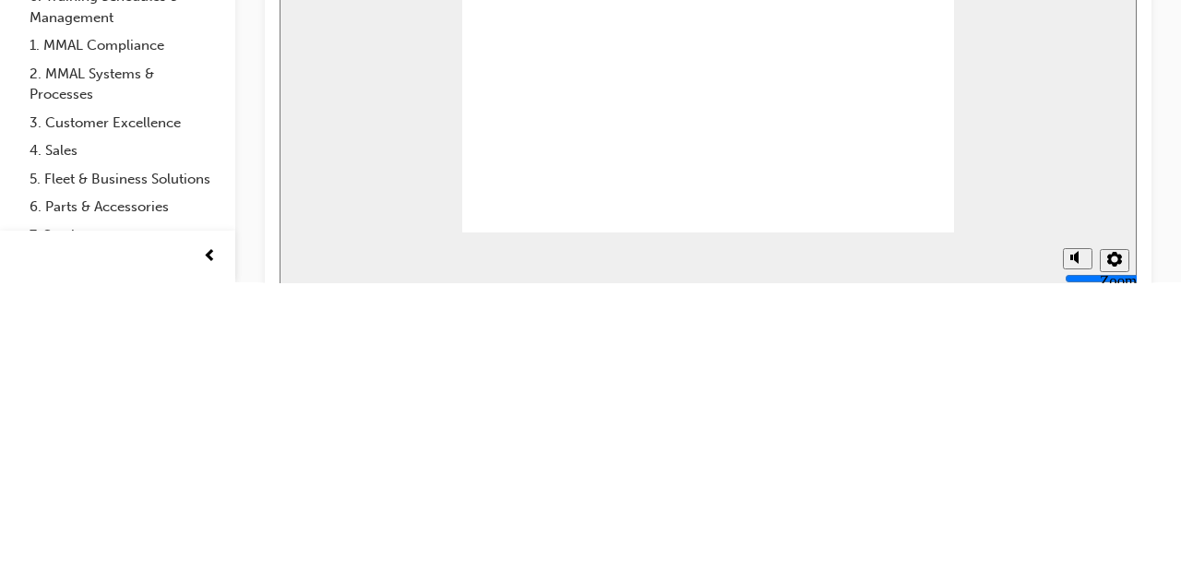
scroll to position [9, 0]
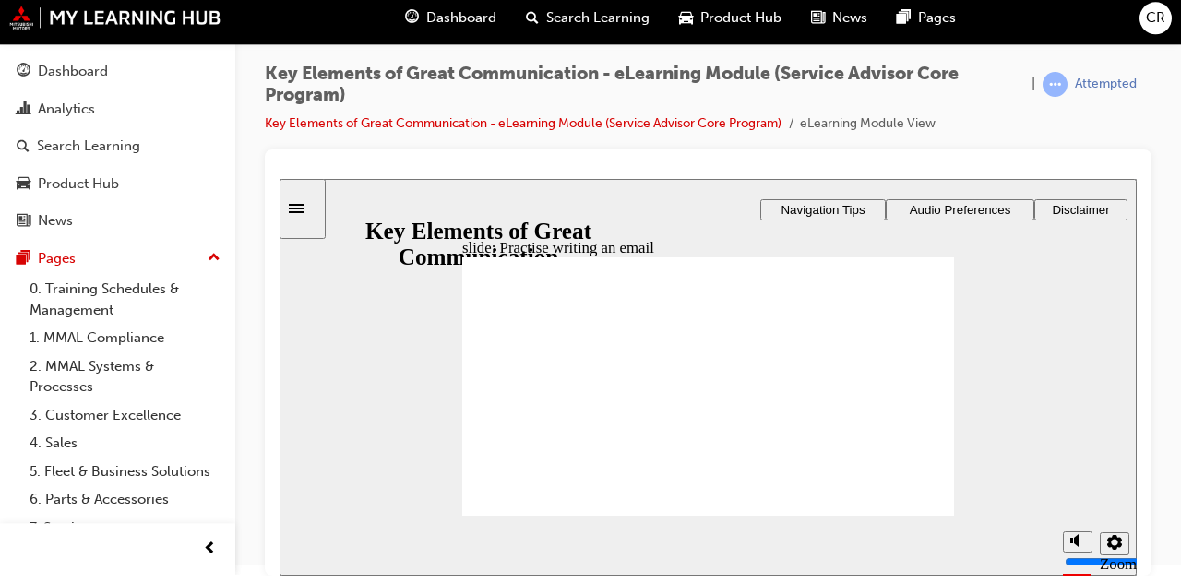
scroll to position [9, 0]
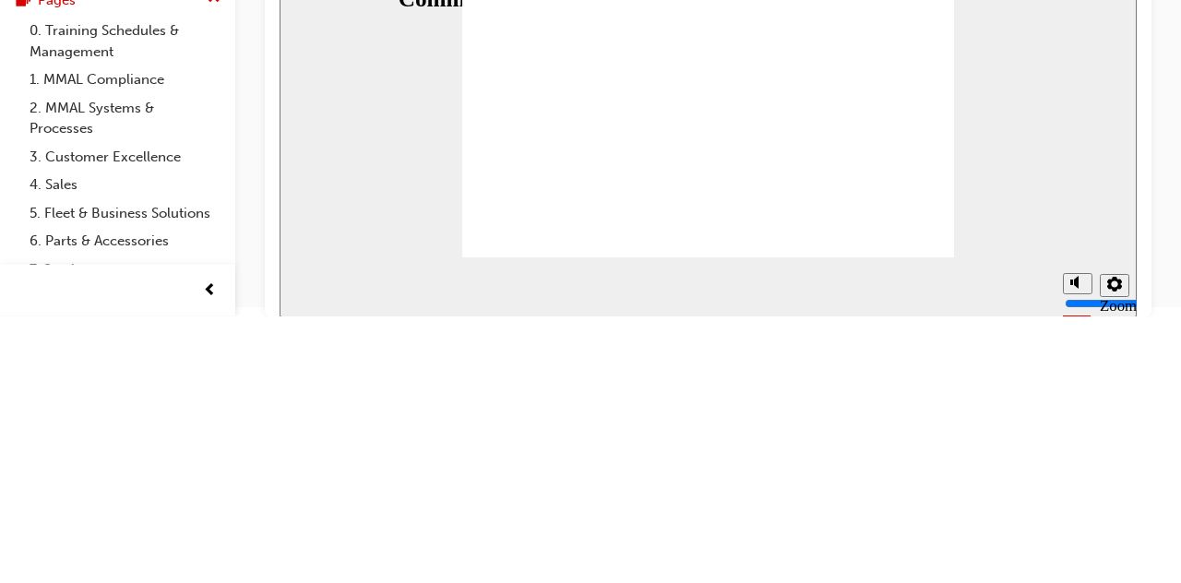
click at [1058, 197] on div "slide: Practise writing an email Rectangle 1 Rectangle 3 Practise writing an em…" at bounding box center [708, 119] width 857 height 397
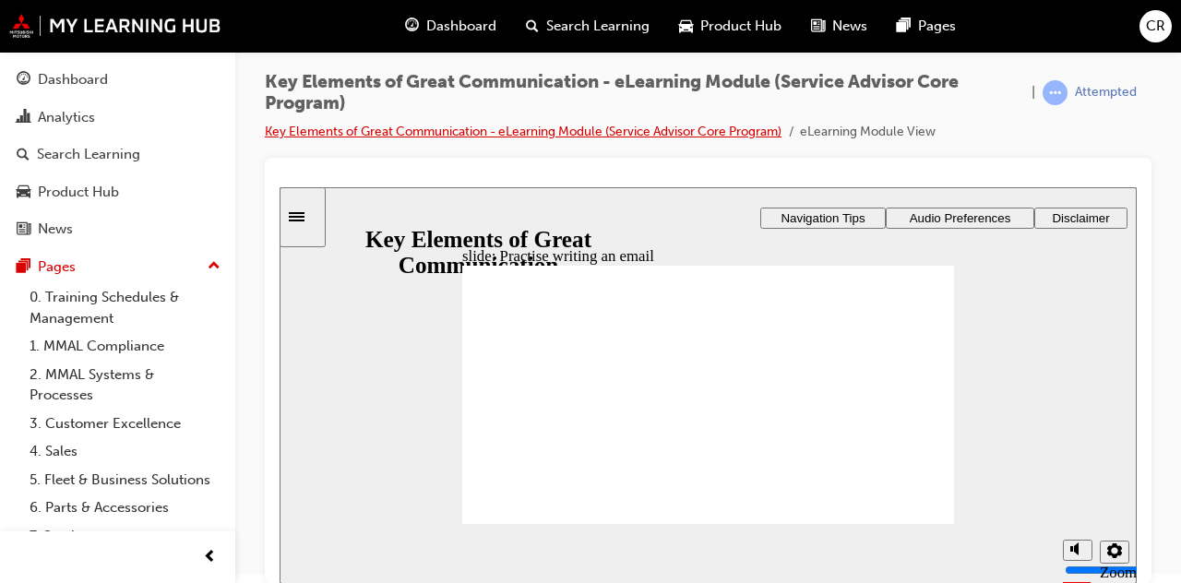
click at [718, 129] on link "Key Elements of Great Communication - eLearning Module (Service Advisor Core Pr…" at bounding box center [523, 132] width 517 height 16
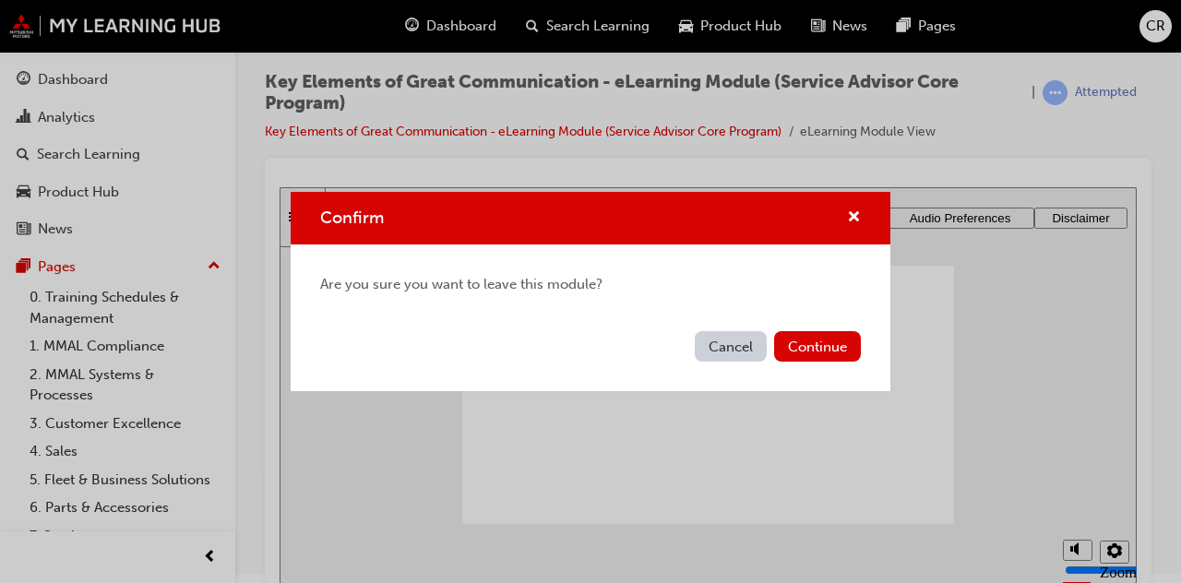
click at [832, 353] on button "Continue" at bounding box center [817, 346] width 87 height 30
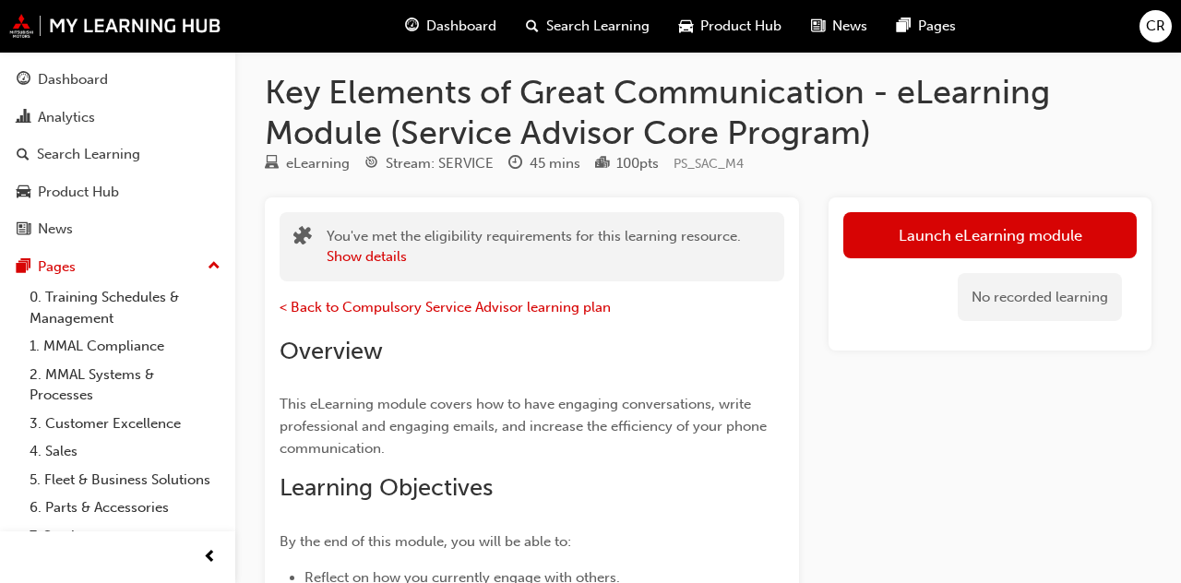
click at [1019, 245] on link "Launch eLearning module" at bounding box center [989, 235] width 293 height 46
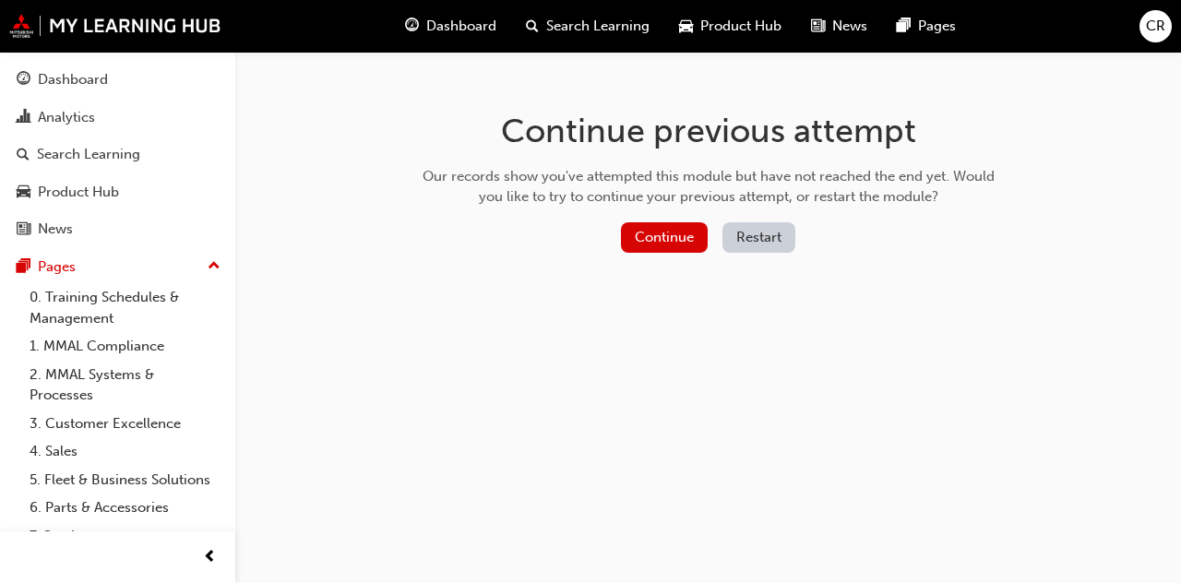
click at [654, 230] on button "Continue" at bounding box center [664, 237] width 87 height 30
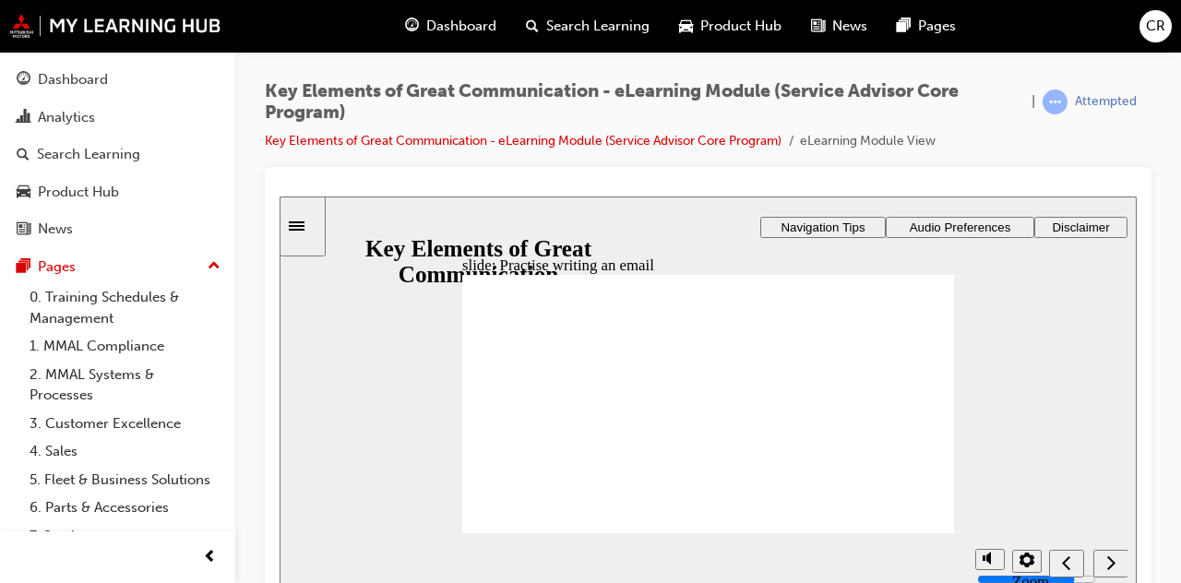
click at [1106, 566] on icon "next" at bounding box center [1110, 562] width 9 height 17
click at [1110, 560] on icon "next" at bounding box center [1110, 562] width 9 height 17
click at [377, 146] on link "Key Elements of Great Communication - eLearning Module (Service Advisor Core Pr…" at bounding box center [523, 141] width 517 height 16
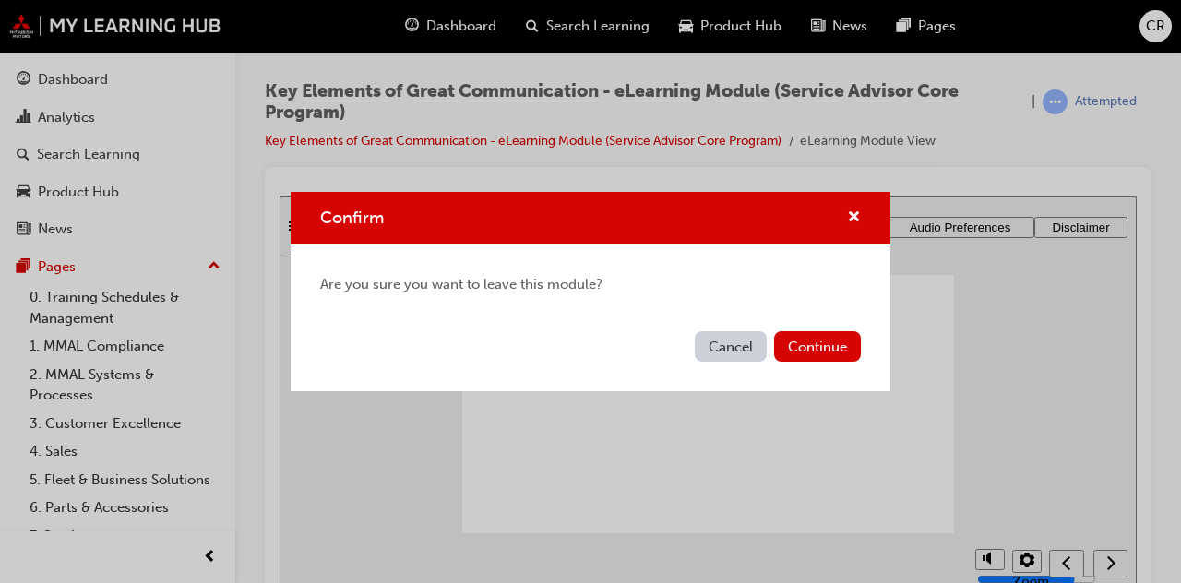
click at [841, 353] on button "Continue" at bounding box center [817, 346] width 87 height 30
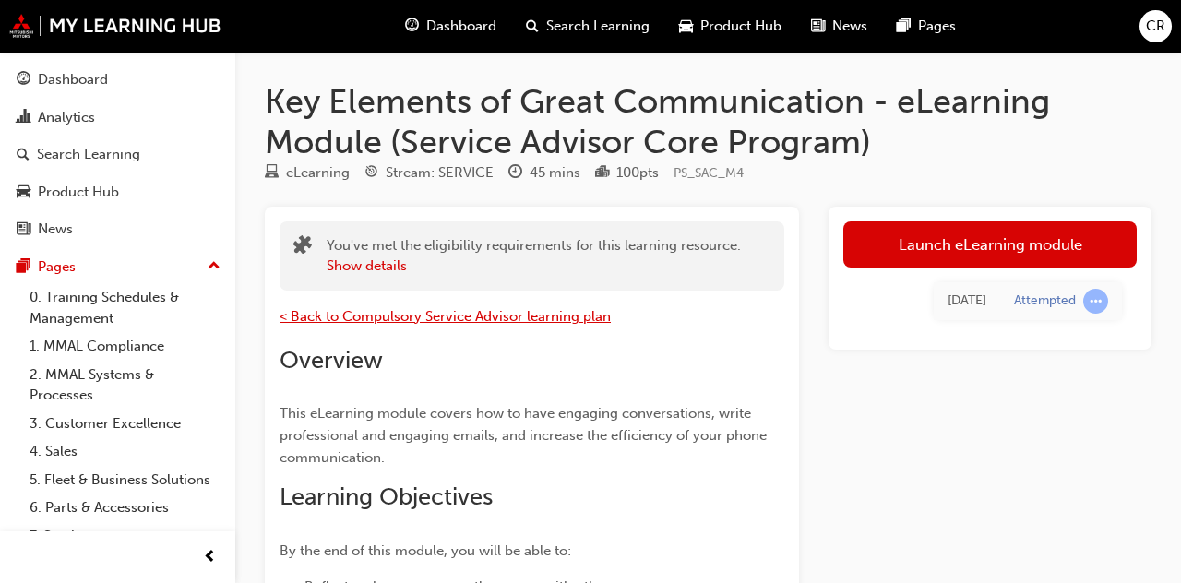
click at [519, 320] on span "< Back to Compulsory Service Advisor learning plan" at bounding box center [445, 316] width 331 height 17
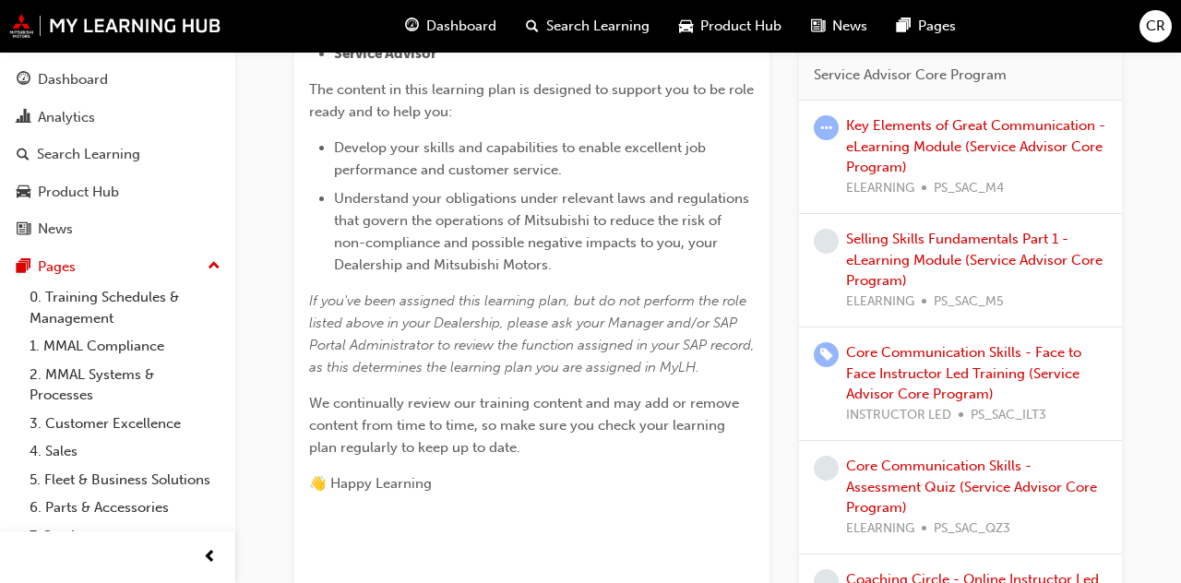
scroll to position [580, 0]
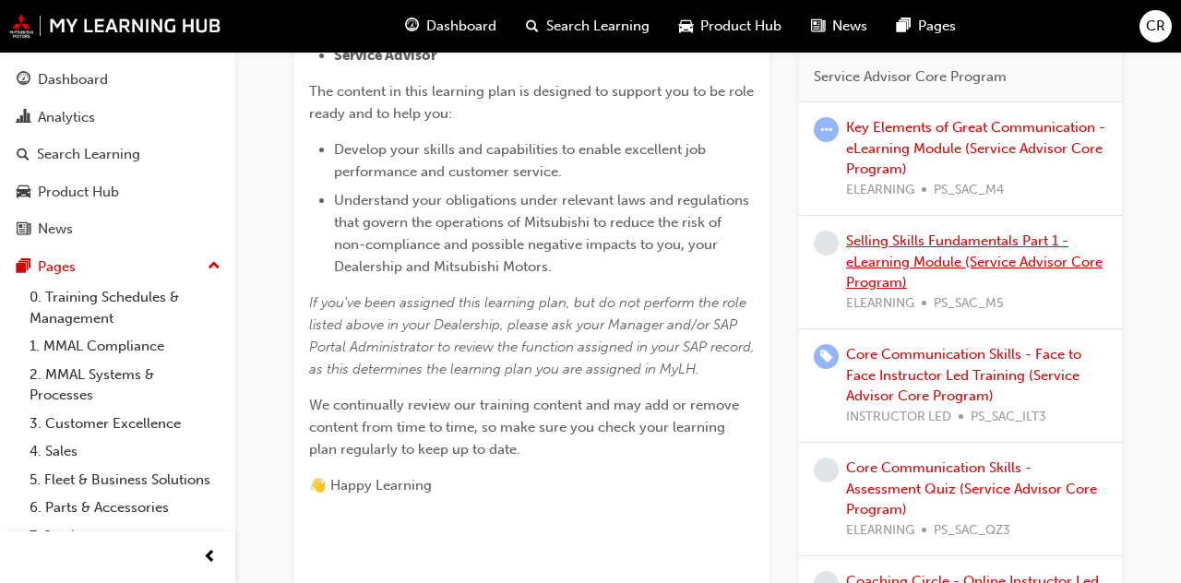
click at [1026, 244] on link "Selling Skills Fundamentals Part 1 - eLearning Module (Service Advisor Core Pro…" at bounding box center [974, 262] width 257 height 58
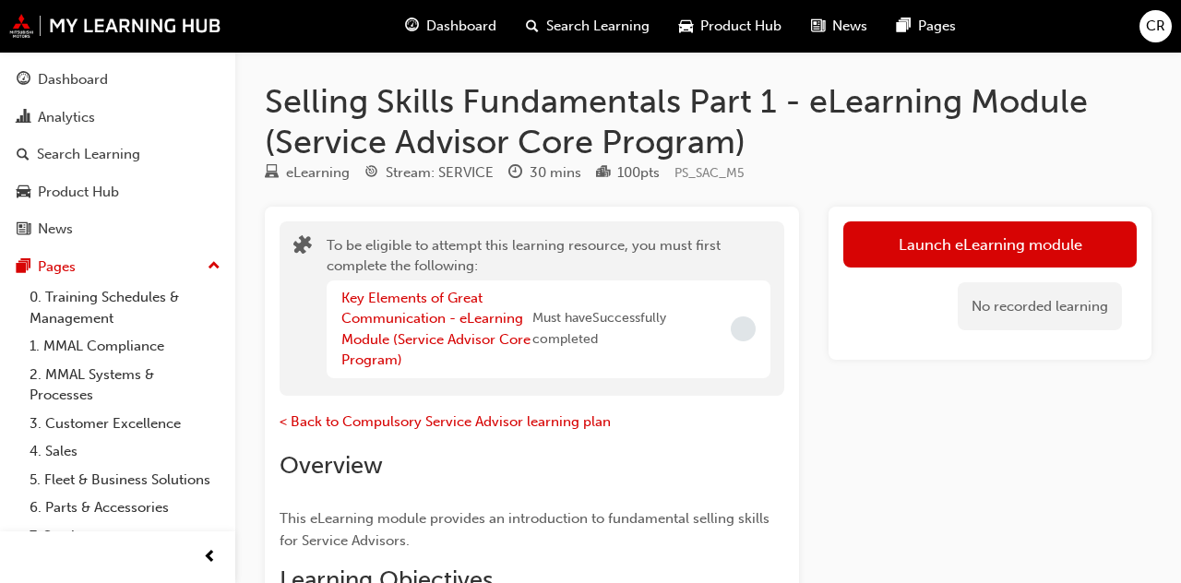
click at [1045, 254] on button "Launch eLearning module" at bounding box center [989, 244] width 293 height 46
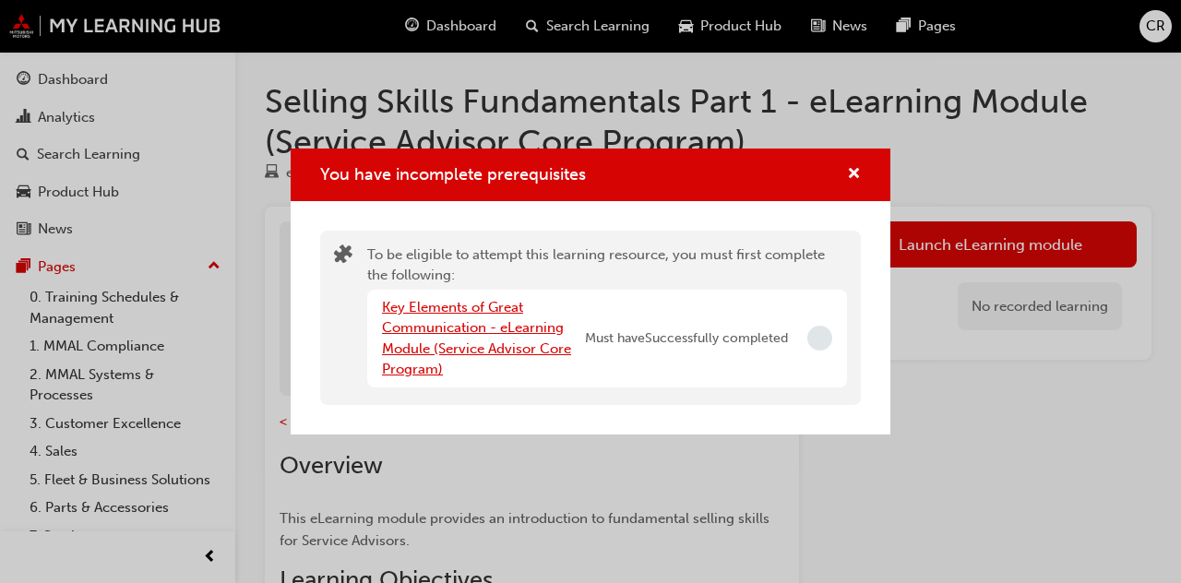
click at [474, 333] on link "Key Elements of Great Communication - eLearning Module (Service Advisor Core Pr…" at bounding box center [476, 338] width 189 height 79
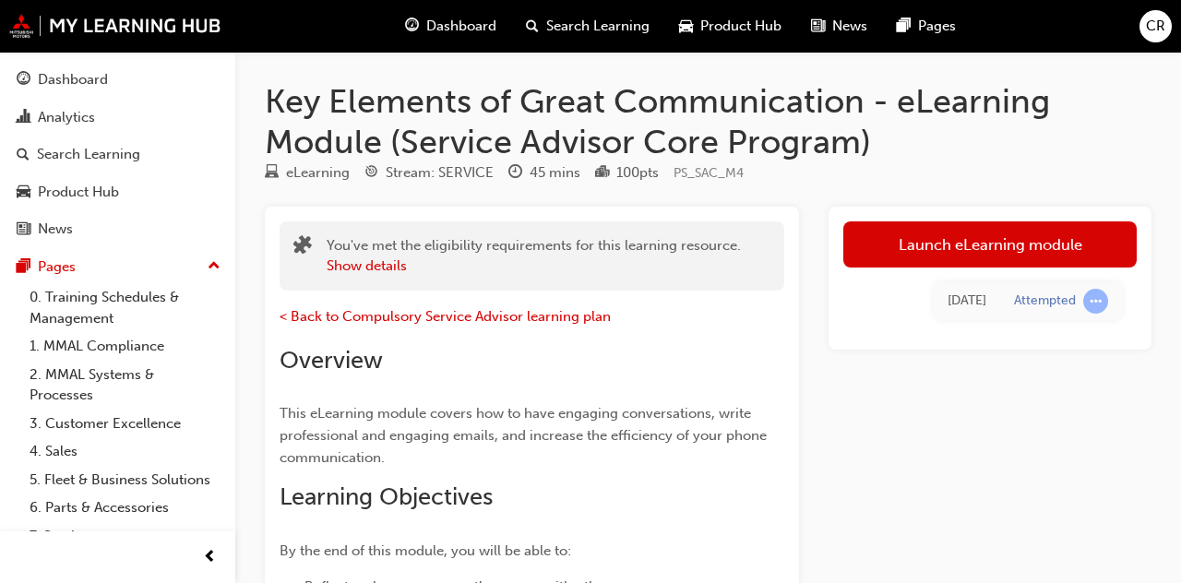
click at [1012, 256] on link "Launch eLearning module" at bounding box center [989, 244] width 293 height 46
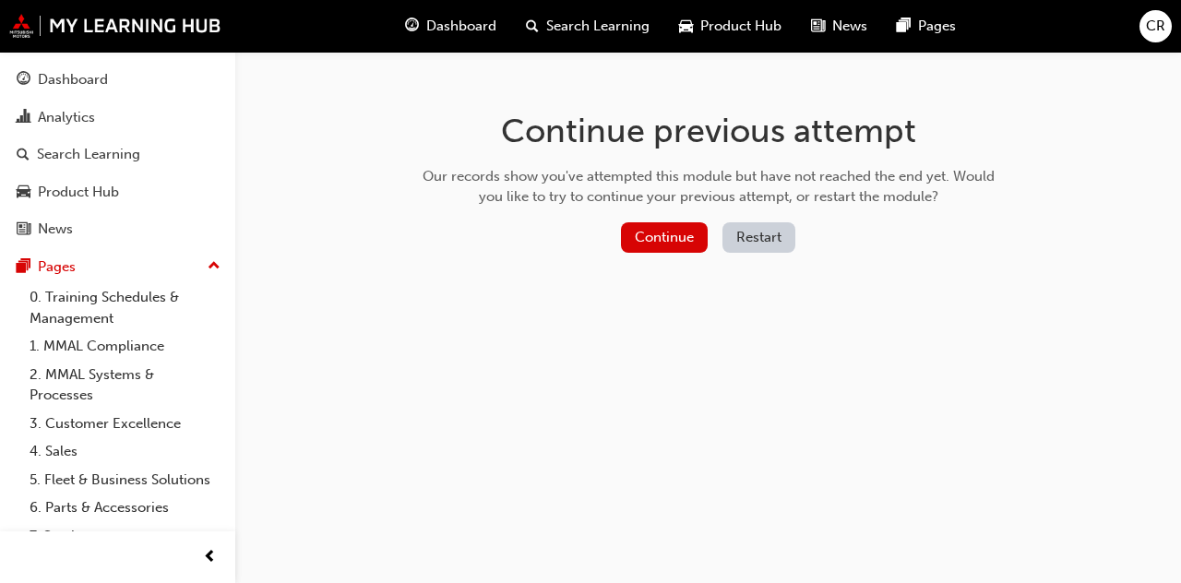
click at [663, 241] on button "Continue" at bounding box center [664, 237] width 87 height 30
